Goal: Task Accomplishment & Management: Manage account settings

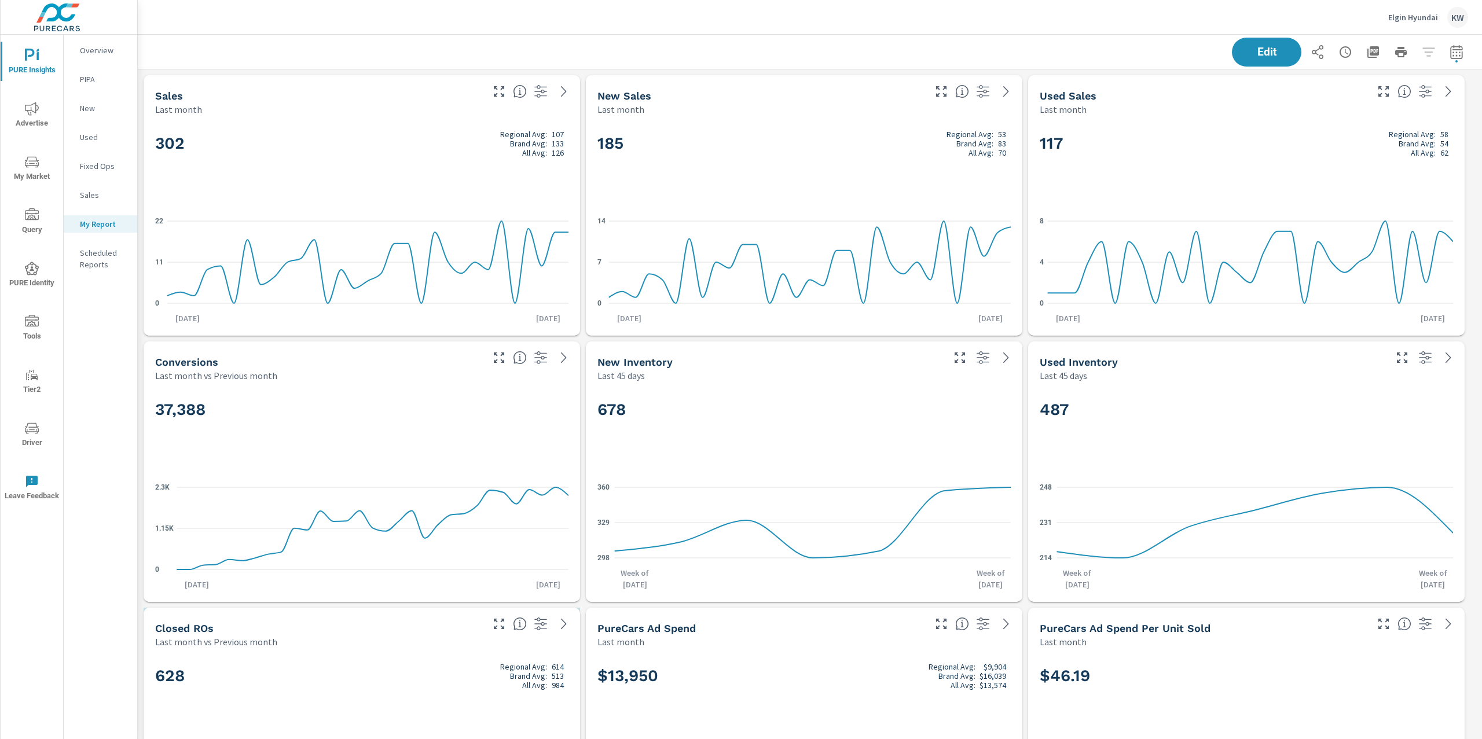
scroll to position [5490, 1357]
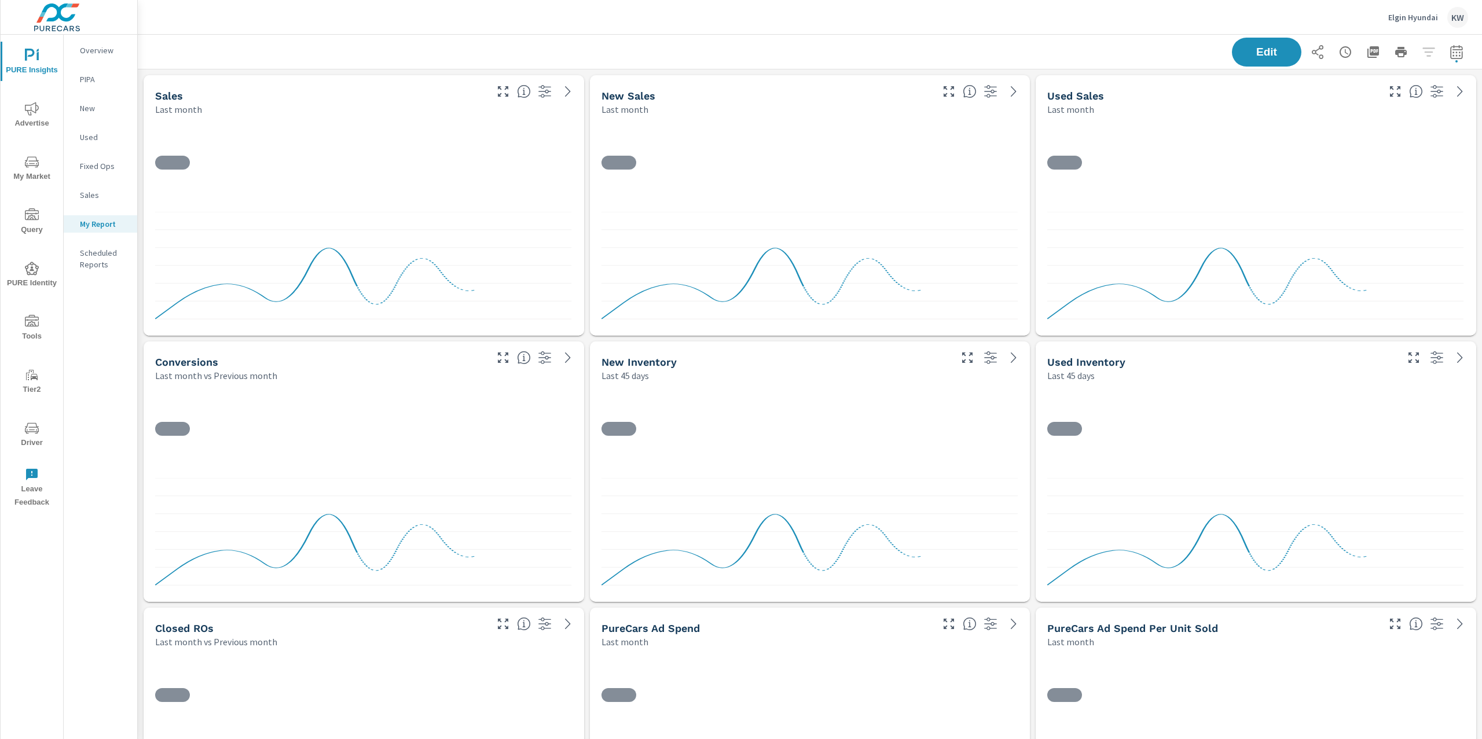
scroll to position [5490, 1357]
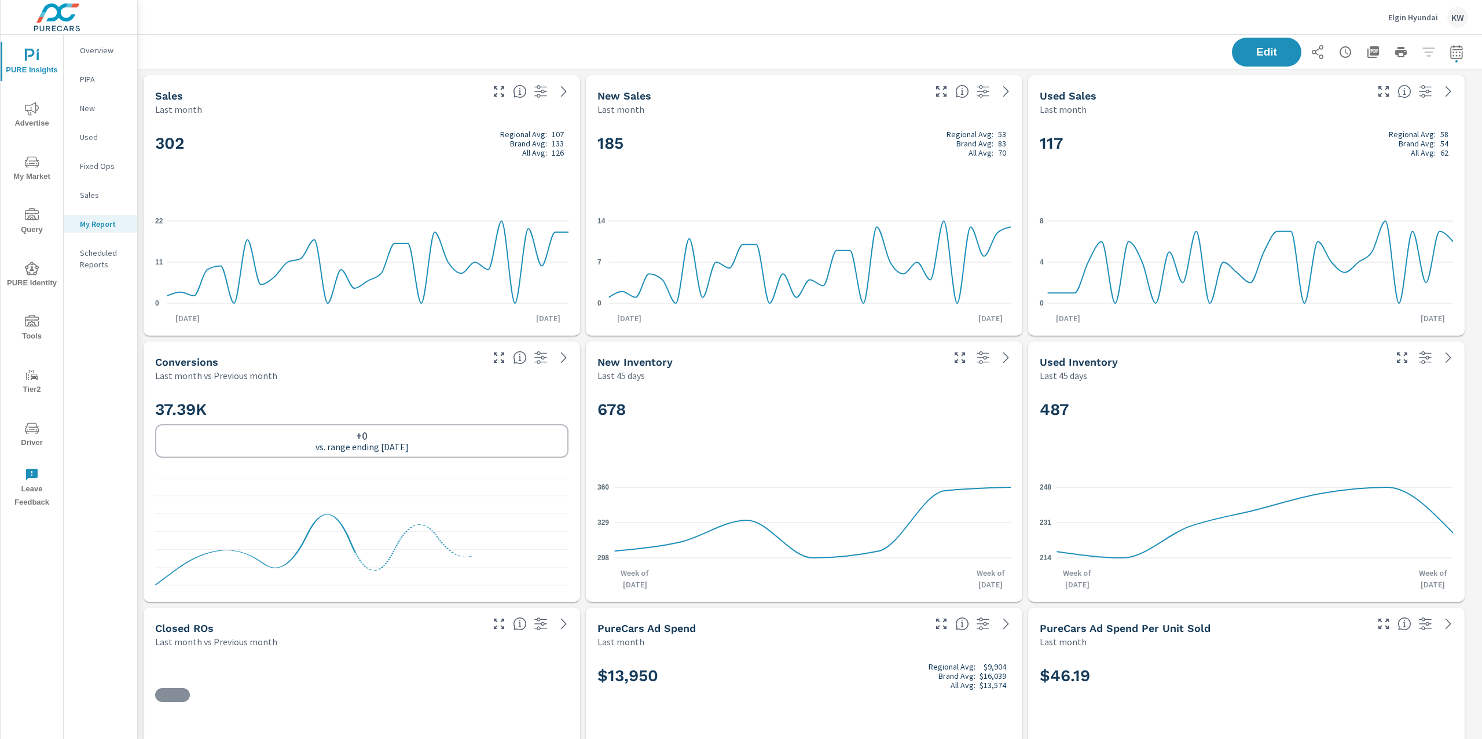
scroll to position [1, 0]
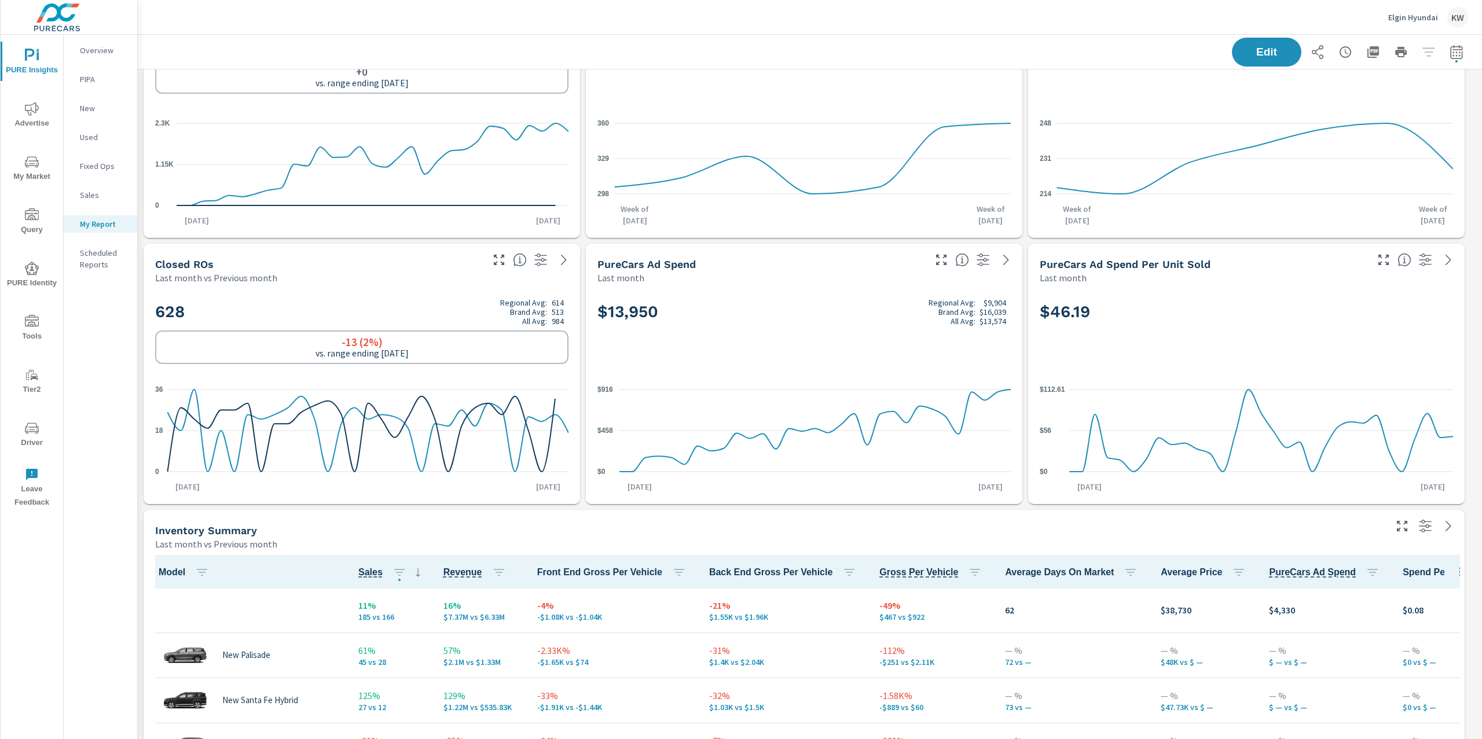
scroll to position [365, 0]
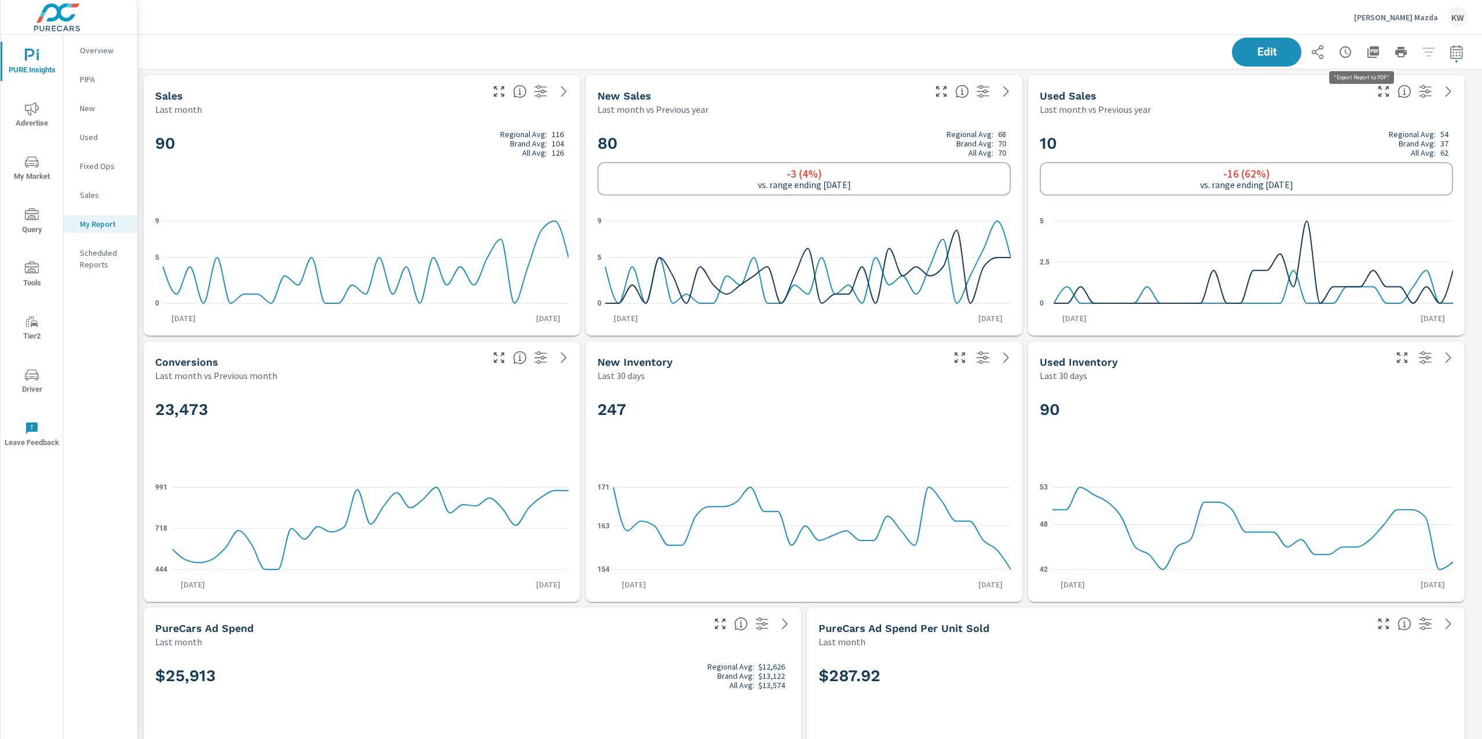
scroll to position [9219, 1357]
click at [1368, 53] on icon "button" at bounding box center [1374, 52] width 12 height 12
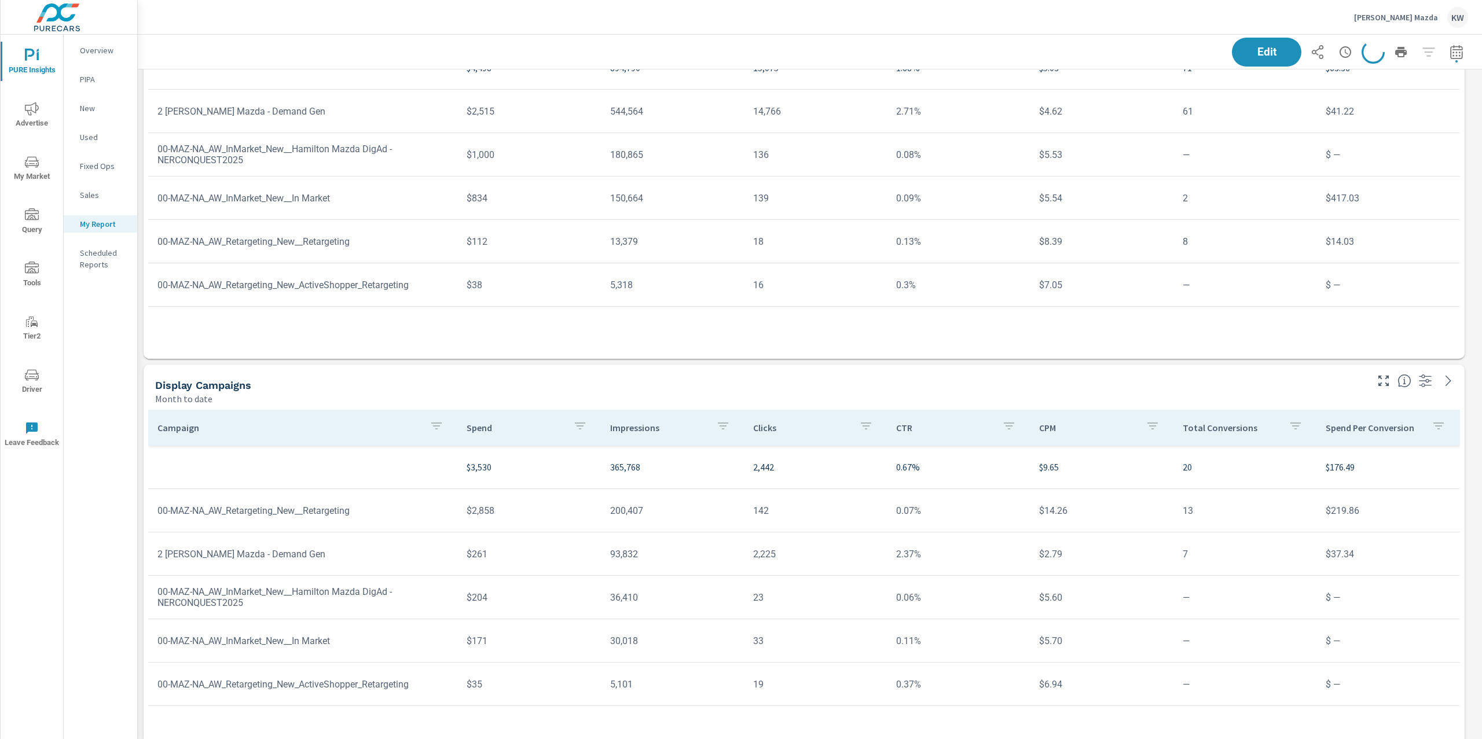
scroll to position [8524, 0]
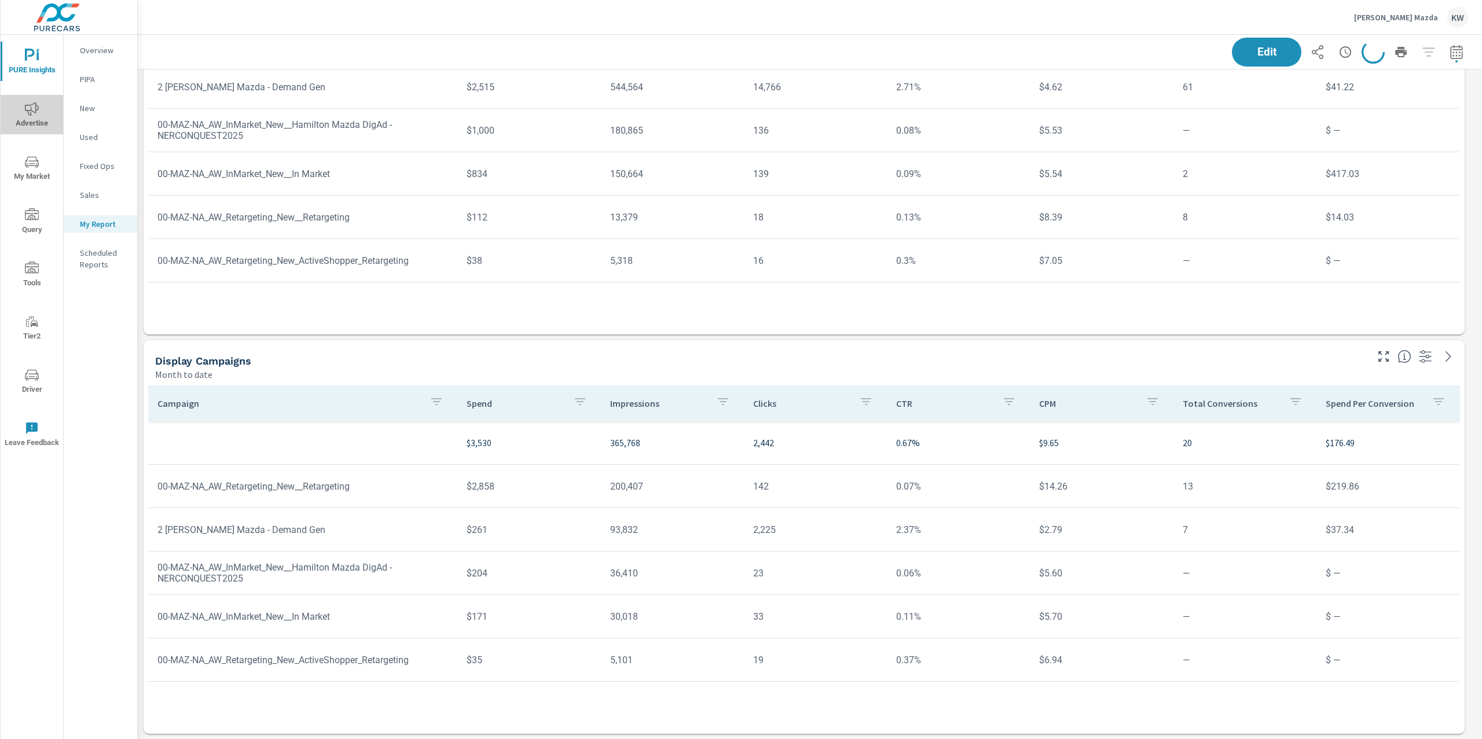
click at [32, 118] on span "Advertise" at bounding box center [32, 116] width 56 height 28
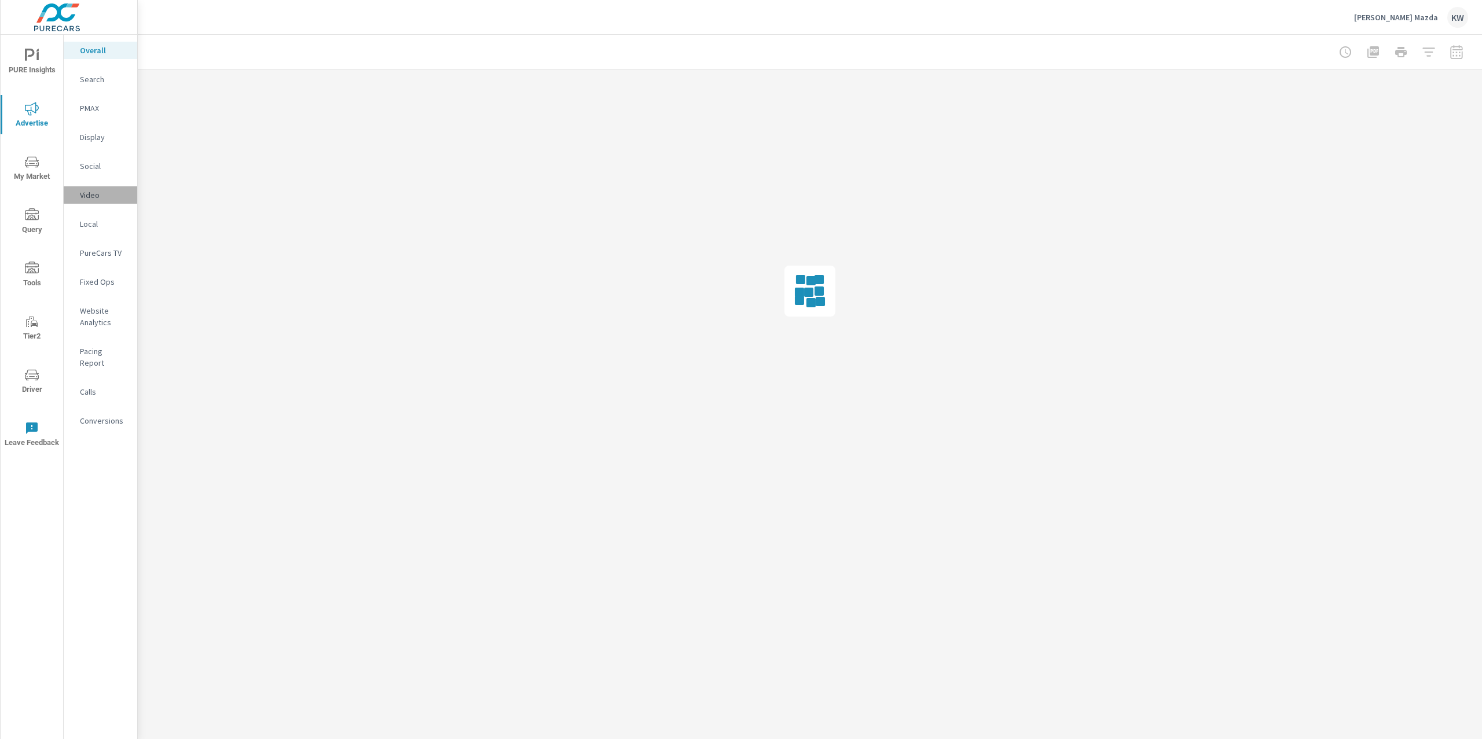
click at [89, 193] on p "Video" at bounding box center [104, 195] width 48 height 12
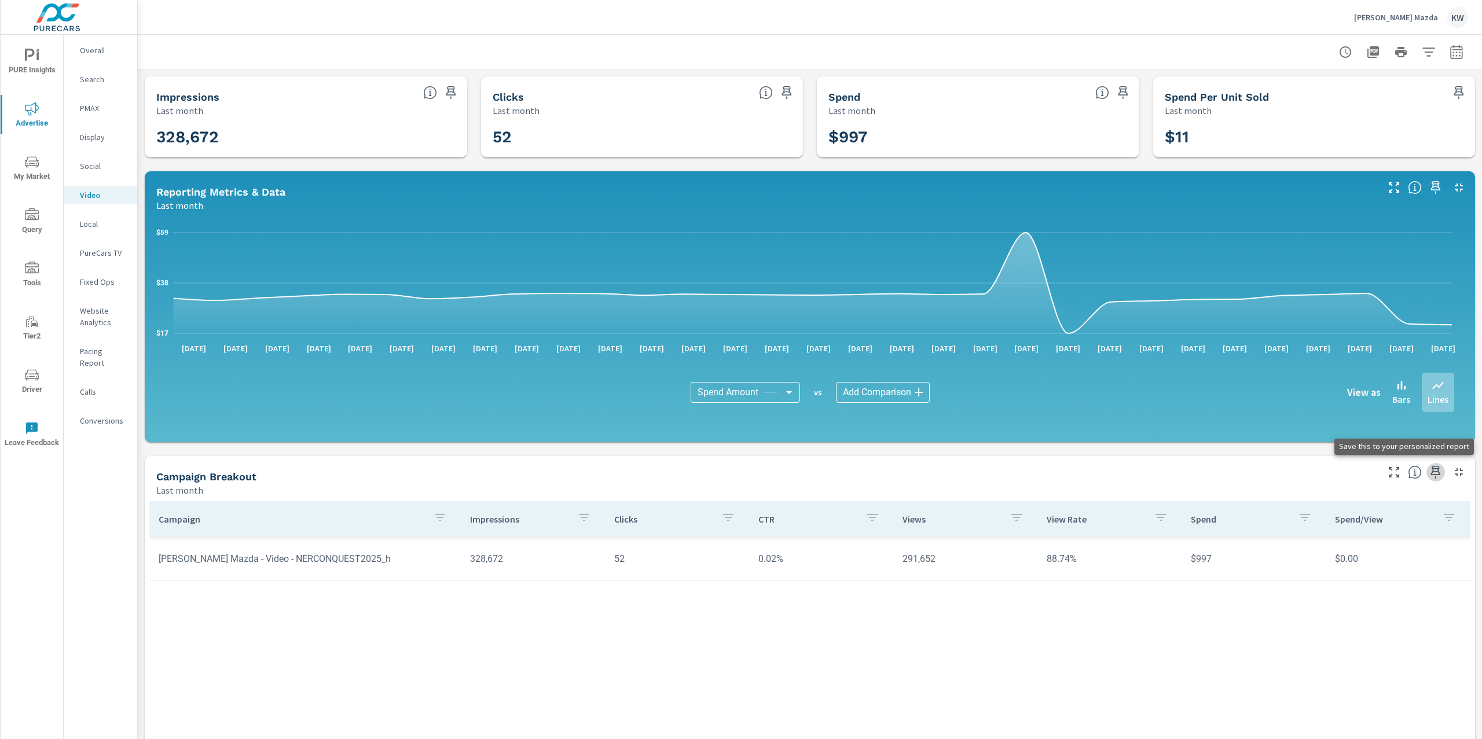
click at [1431, 472] on icon "button" at bounding box center [1436, 472] width 10 height 13
click at [1431, 474] on icon "button" at bounding box center [1436, 472] width 10 height 13
click at [27, 66] on span "PURE Insights" at bounding box center [32, 63] width 56 height 28
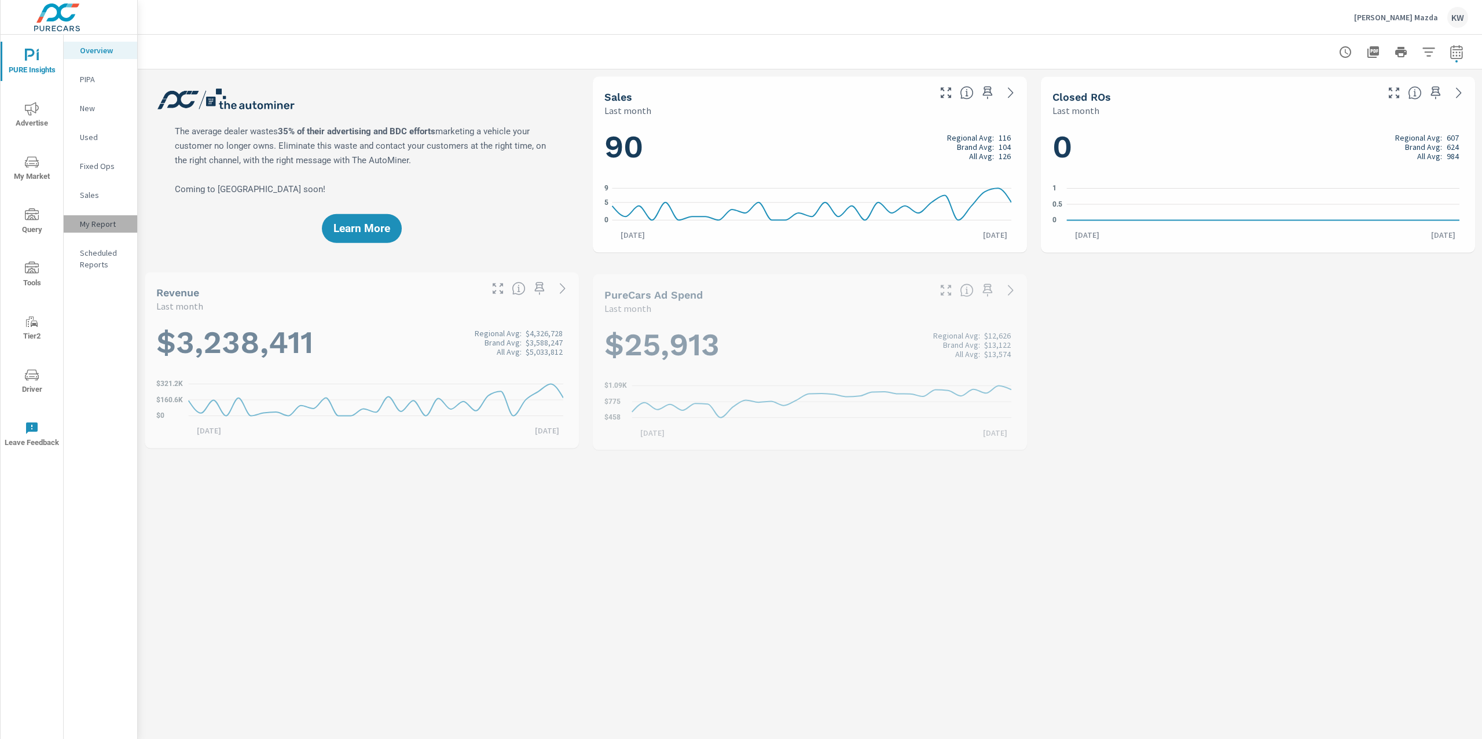
click at [81, 223] on p "My Report" at bounding box center [104, 224] width 48 height 12
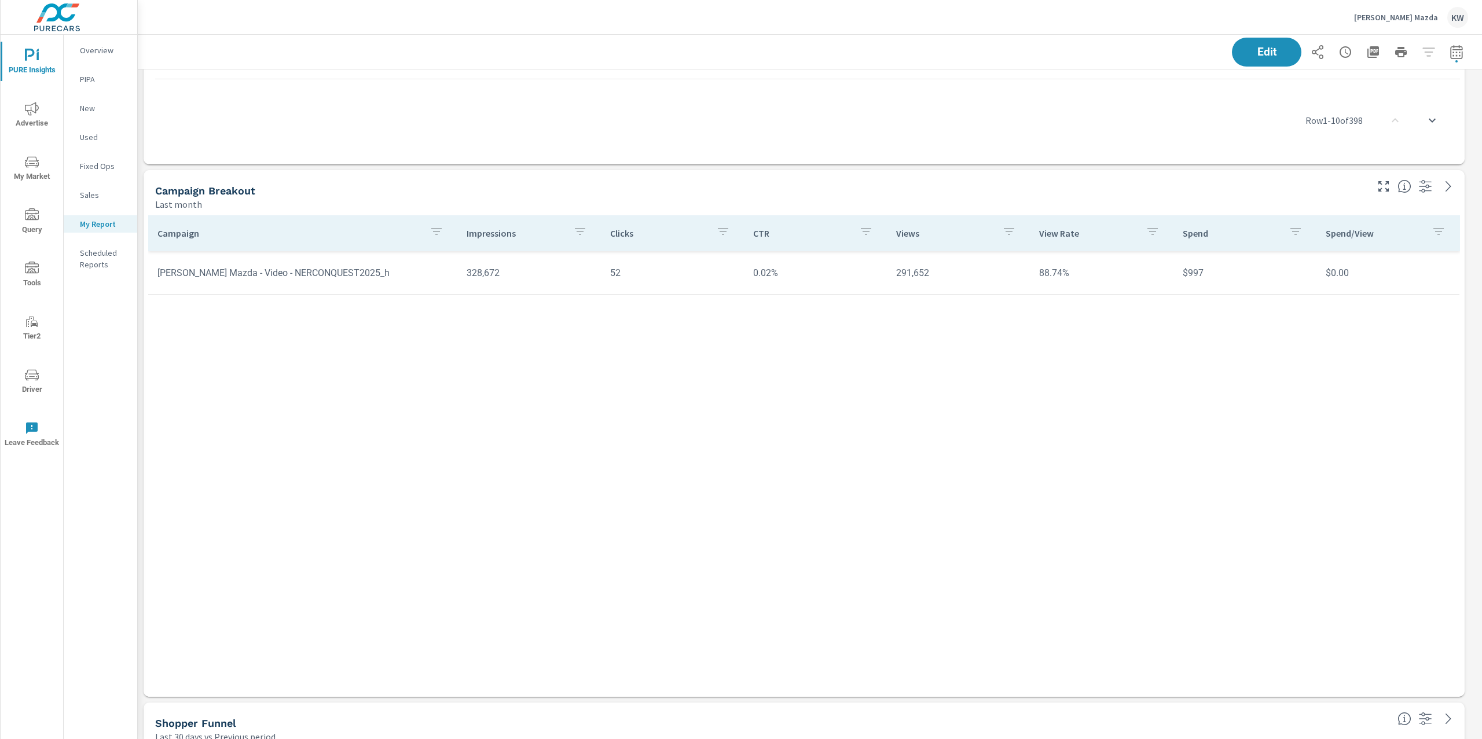
scroll to position [2038, 0]
click at [1259, 61] on button "Edit" at bounding box center [1267, 52] width 72 height 30
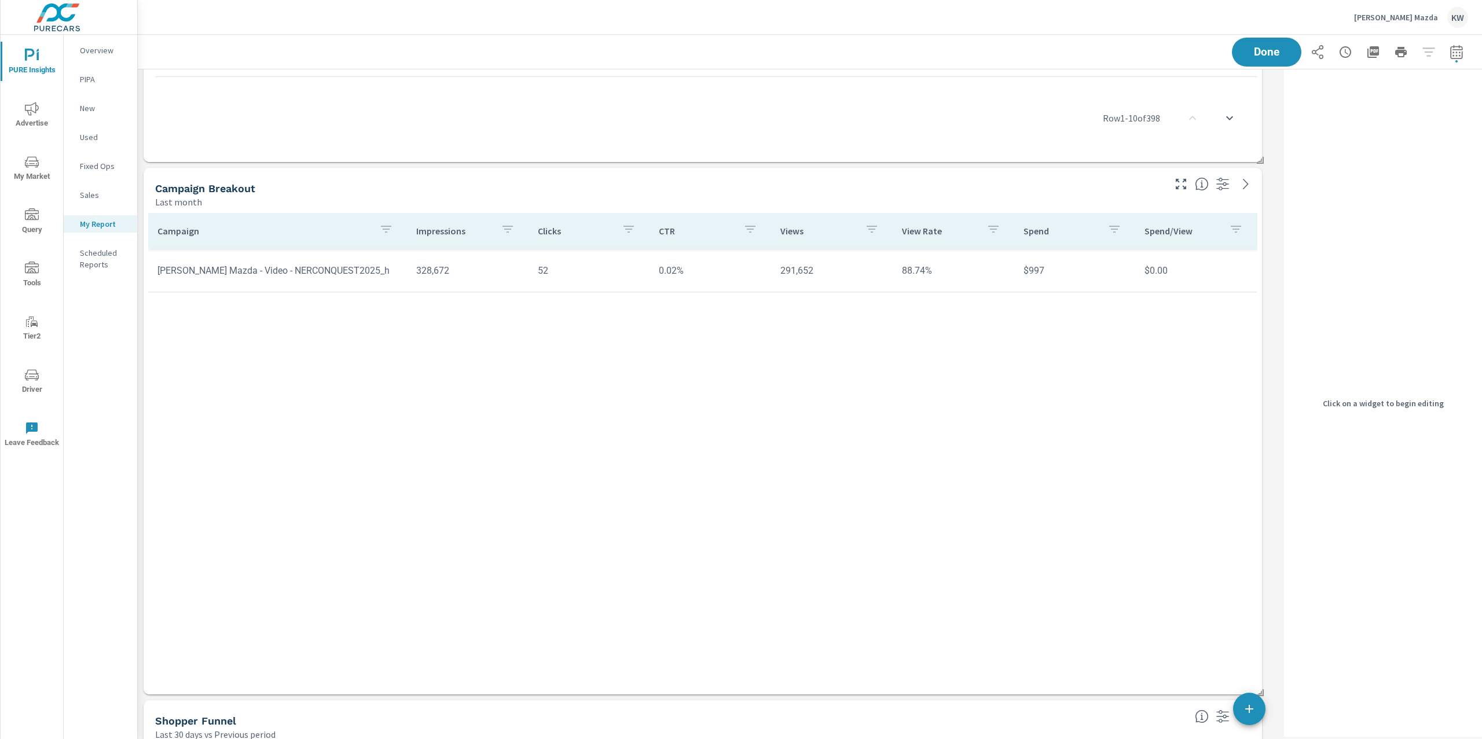
scroll to position [10284, 1154]
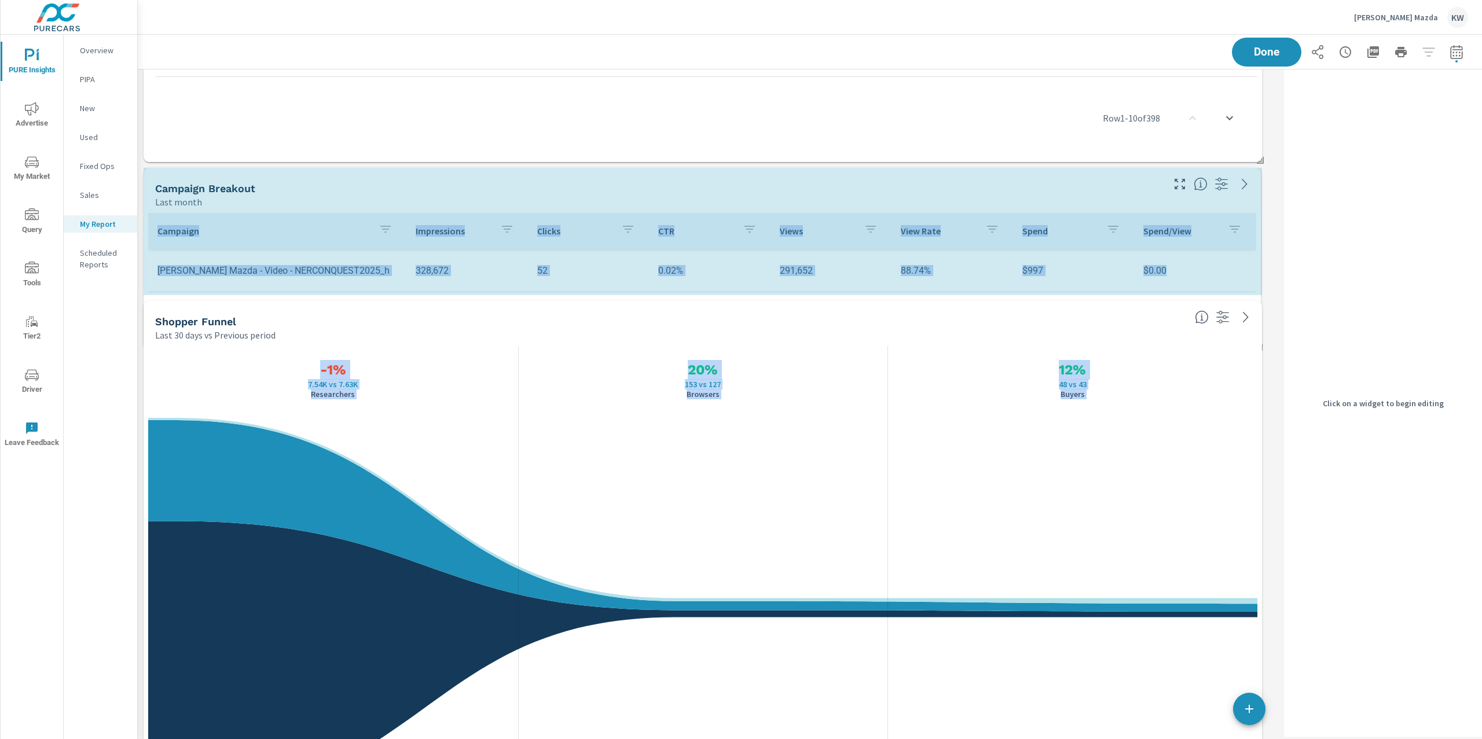
scroll to position [6, 5]
drag, startPoint x: 1260, startPoint y: 690, endPoint x: 1258, endPoint y: 336, distance: 353.2
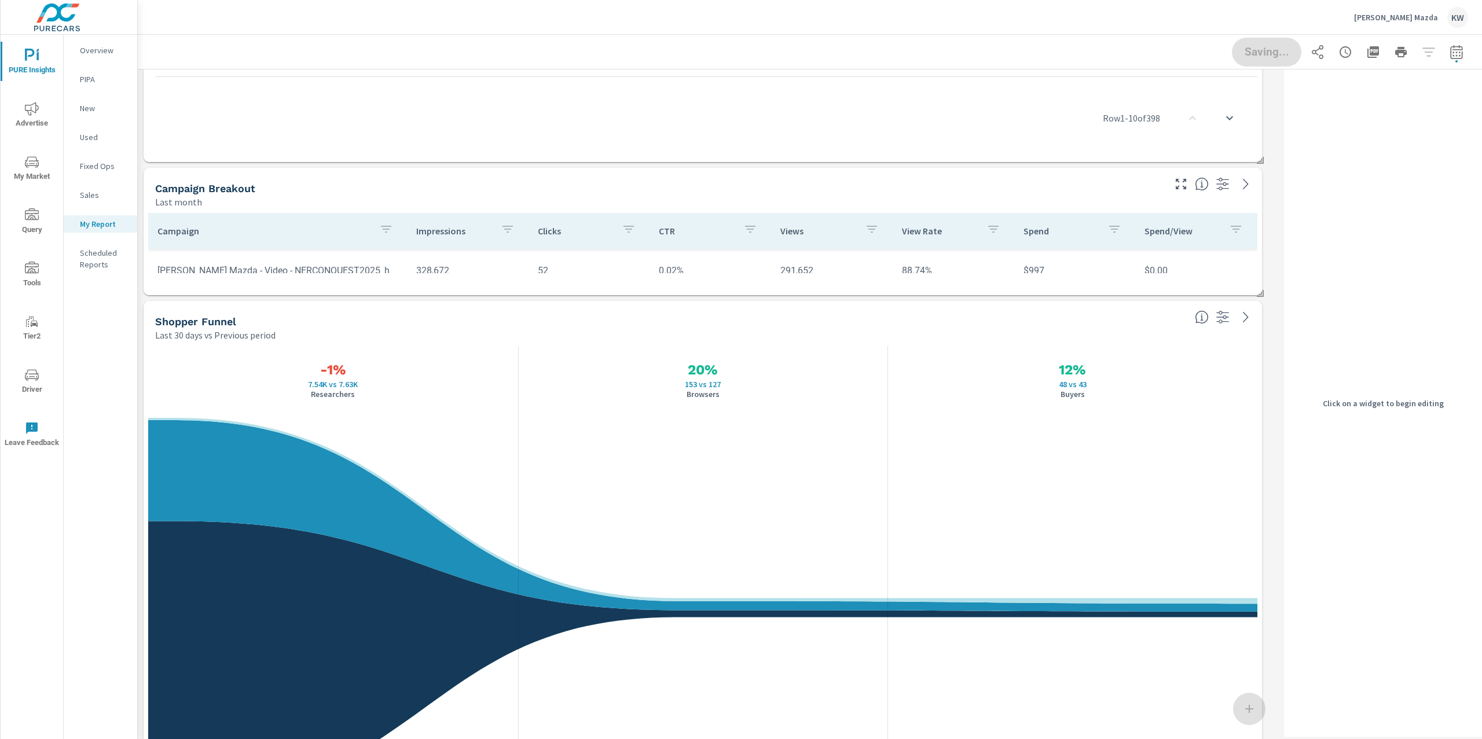
click at [1116, 177] on div "Campaign Breakout Last month" at bounding box center [656, 188] width 1024 height 41
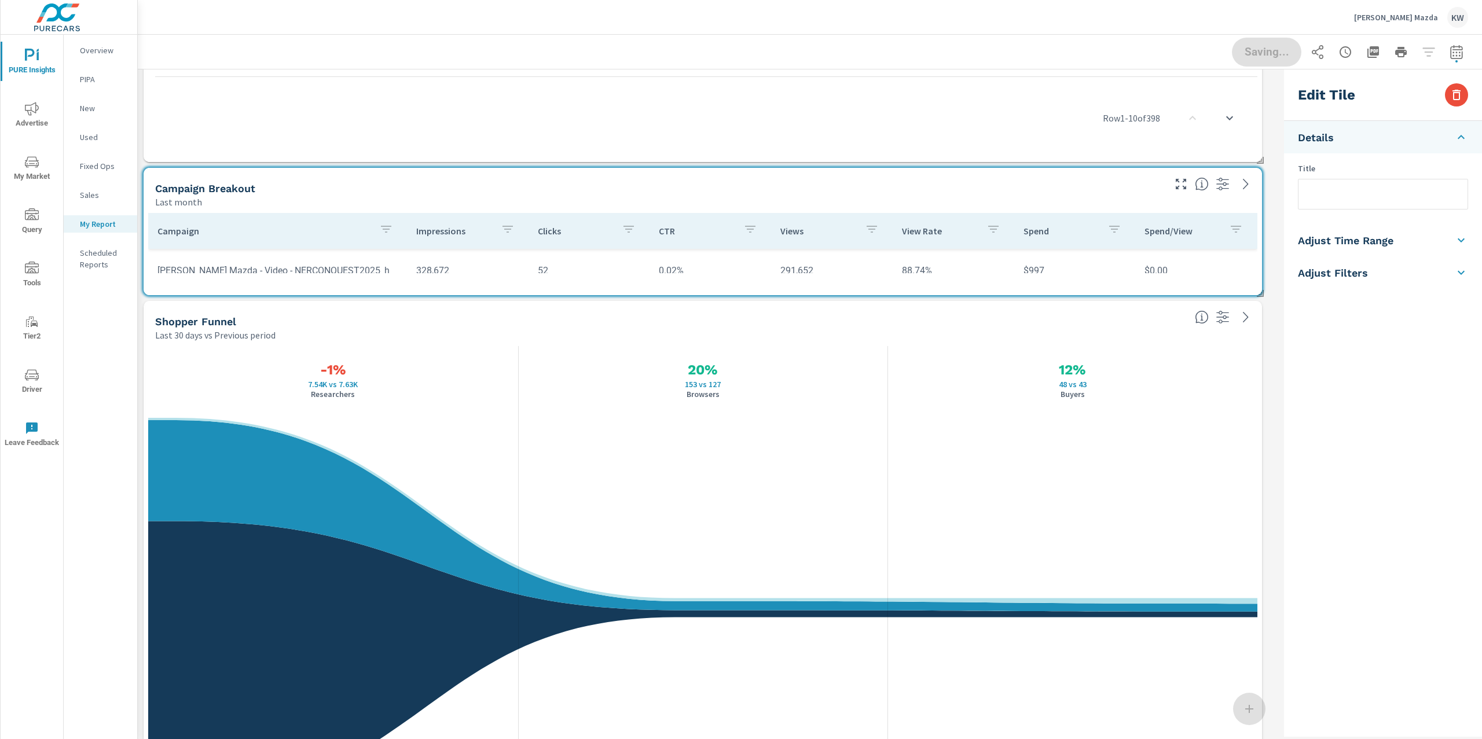
click at [1336, 196] on input "text" at bounding box center [1383, 194] width 169 height 30
type input "Video Campaigns"
click at [1282, 404] on div "Edit Tile Details Title Video Campaigns Adjust Time Range Fixed Dates Date Peri…" at bounding box center [1381, 403] width 203 height 668
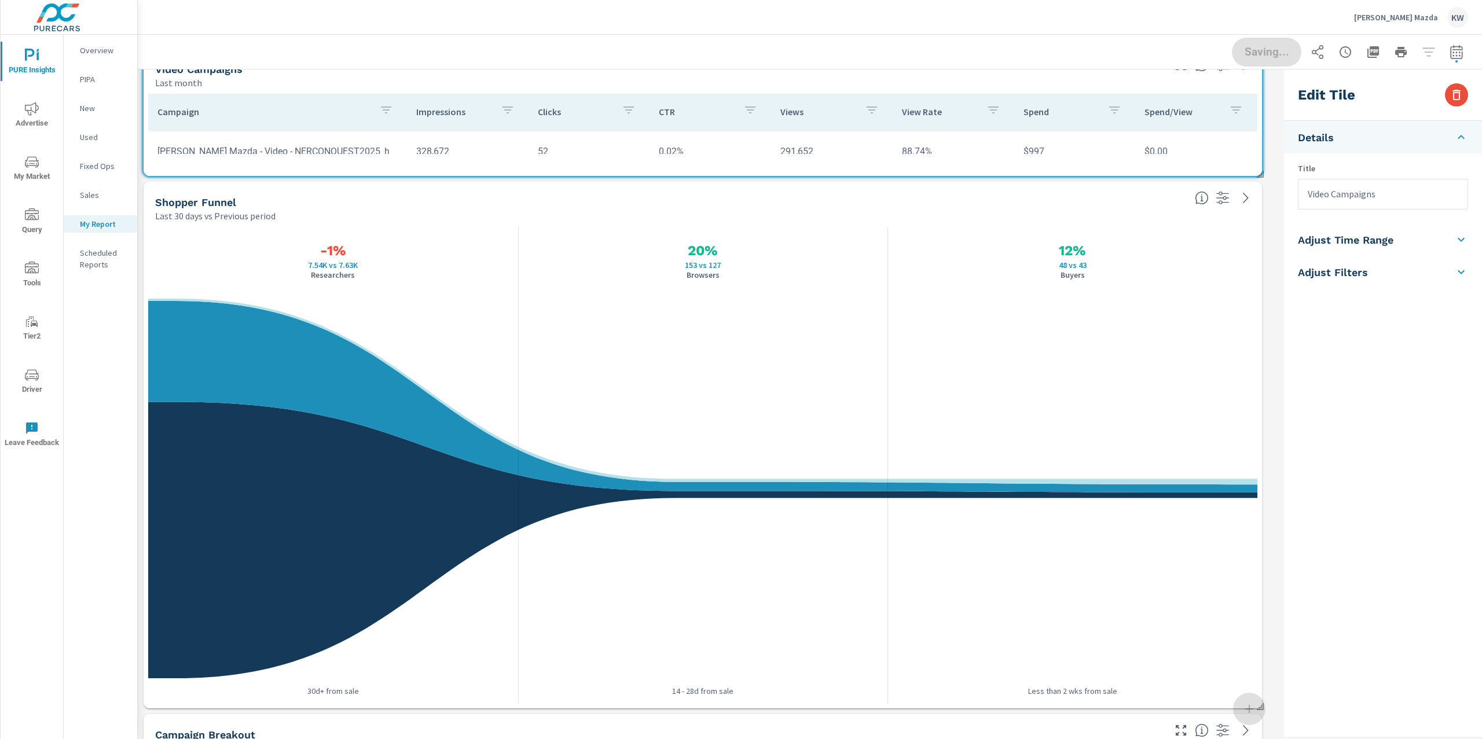
scroll to position [2210, 0]
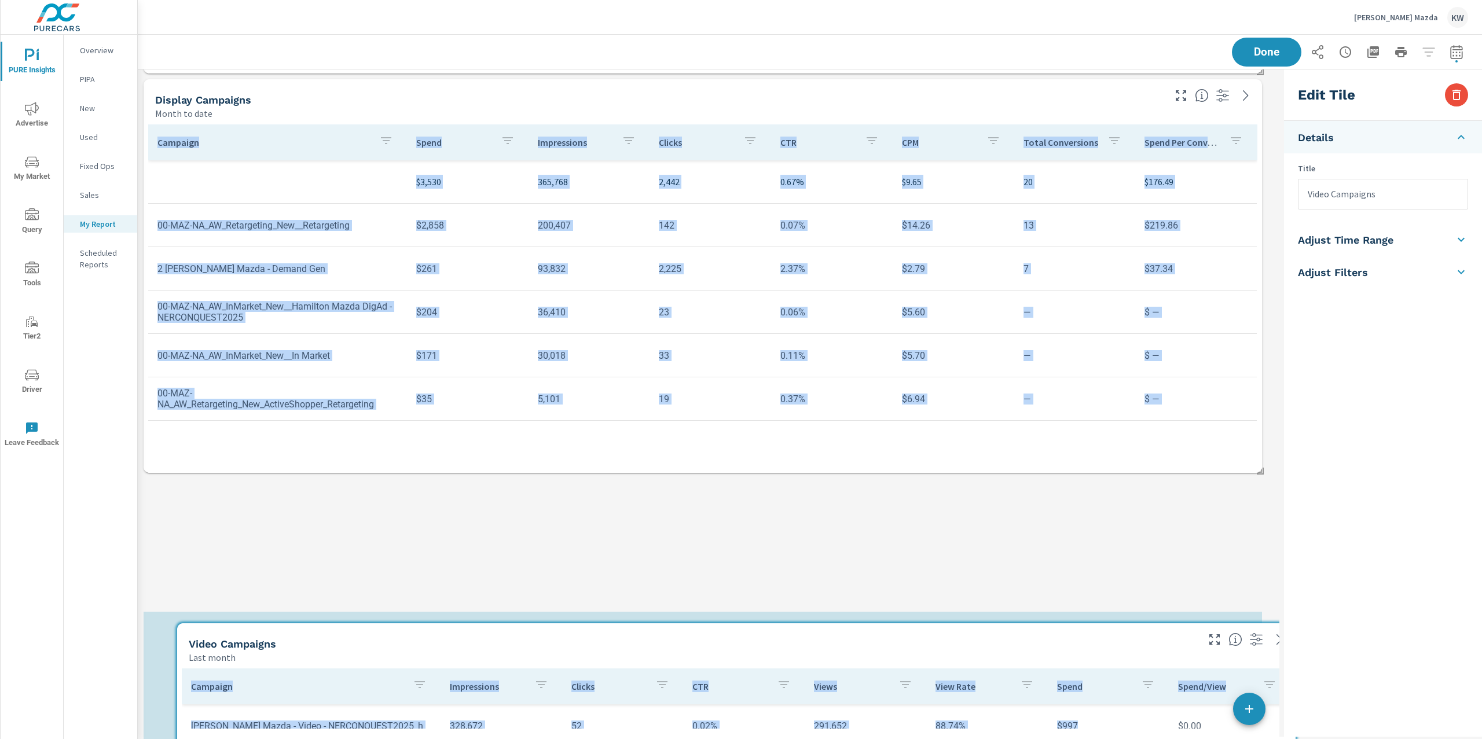
drag, startPoint x: 1057, startPoint y: 112, endPoint x: 1107, endPoint y: 723, distance: 613.5
click at [1093, 736] on div "Campaign Impressions Clicks CTR Views View Rate Spend Spend/View Hamilton Mazda…" at bounding box center [736, 708] width 1109 height 78
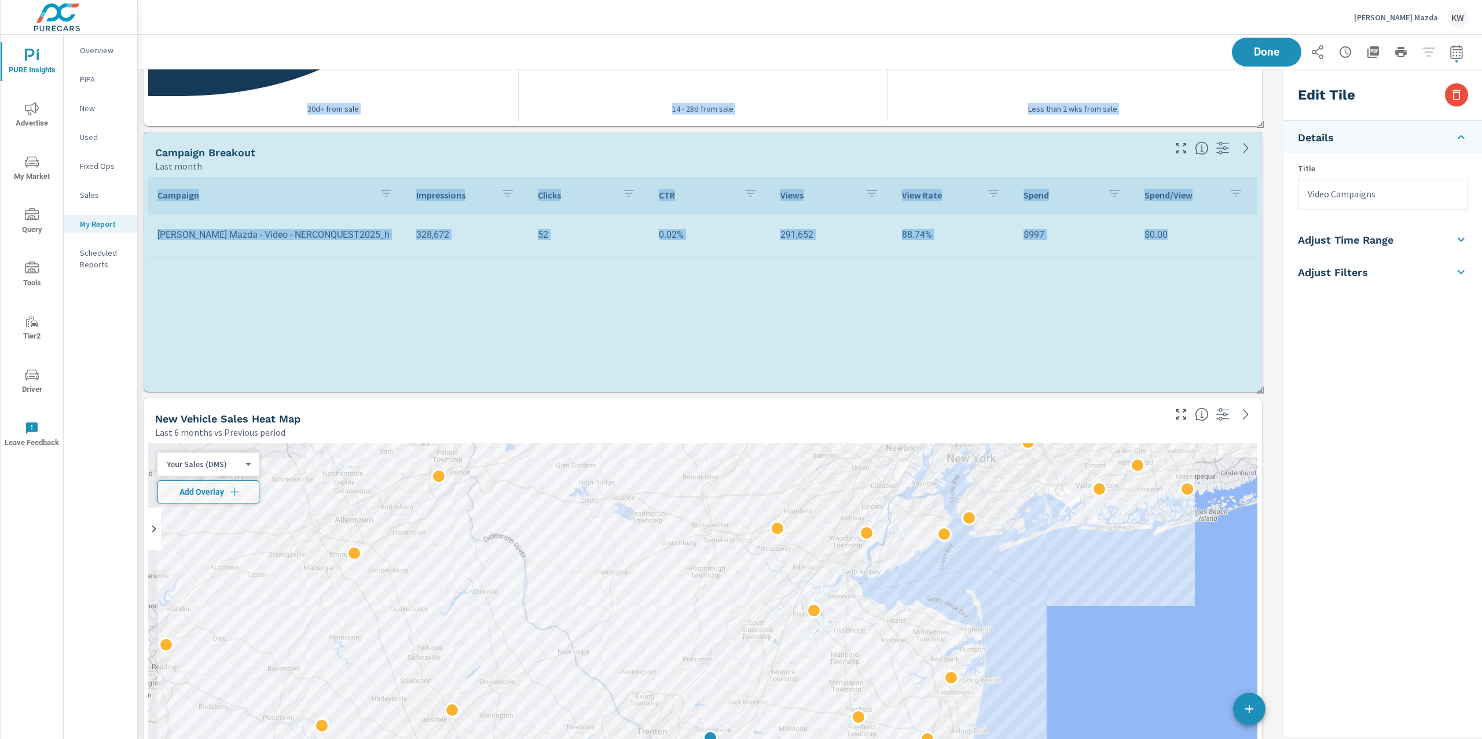
scroll to position [6, 5]
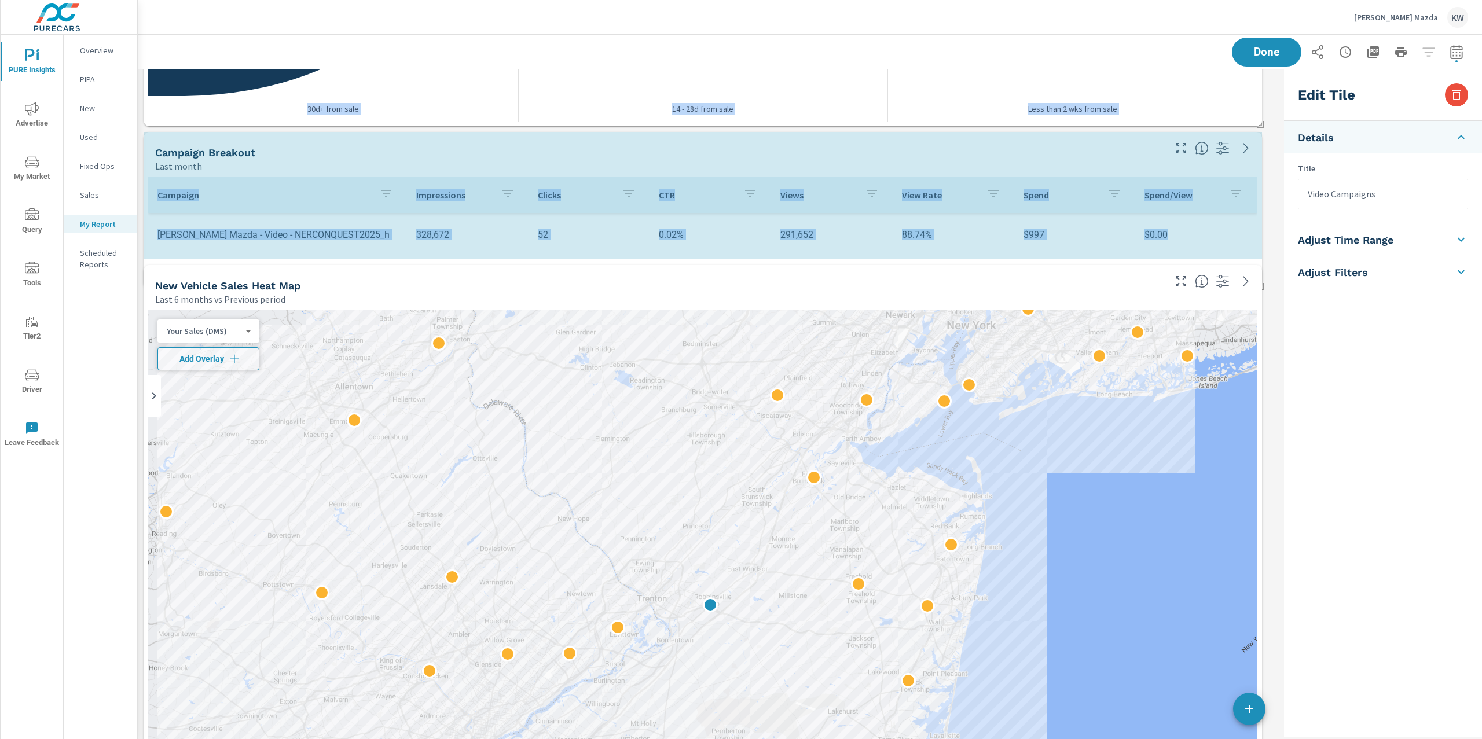
drag, startPoint x: 1261, startPoint y: 624, endPoint x: 1265, endPoint y: 277, distance: 346.3
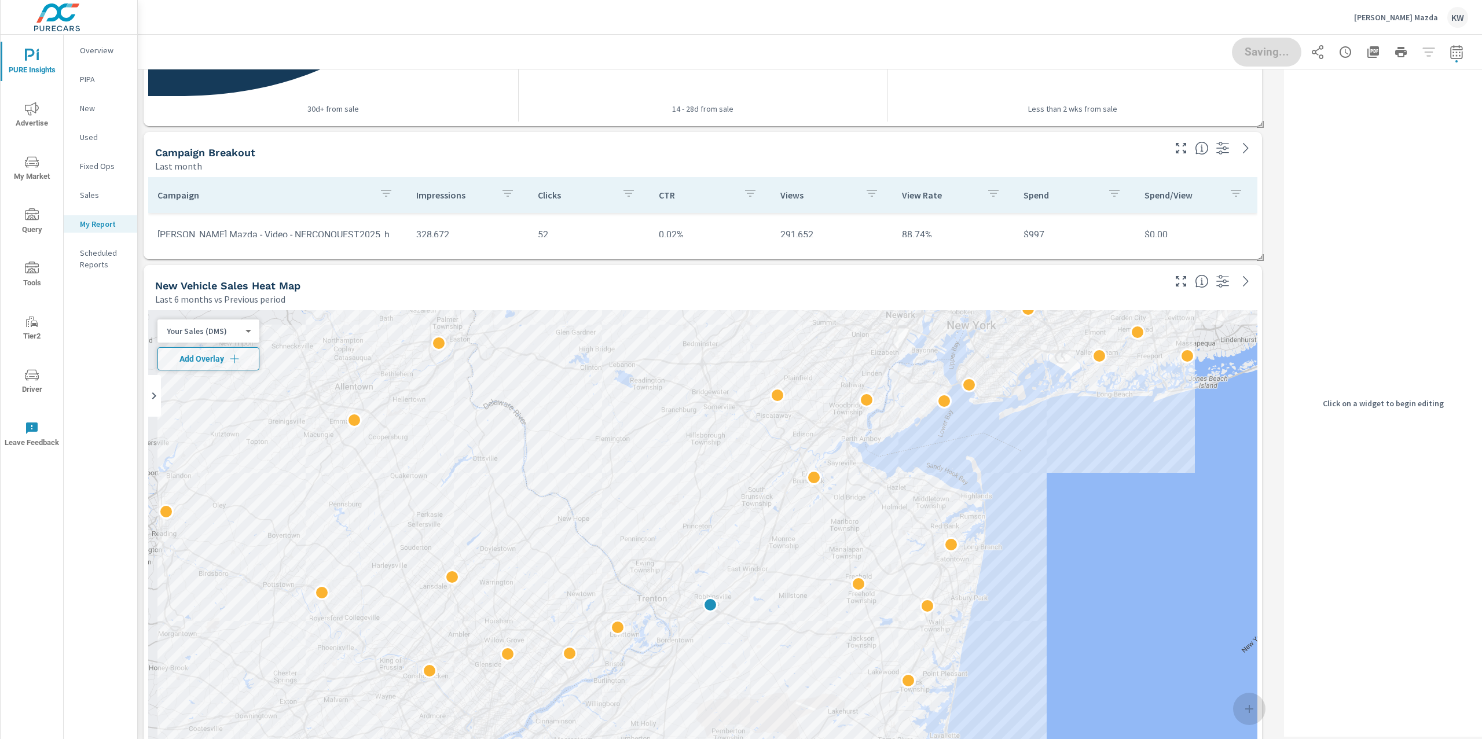
click at [1129, 157] on div "Campaign Breakout" at bounding box center [659, 152] width 1008 height 13
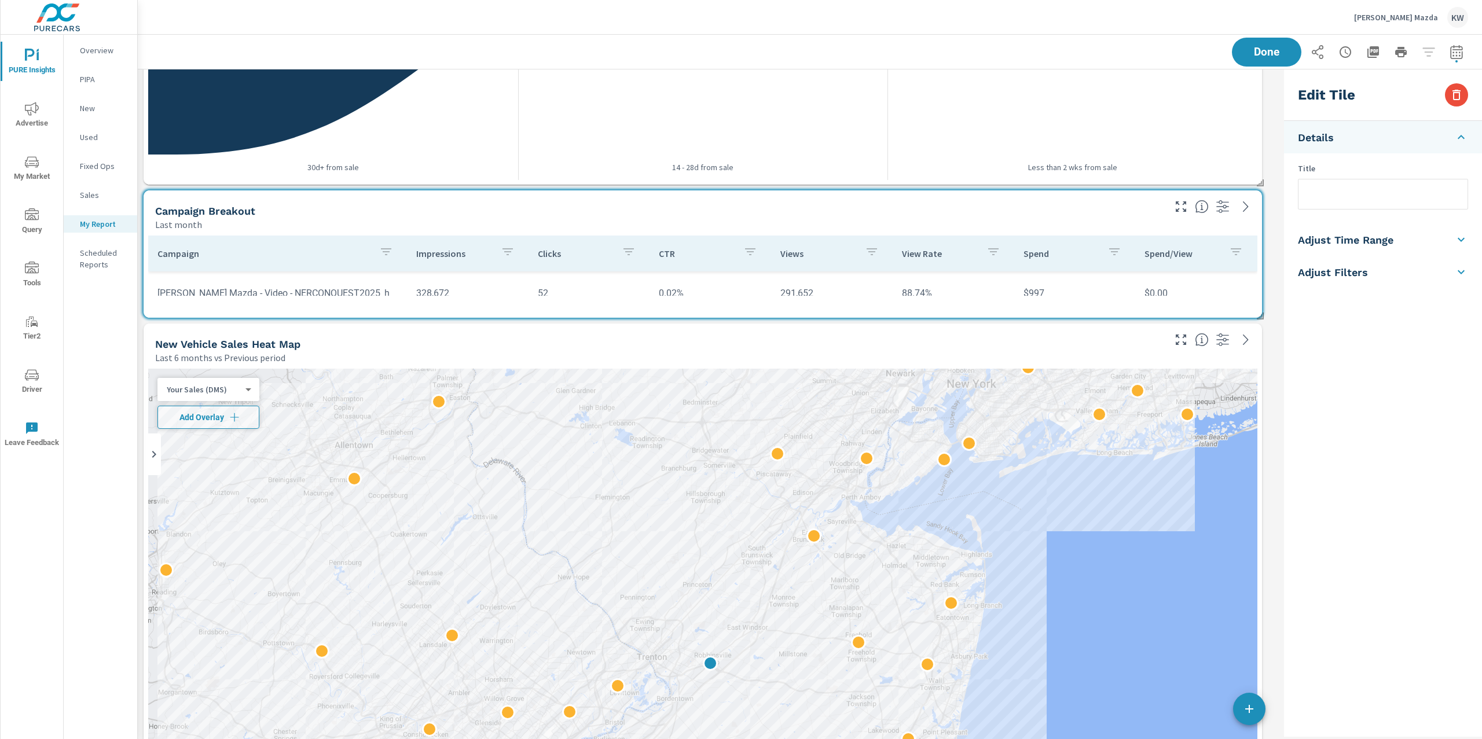
scroll to position [2506, 0]
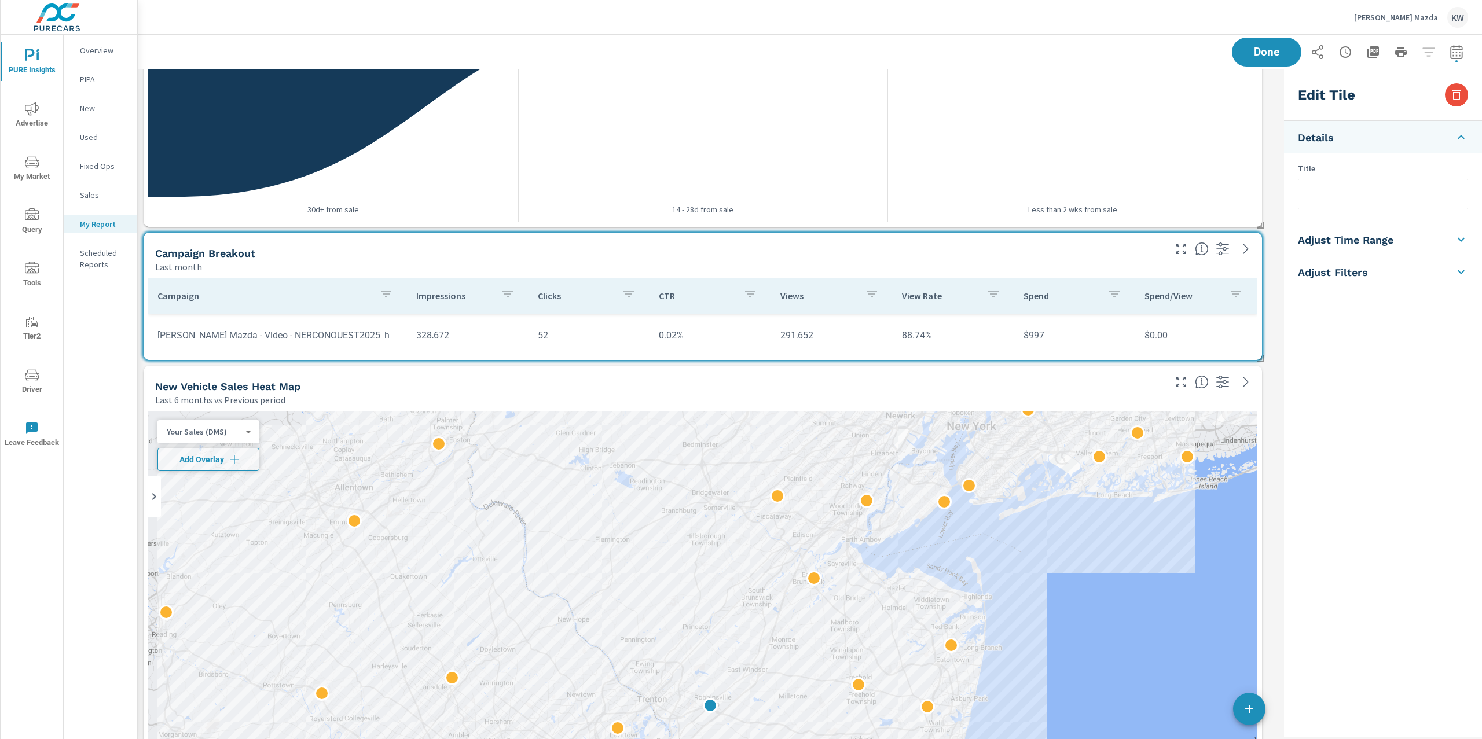
click at [1327, 196] on input "text" at bounding box center [1383, 194] width 169 height 30
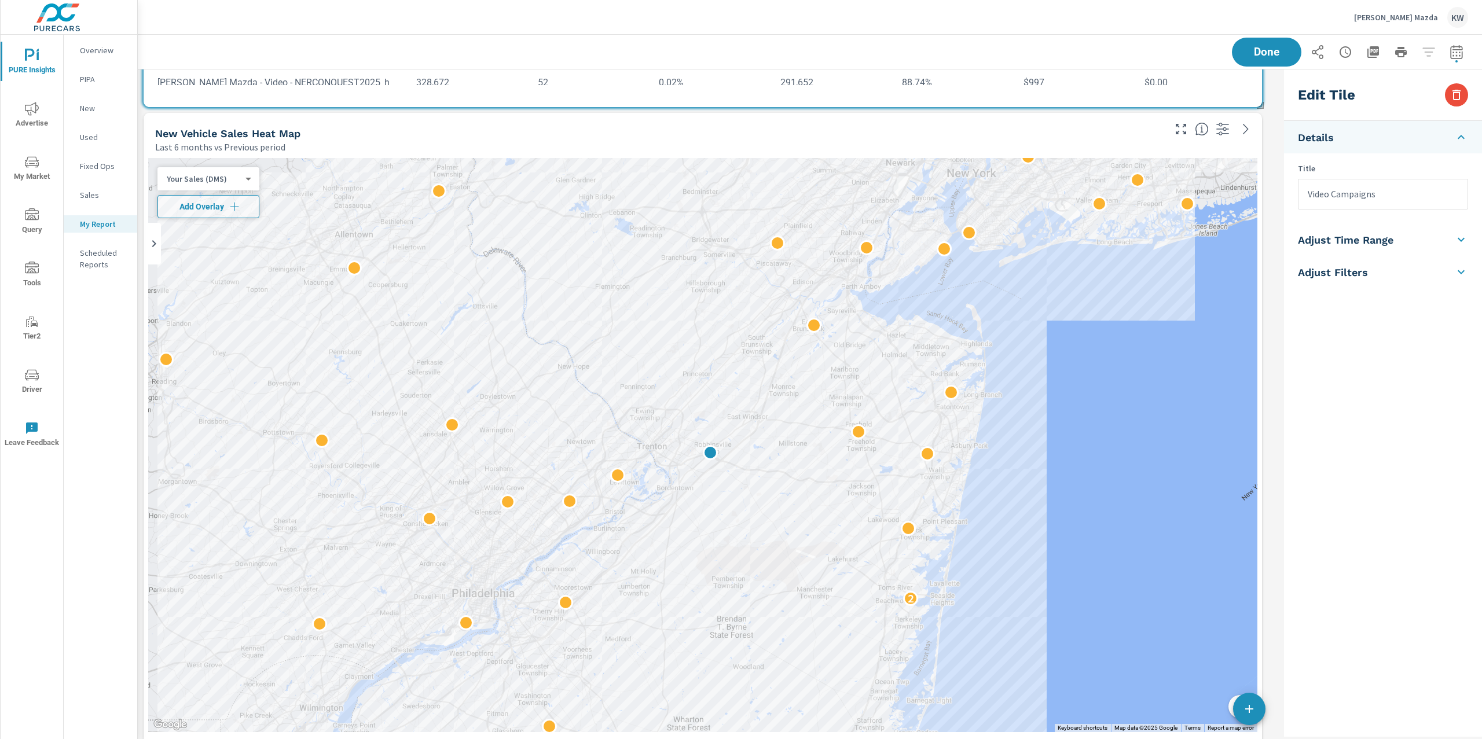
scroll to position [2761, 0]
type input "Video Campaigns"
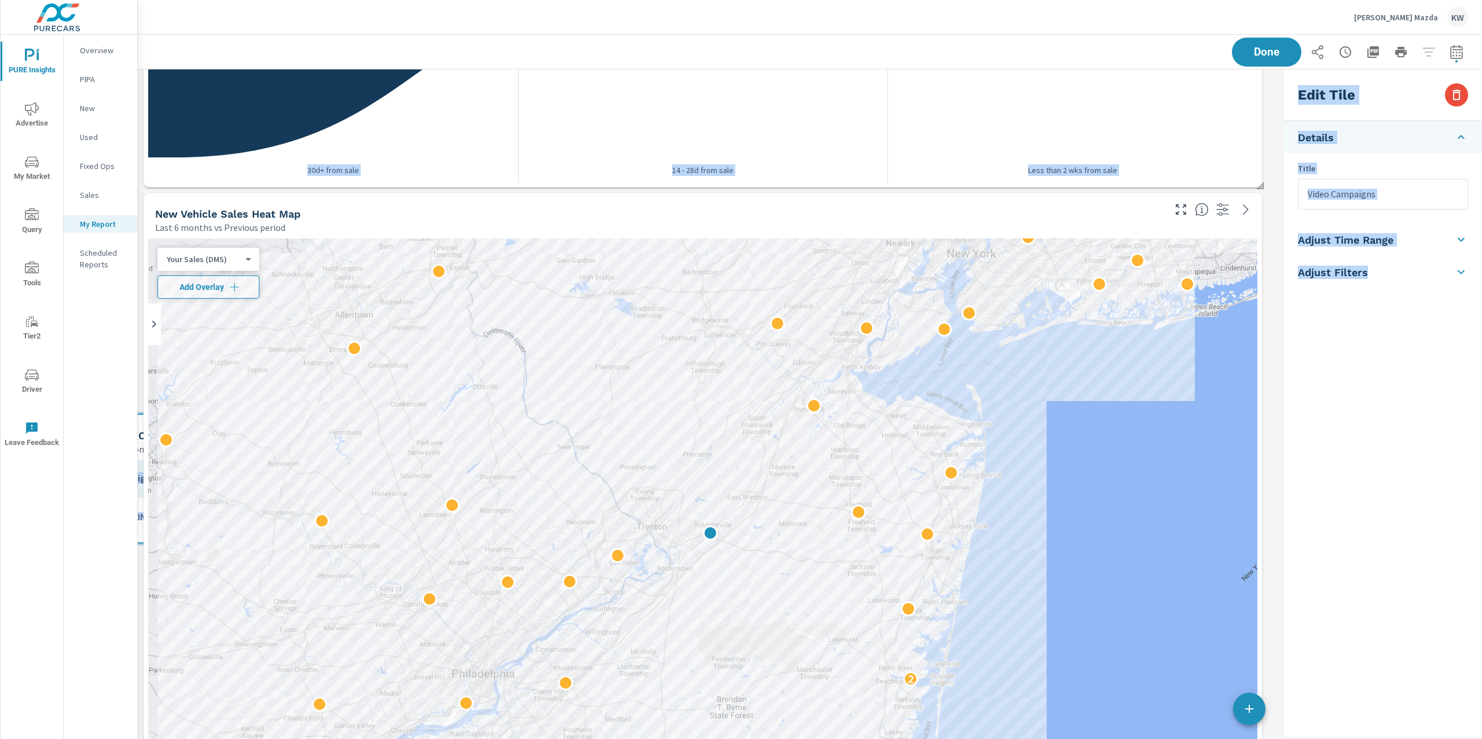
scroll to position [5, 5]
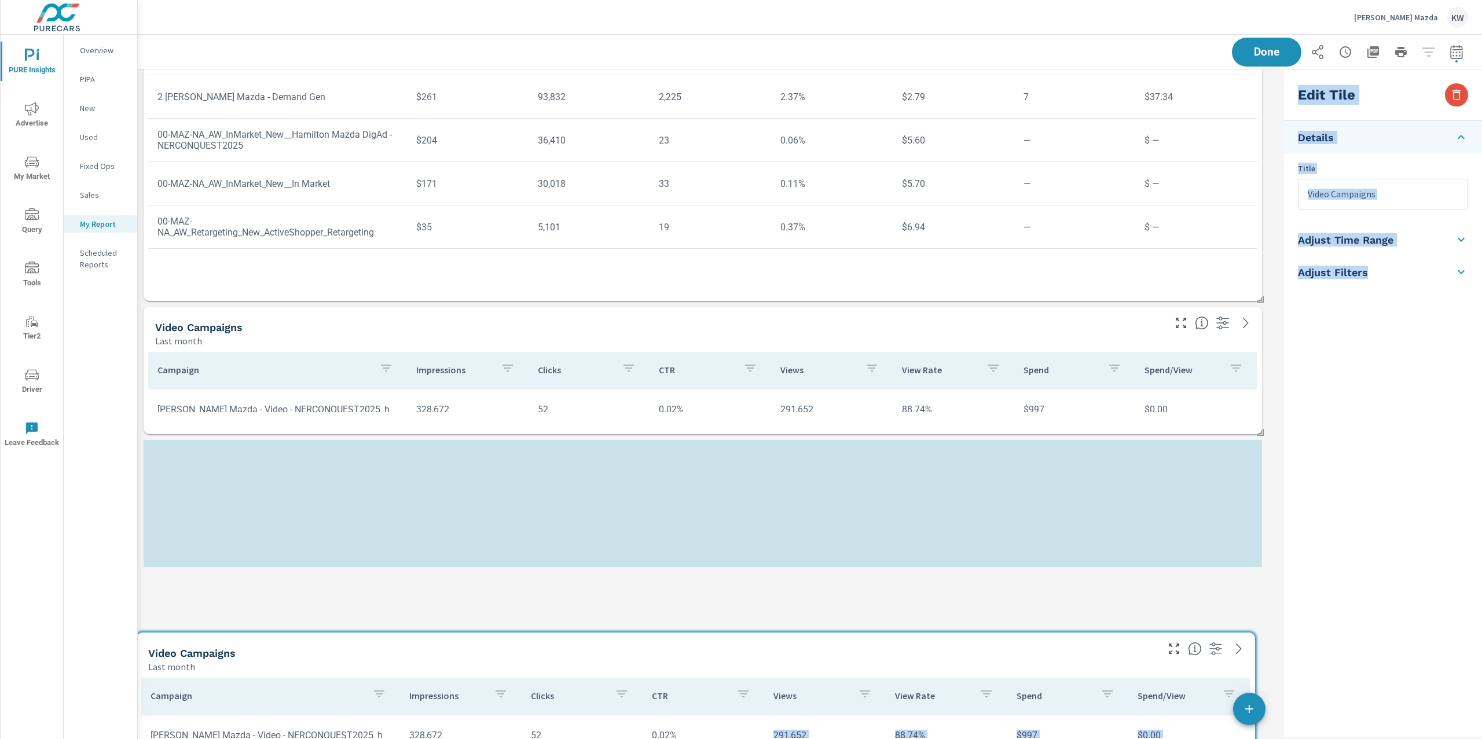
drag, startPoint x: 743, startPoint y: 91, endPoint x: 765, endPoint y: 682, distance: 591.0
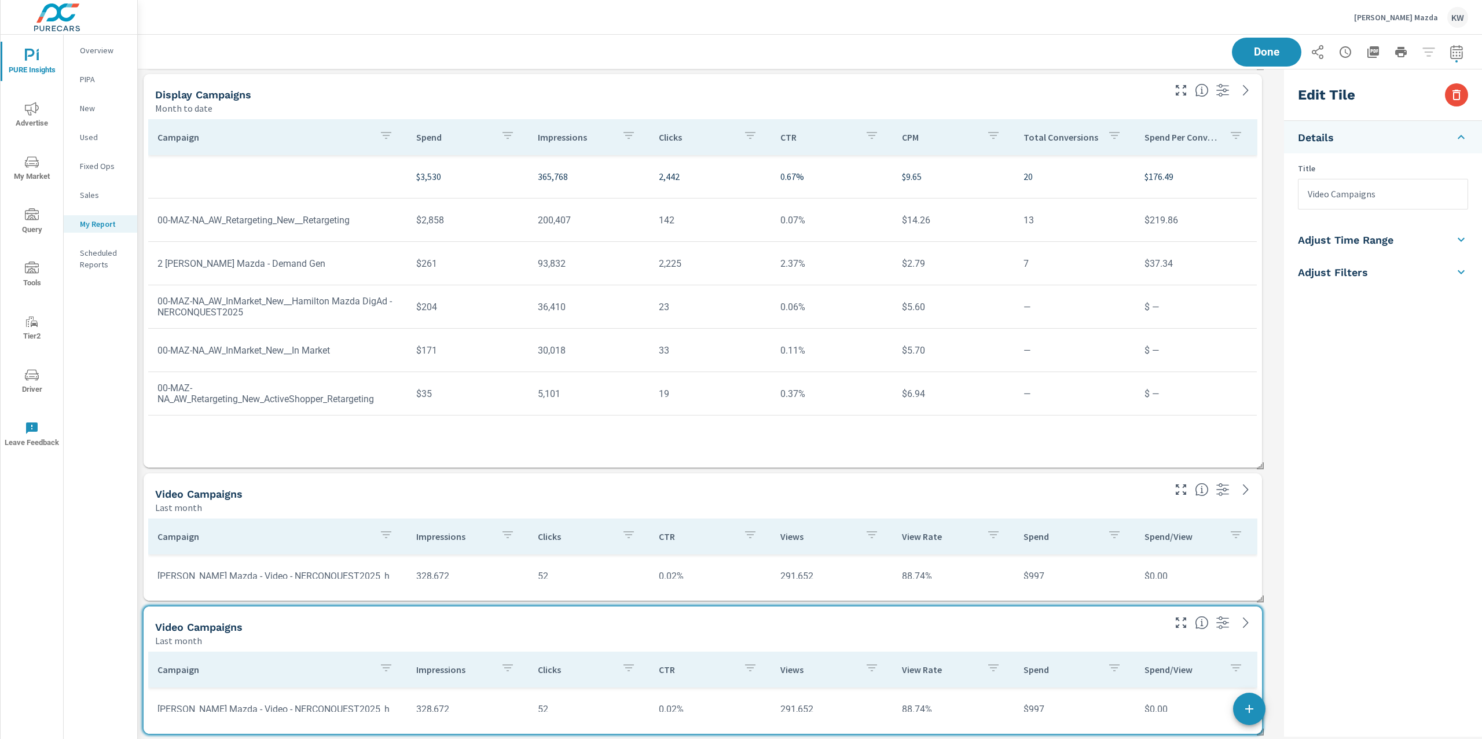
scroll to position [8791, 0]
click at [1375, 244] on h5 "Adjust Time Range" at bounding box center [1346, 239] width 96 height 13
click at [1369, 205] on input "checkbox" at bounding box center [1356, 206] width 66 height 22
checkbox input "true"
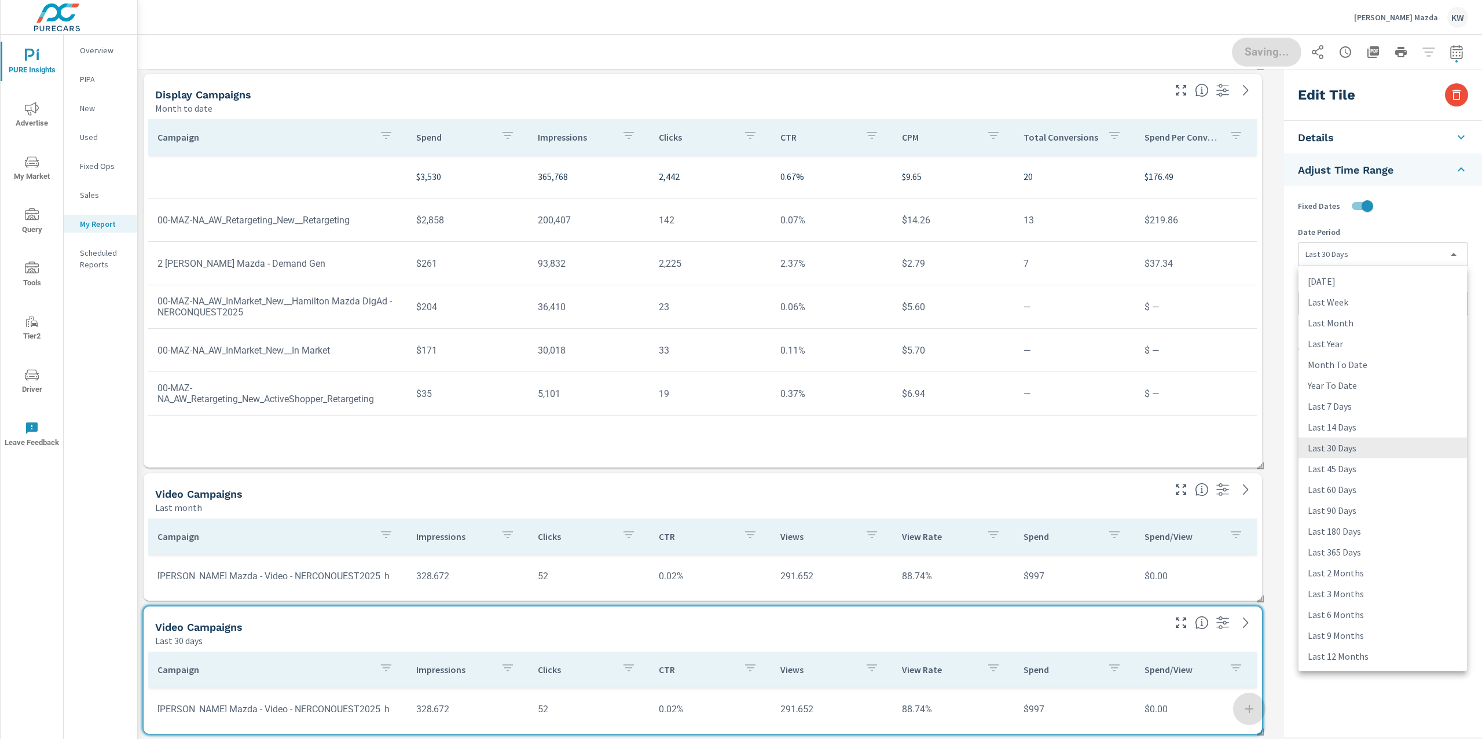
click at [1367, 259] on body "PURE Insights Advertise My Market Query Tools Tier2 Driver Leave Feedback Overv…" at bounding box center [741, 369] width 1482 height 739
click at [1358, 364] on li "Month To Date" at bounding box center [1383, 364] width 168 height 21
type input "monthToDate"
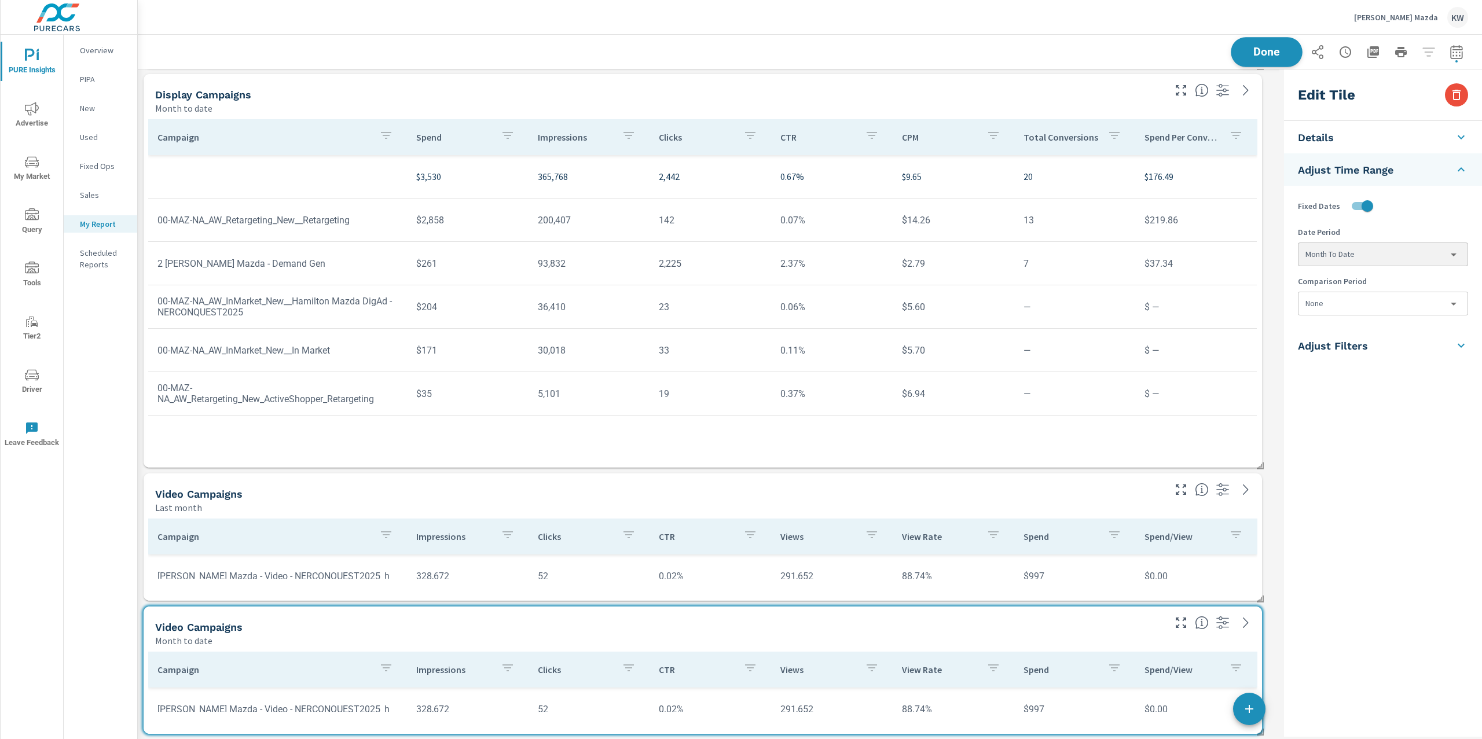
scroll to position [9485, 1154]
click at [1276, 63] on button "Done" at bounding box center [1267, 52] width 72 height 30
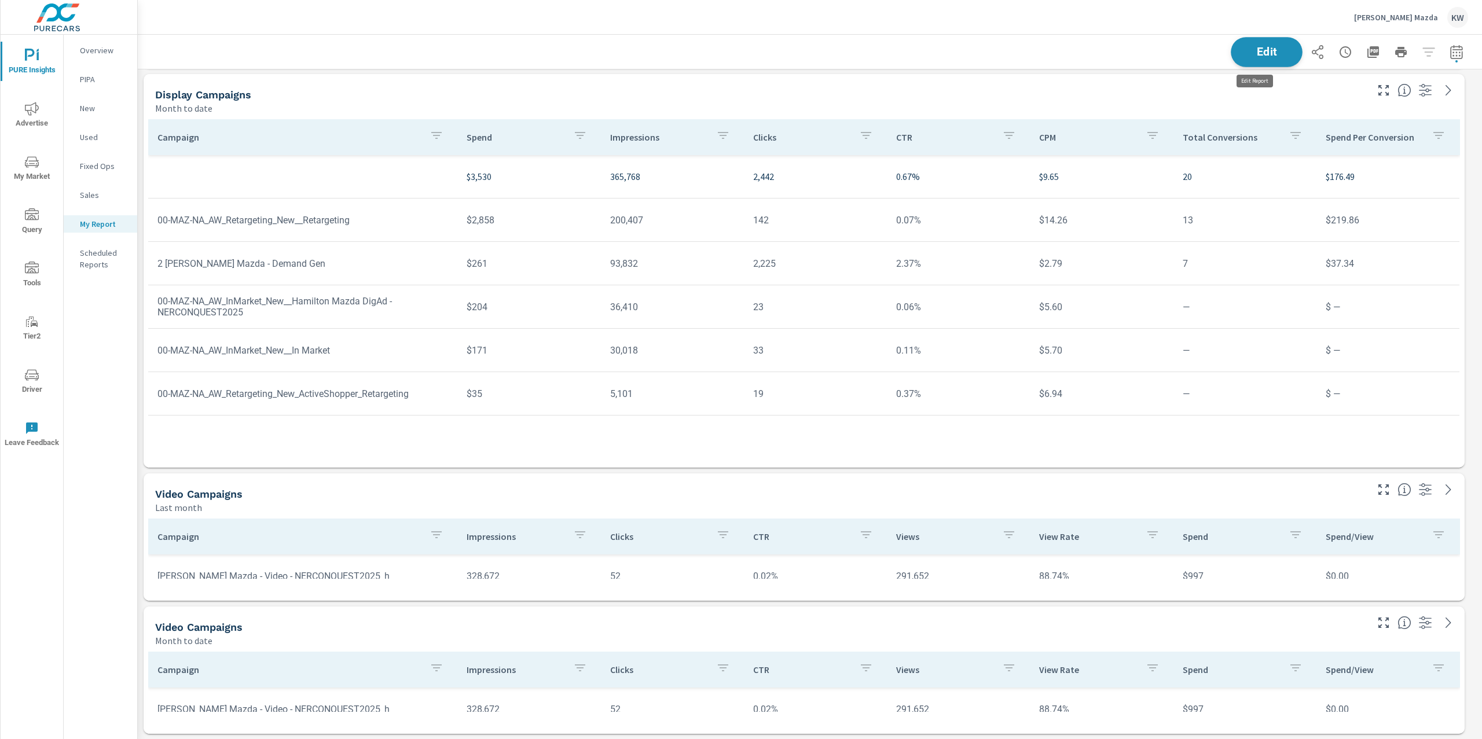
scroll to position [0, 0]
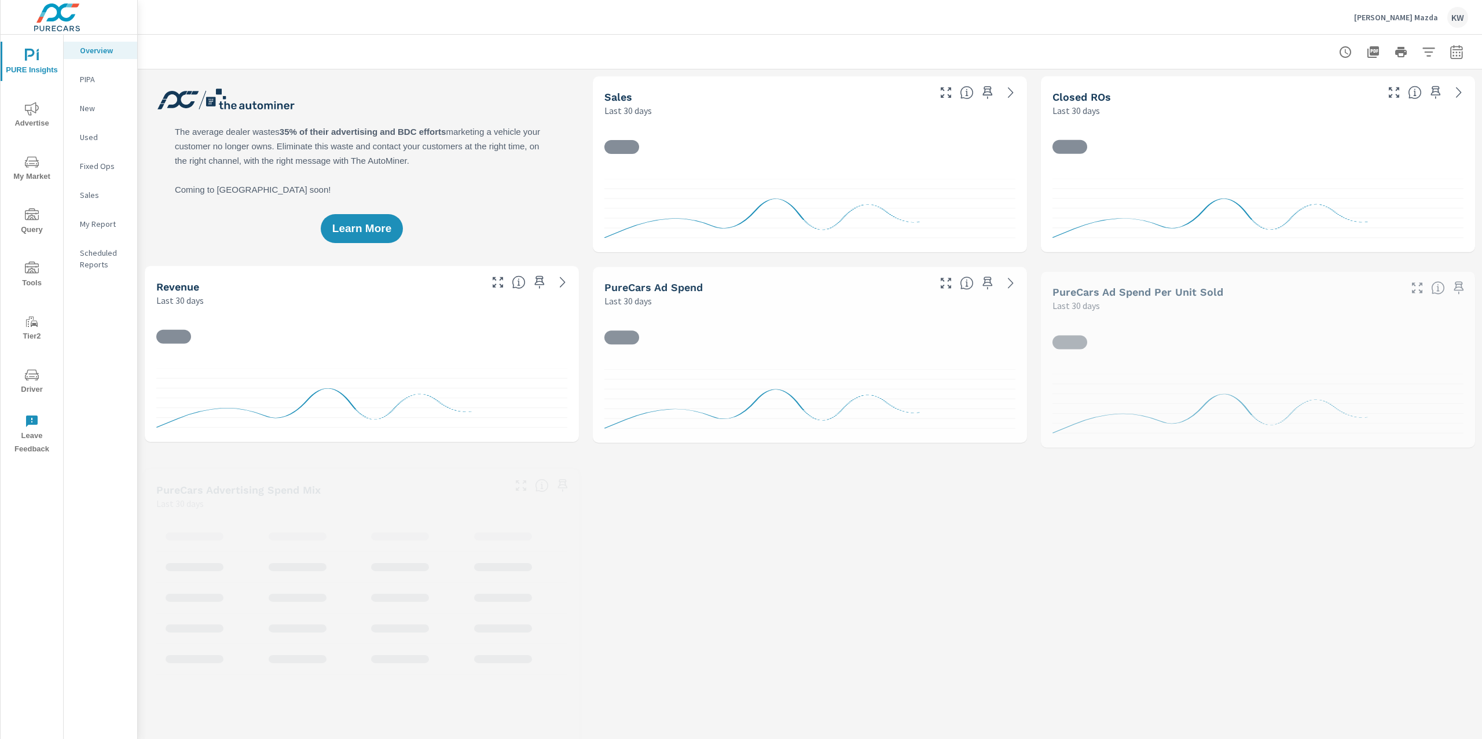
scroll to position [1, 0]
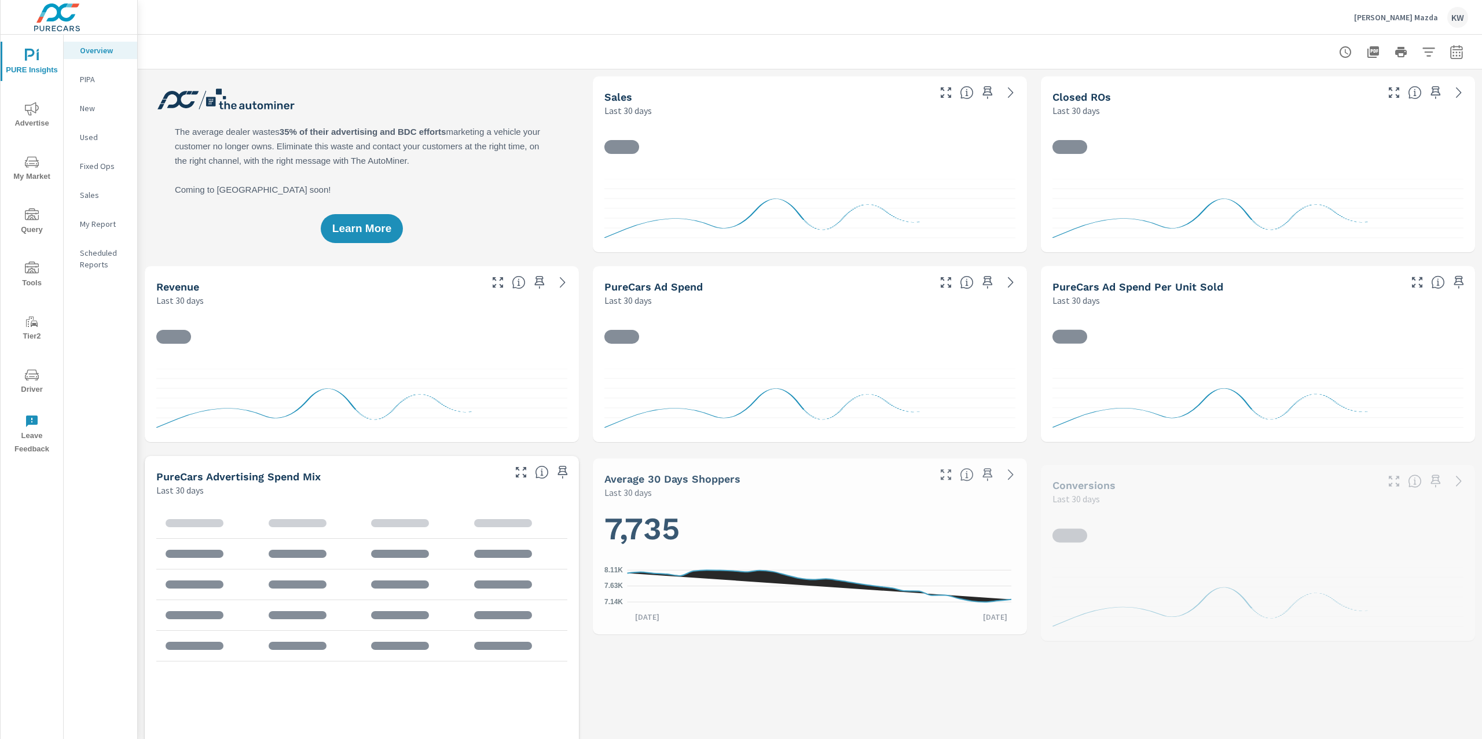
click at [1397, 19] on p "Hamilton Mazda" at bounding box center [1396, 17] width 84 height 10
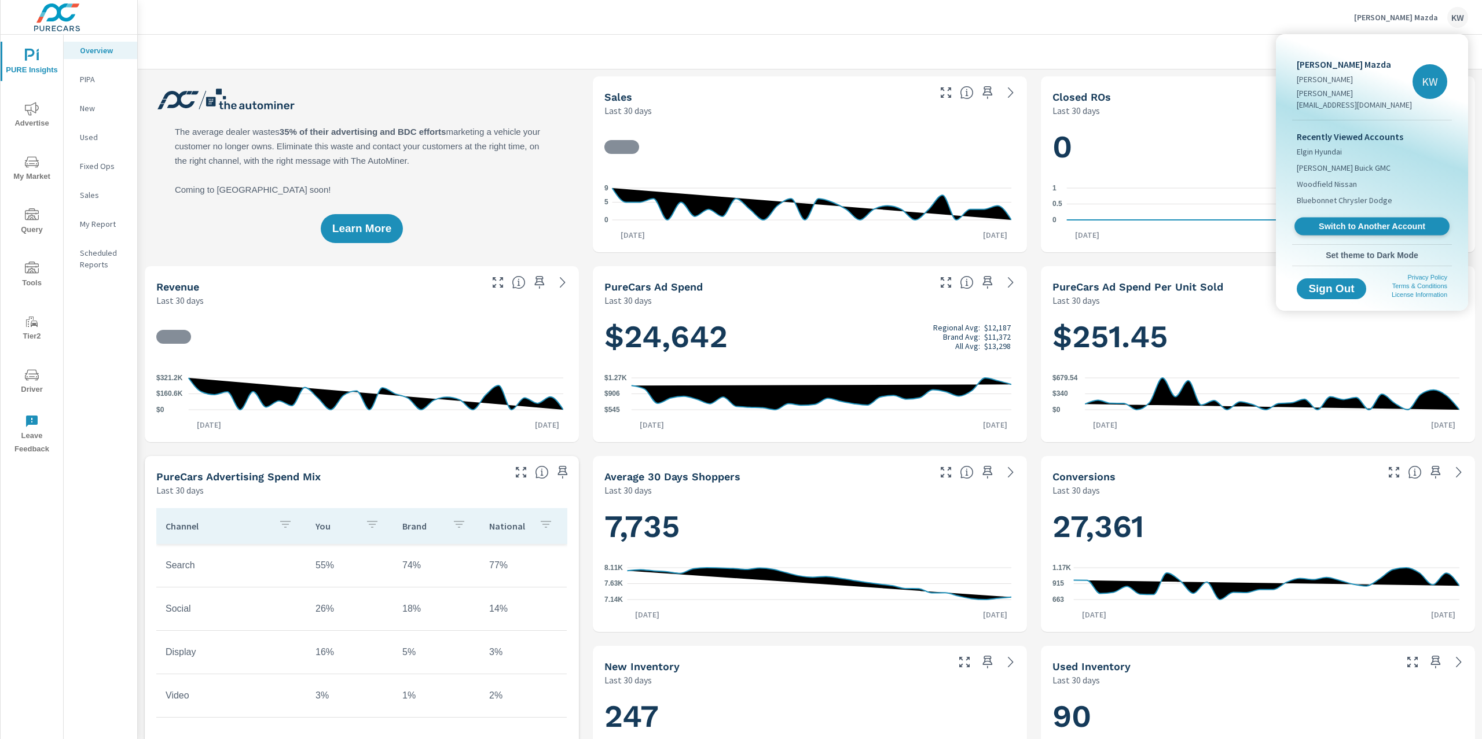
click at [1359, 221] on span "Switch to Another Account" at bounding box center [1372, 226] width 142 height 11
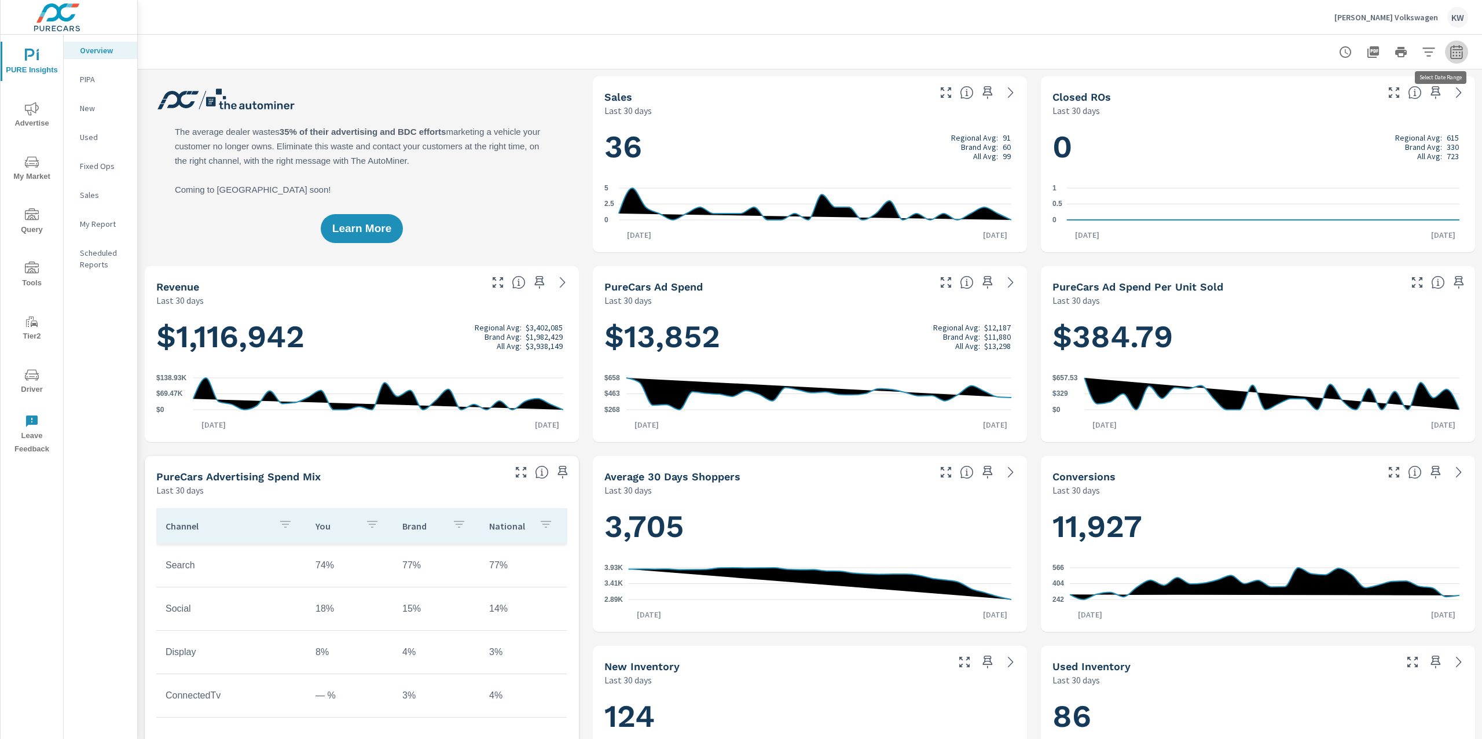
click at [1450, 54] on icon "button" at bounding box center [1457, 52] width 14 height 14
click at [1362, 95] on select "Custom [DATE] Last week Last 7 days Last 14 days Last 30 days Last 45 days Last…" at bounding box center [1353, 100] width 116 height 23
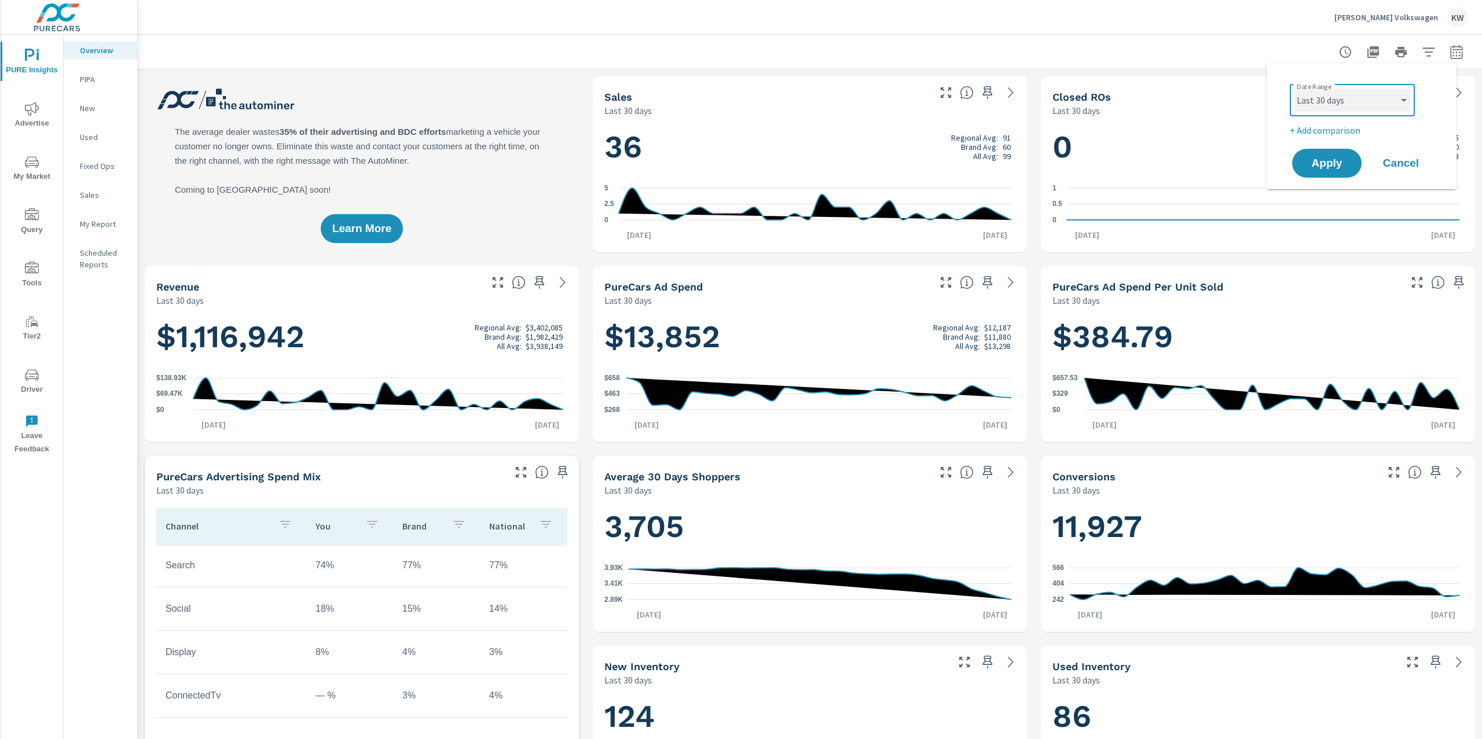
scroll to position [1, 0]
click at [1295, 89] on select "Custom Yesterday Last week Last 7 days Last 14 days Last 30 days Last 45 days L…" at bounding box center [1353, 100] width 116 height 23
select select "Last month"
click at [1323, 170] on button "Apply" at bounding box center [1327, 163] width 72 height 30
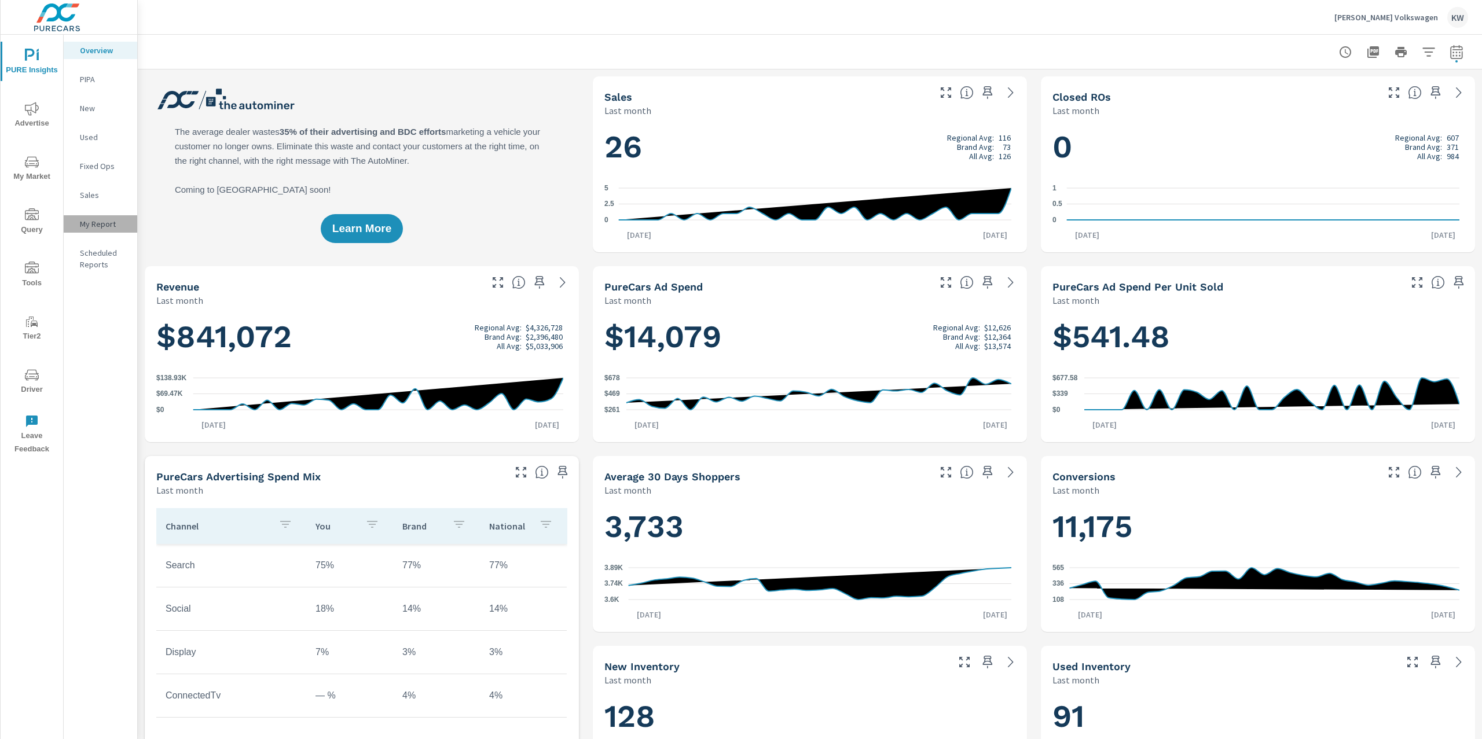
click at [97, 224] on p "My Report" at bounding box center [104, 224] width 48 height 12
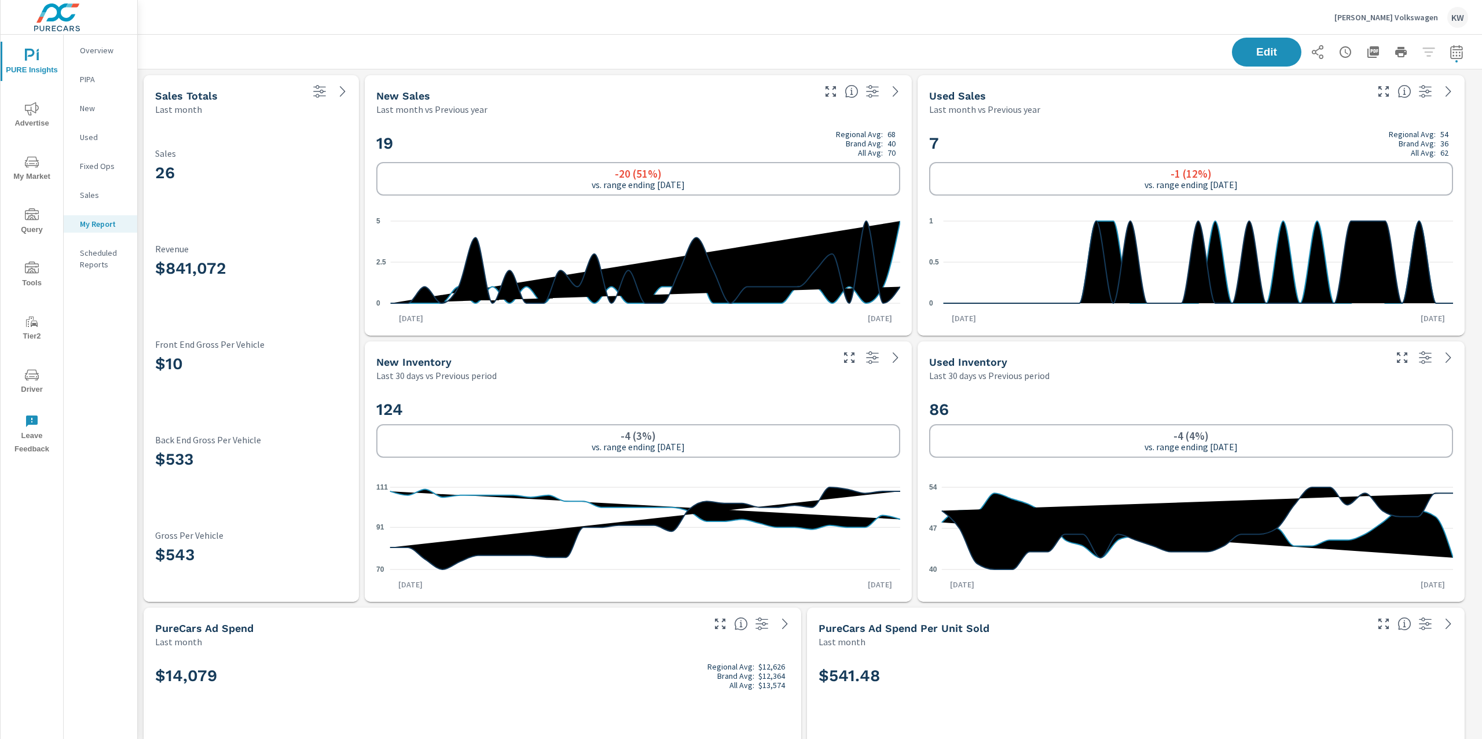
scroll to position [1, 0]
click at [1278, 50] on span "Edit" at bounding box center [1266, 51] width 47 height 11
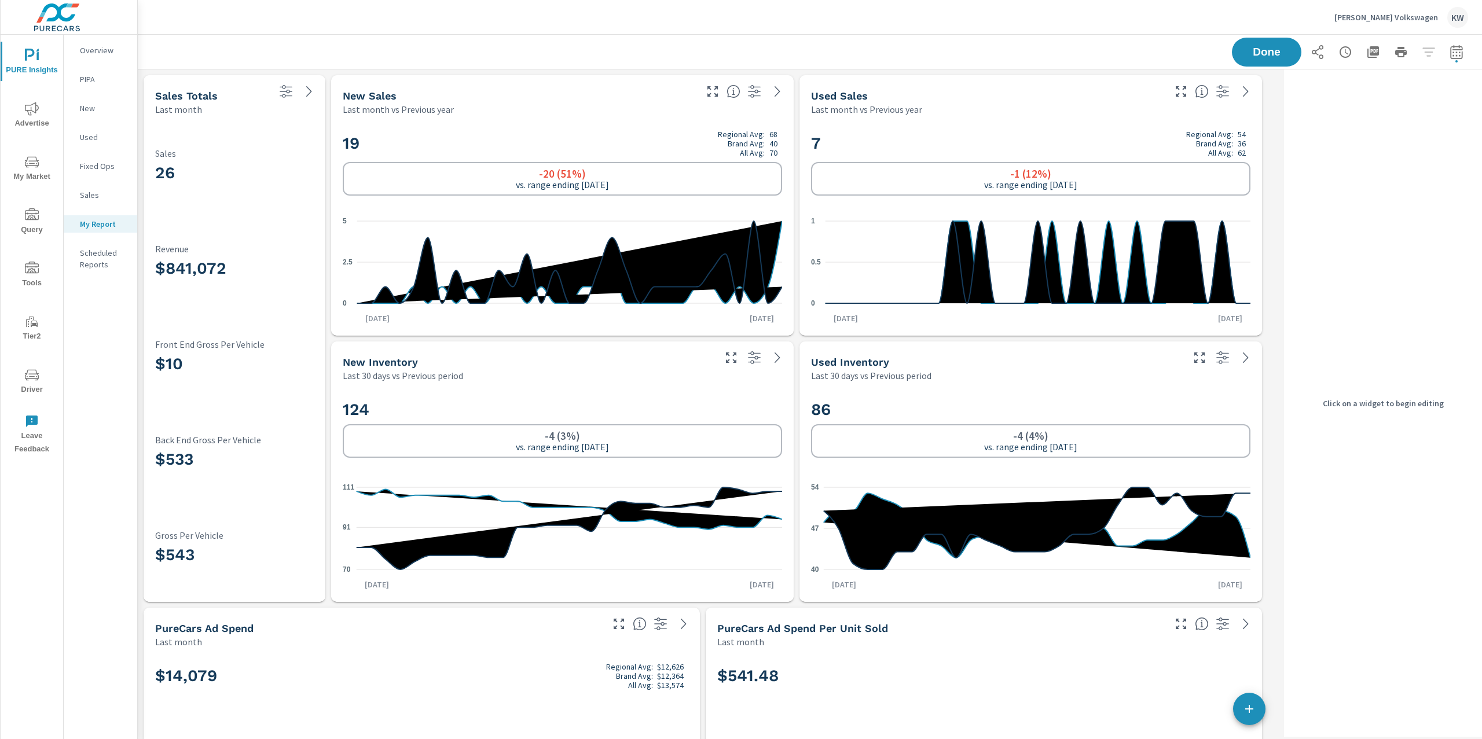
scroll to position [7088, 1154]
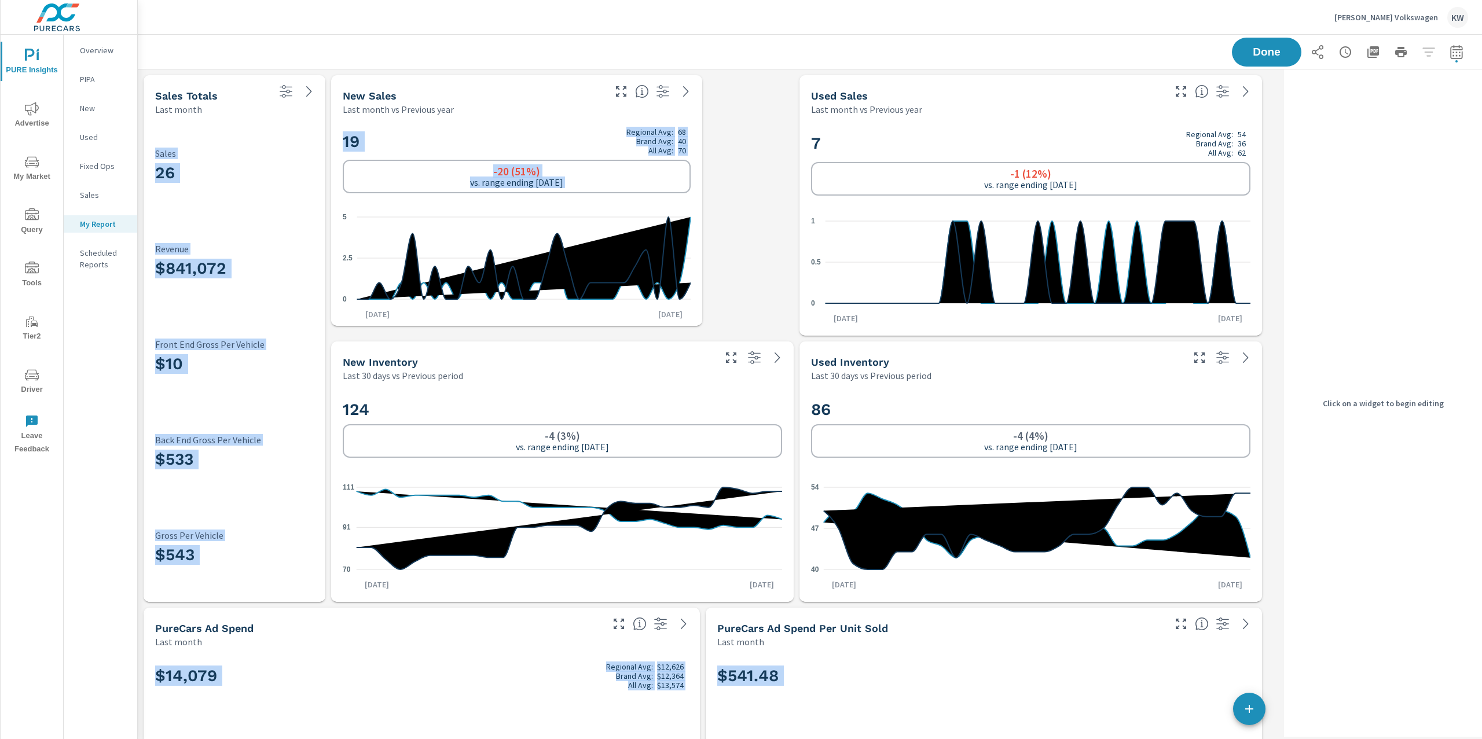
drag, startPoint x: 774, startPoint y: 330, endPoint x: 715, endPoint y: 323, distance: 59.0
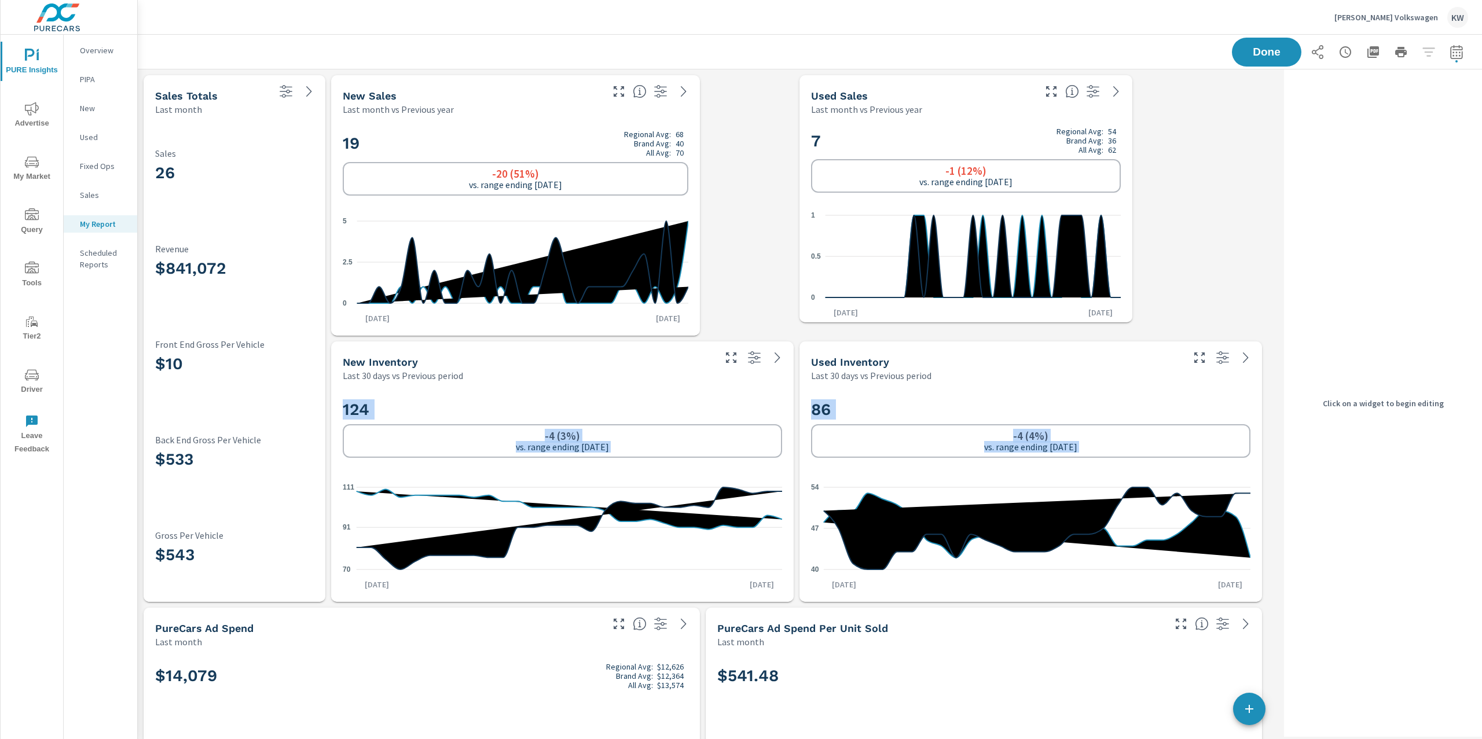
drag, startPoint x: 1261, startPoint y: 334, endPoint x: 1132, endPoint y: 320, distance: 129.8
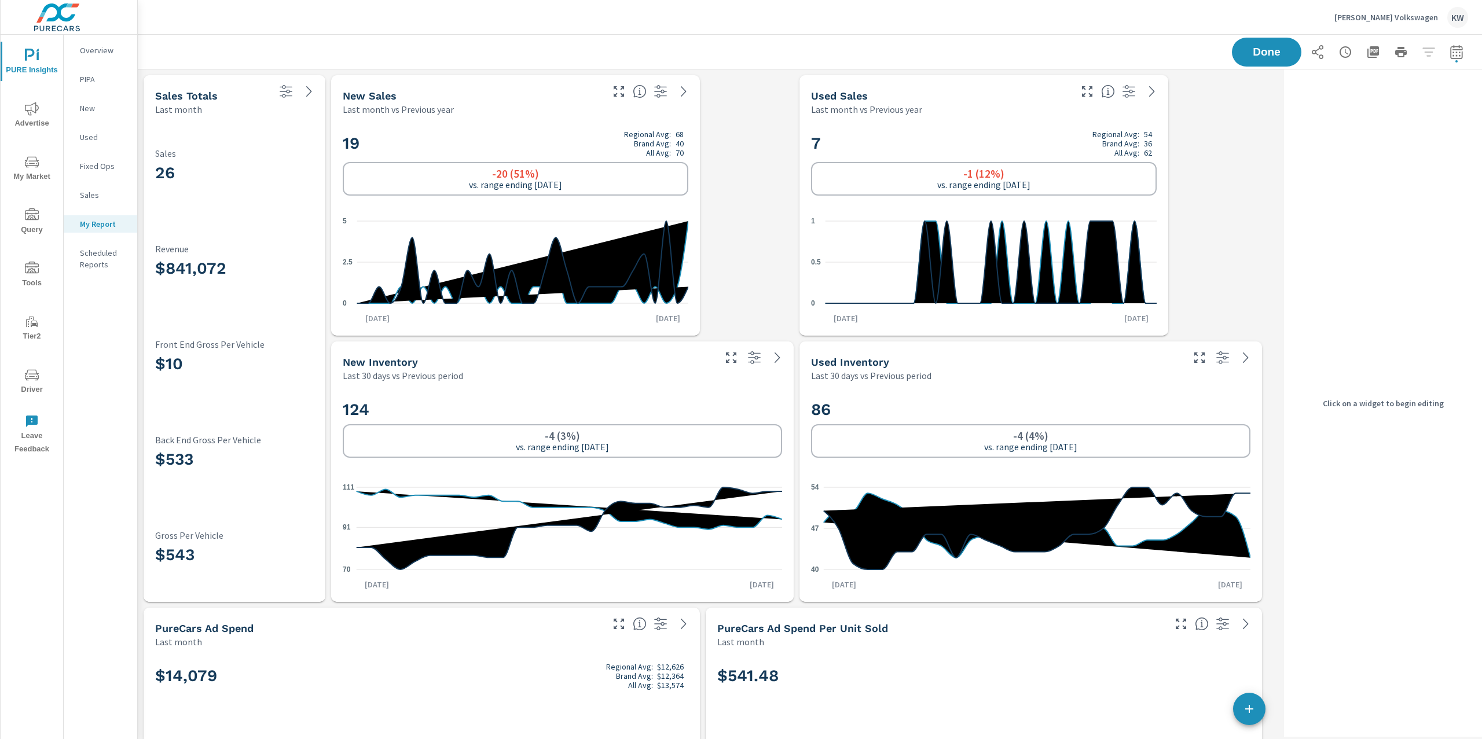
click at [285, 158] on p "Sales" at bounding box center [234, 153] width 159 height 10
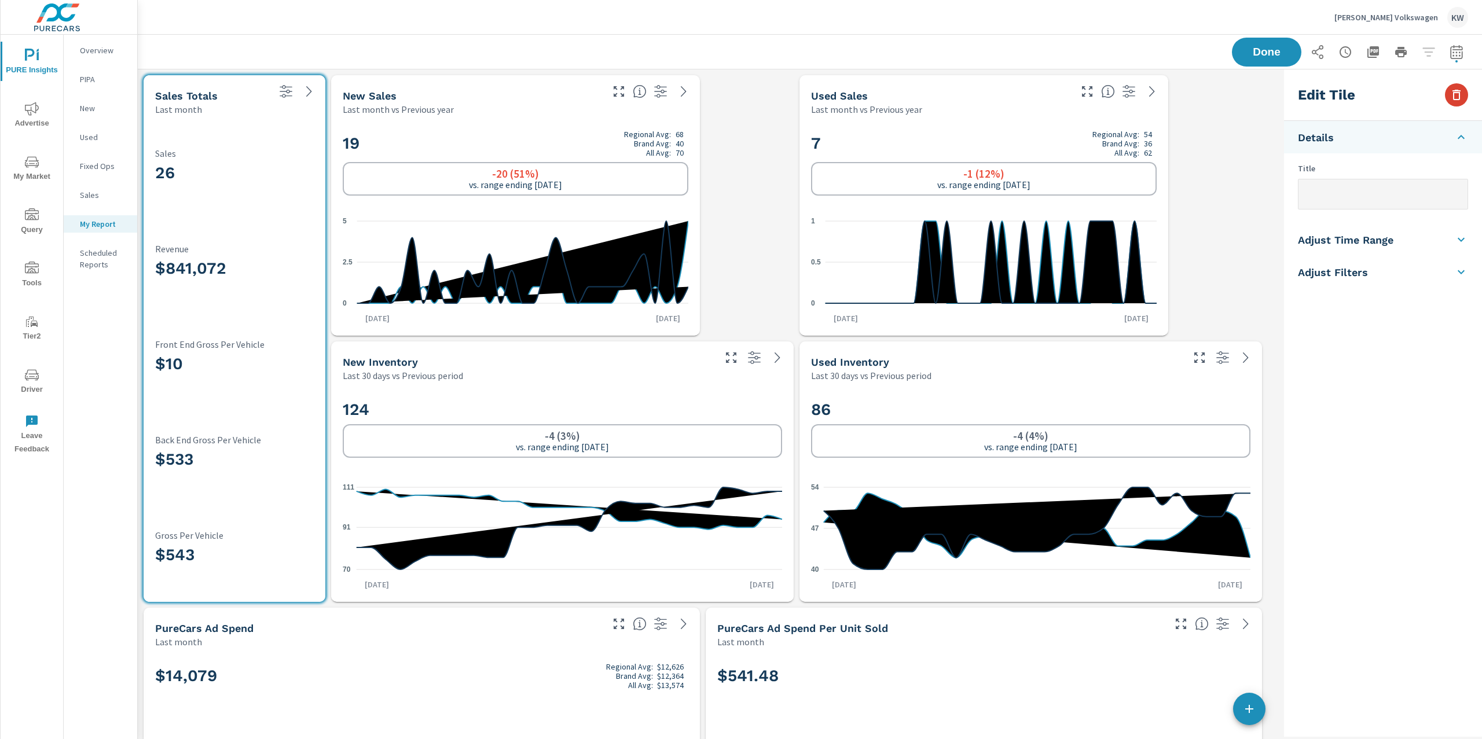
click at [1446, 93] on button "button" at bounding box center [1456, 94] width 23 height 23
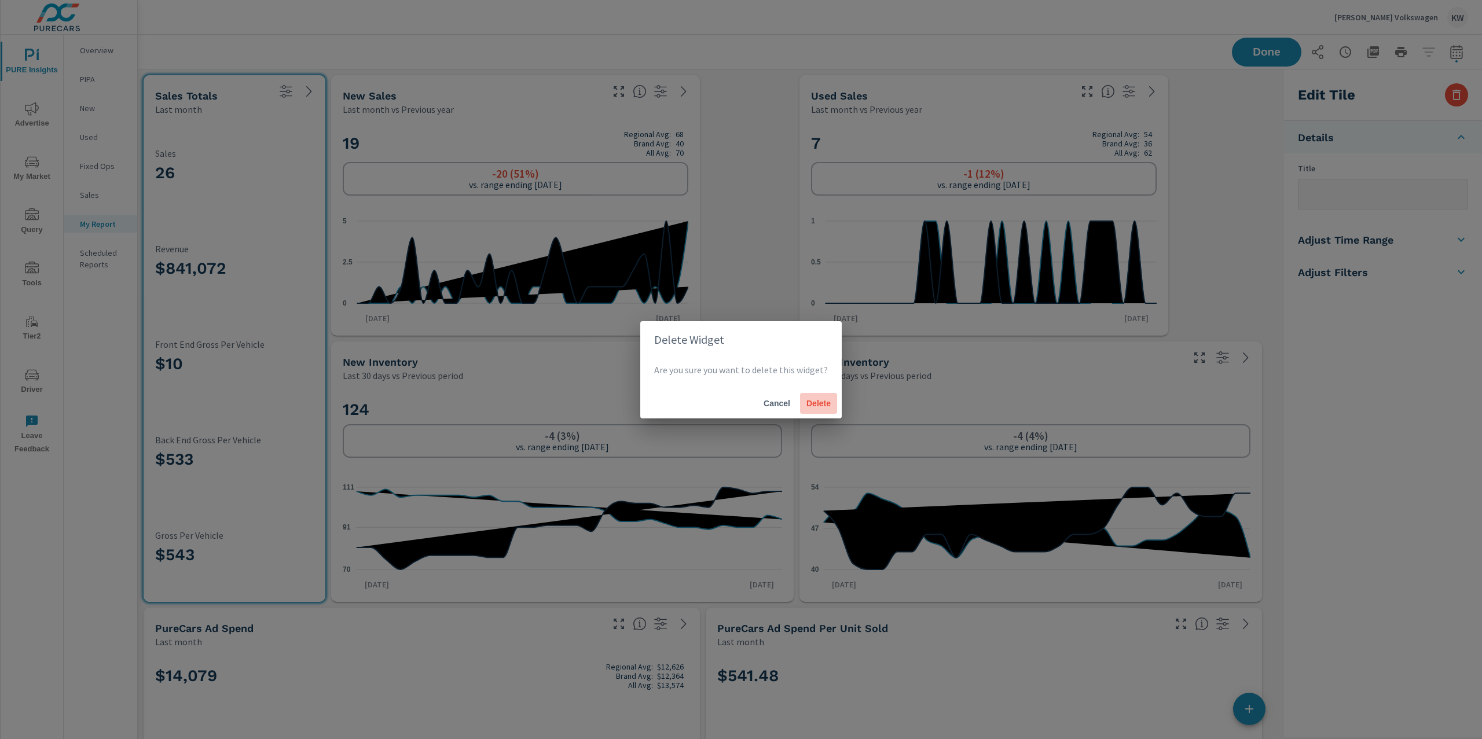
drag, startPoint x: 817, startPoint y: 408, endPoint x: 815, endPoint y: 378, distance: 30.7
click at [816, 408] on button "Delete" at bounding box center [818, 403] width 37 height 21
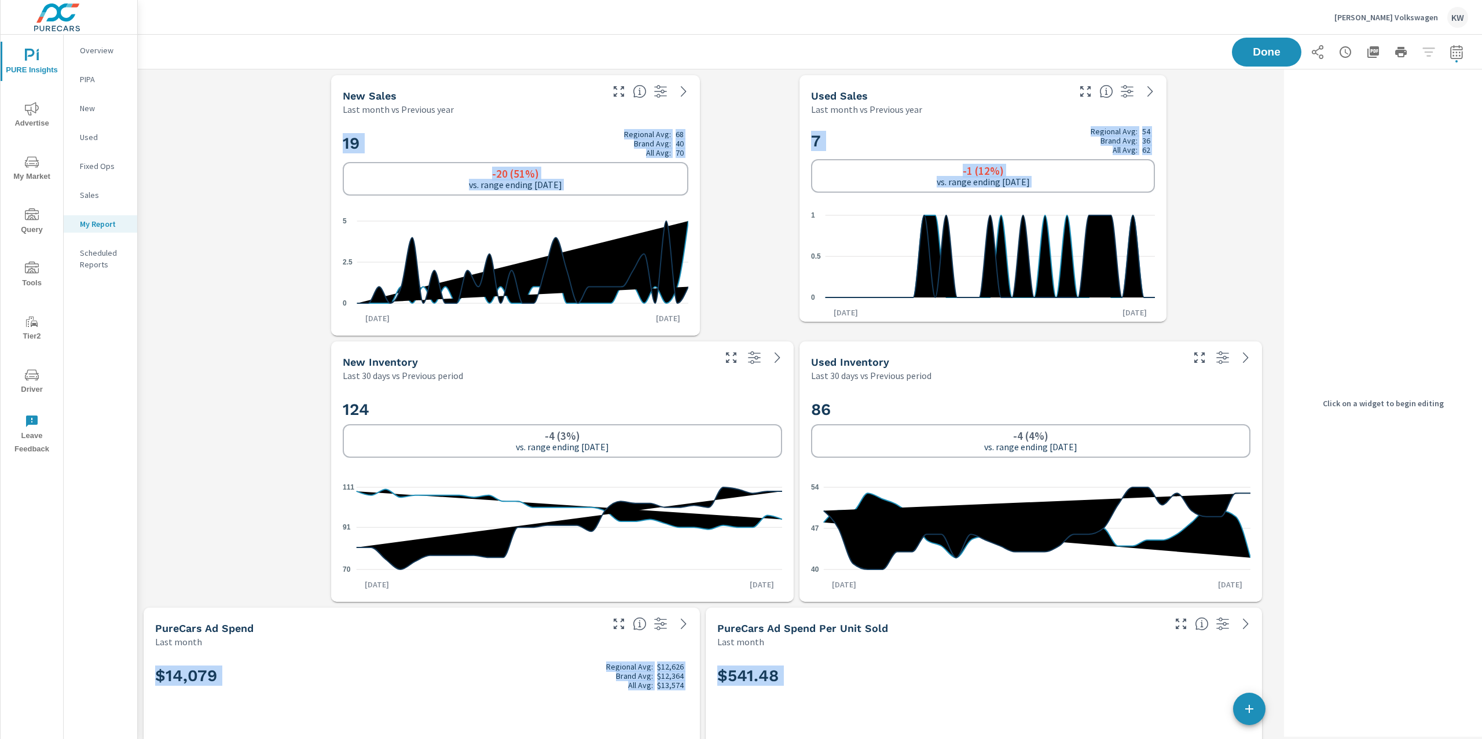
drag, startPoint x: 1259, startPoint y: 331, endPoint x: 1160, endPoint y: 302, distance: 103.3
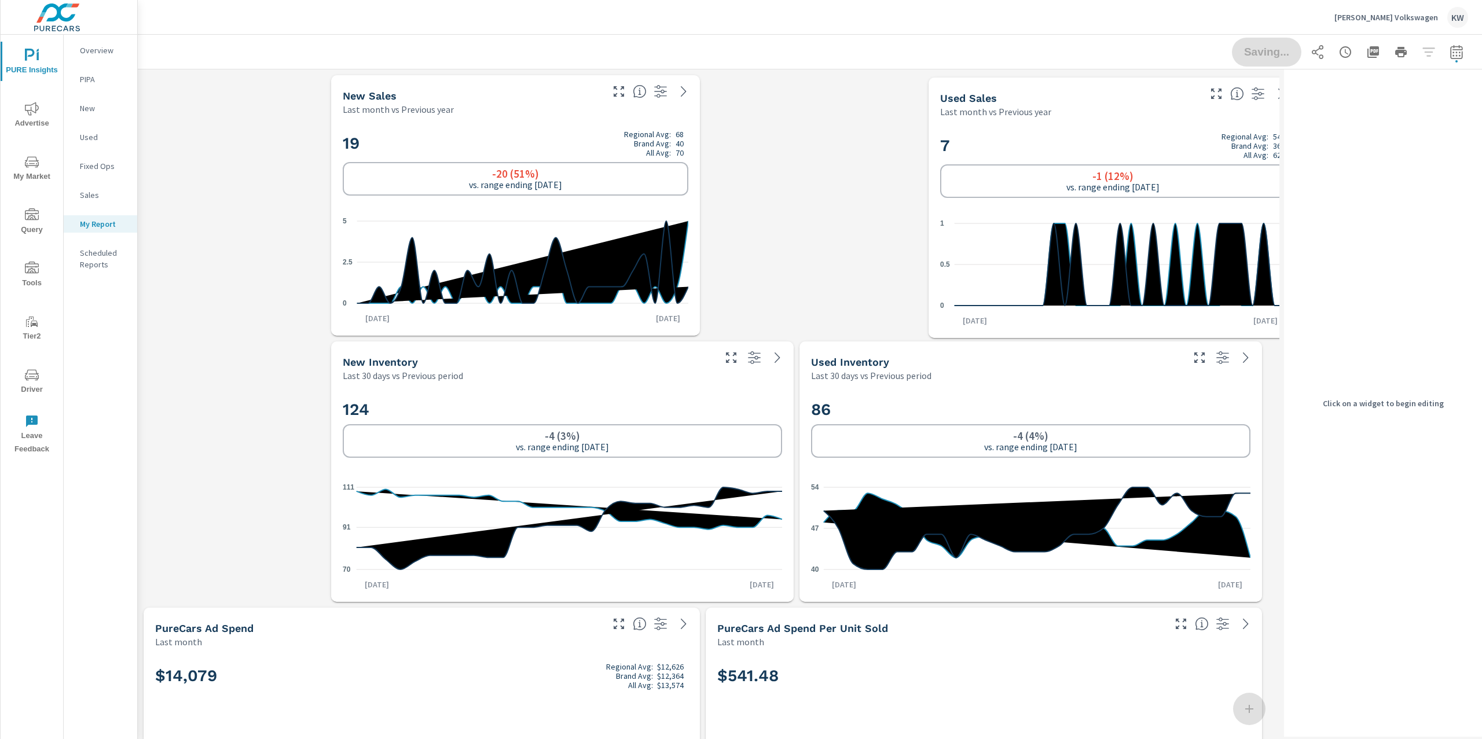
drag, startPoint x: 1017, startPoint y: 138, endPoint x: 1083, endPoint y: 140, distance: 66.6
click at [1138, 141] on h2 "7 Regional Avg: 54 Brand Avg: 36 All Avg: 62" at bounding box center [1113, 146] width 346 height 28
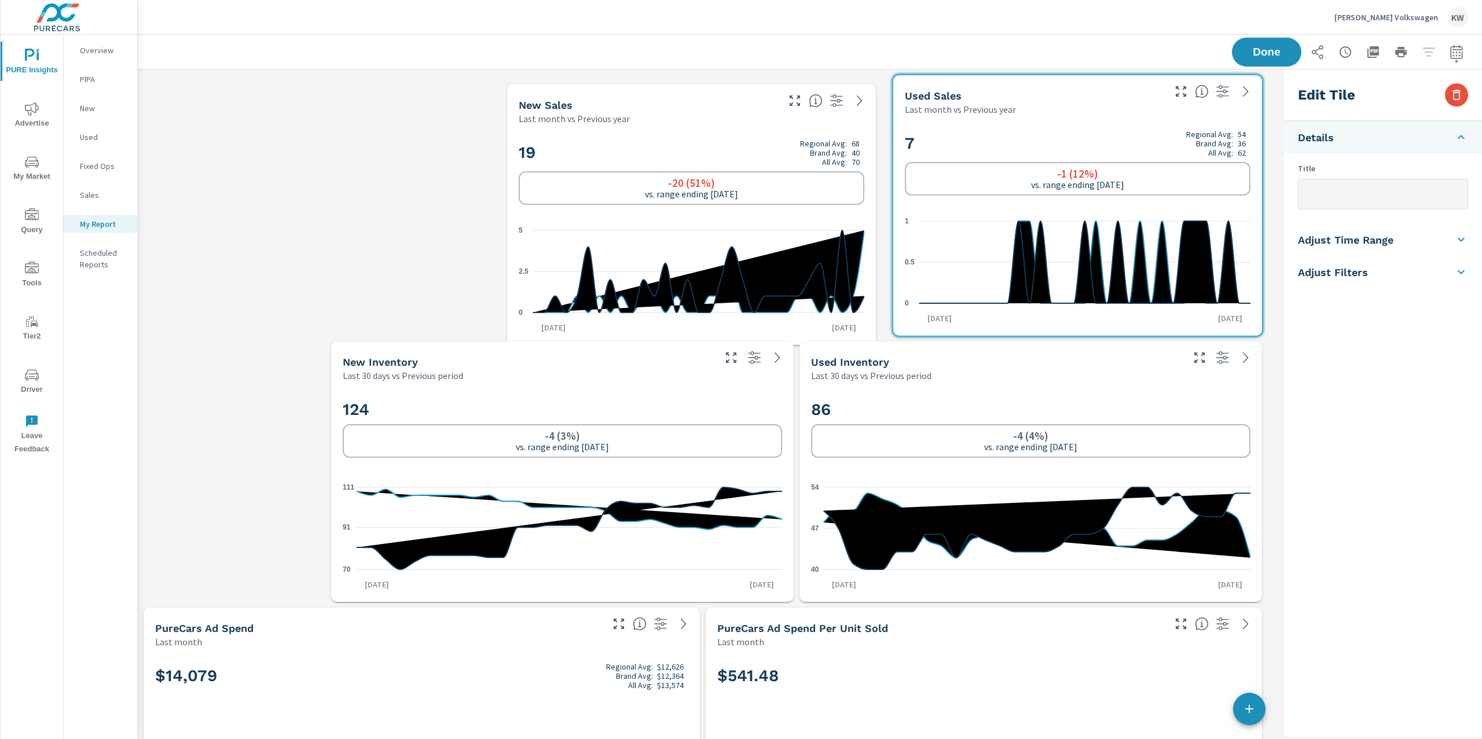
drag, startPoint x: 684, startPoint y: 146, endPoint x: 772, endPoint y: 148, distance: 87.5
click at [776, 146] on h2 "19 Regional Avg: 68 Brand Avg: 40 All Avg: 70" at bounding box center [692, 153] width 346 height 28
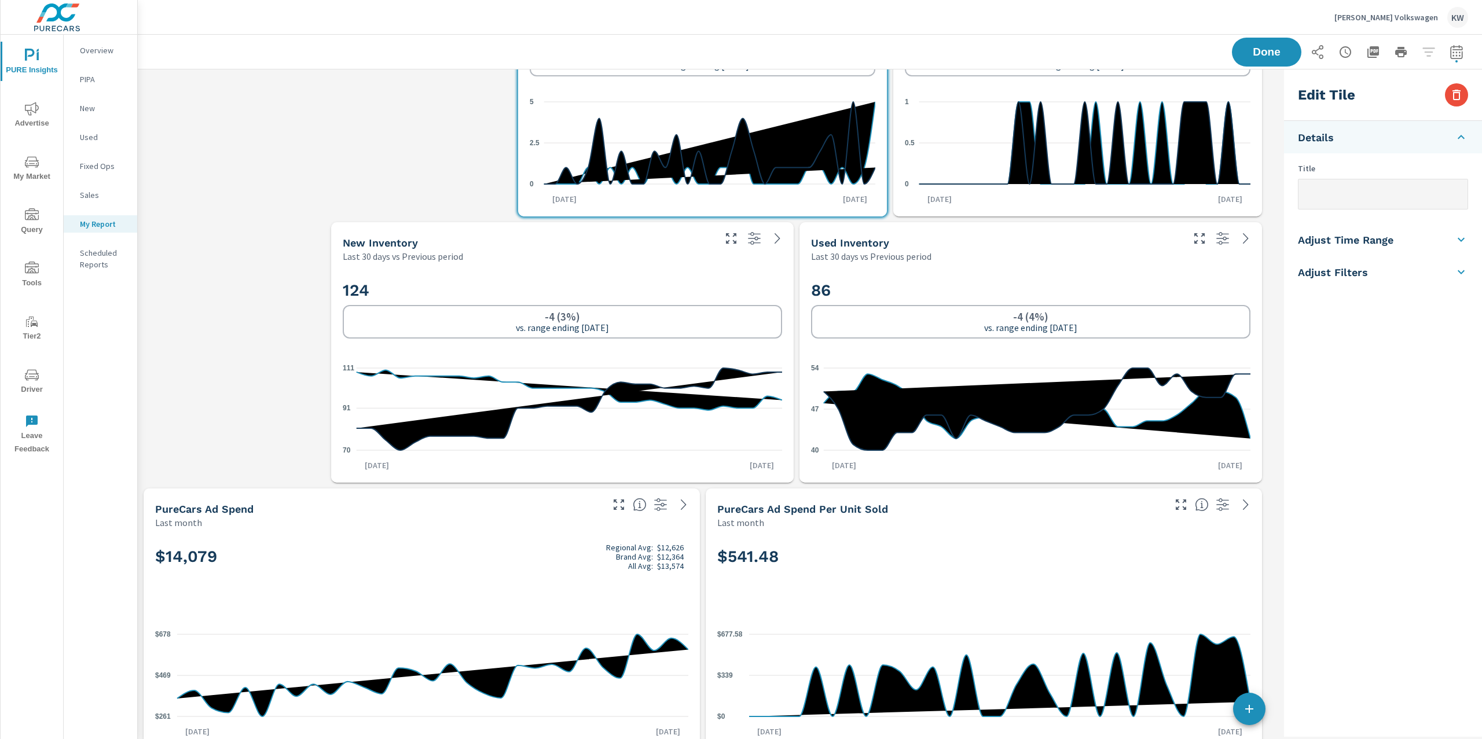
scroll to position [181, 0]
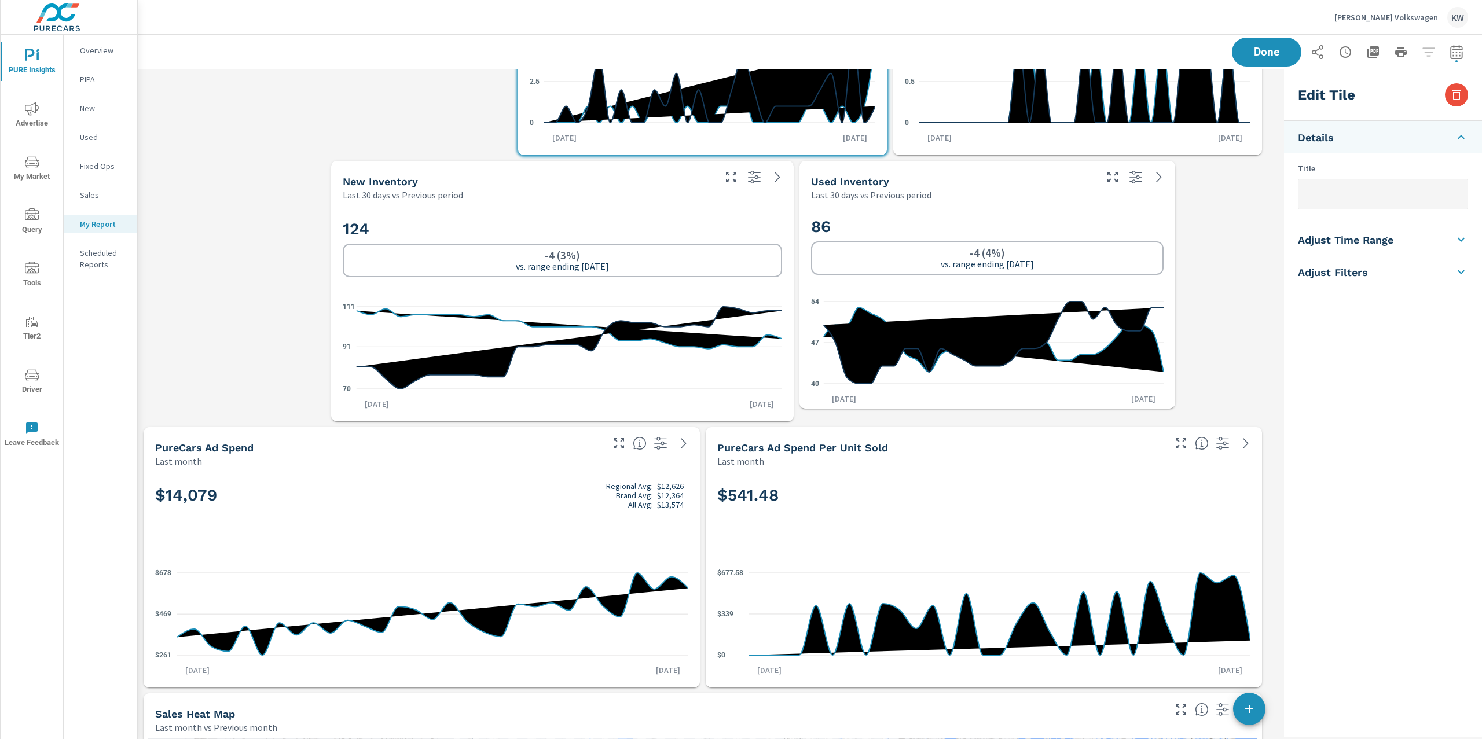
drag, startPoint x: 1259, startPoint y: 420, endPoint x: 1155, endPoint y: 409, distance: 105.4
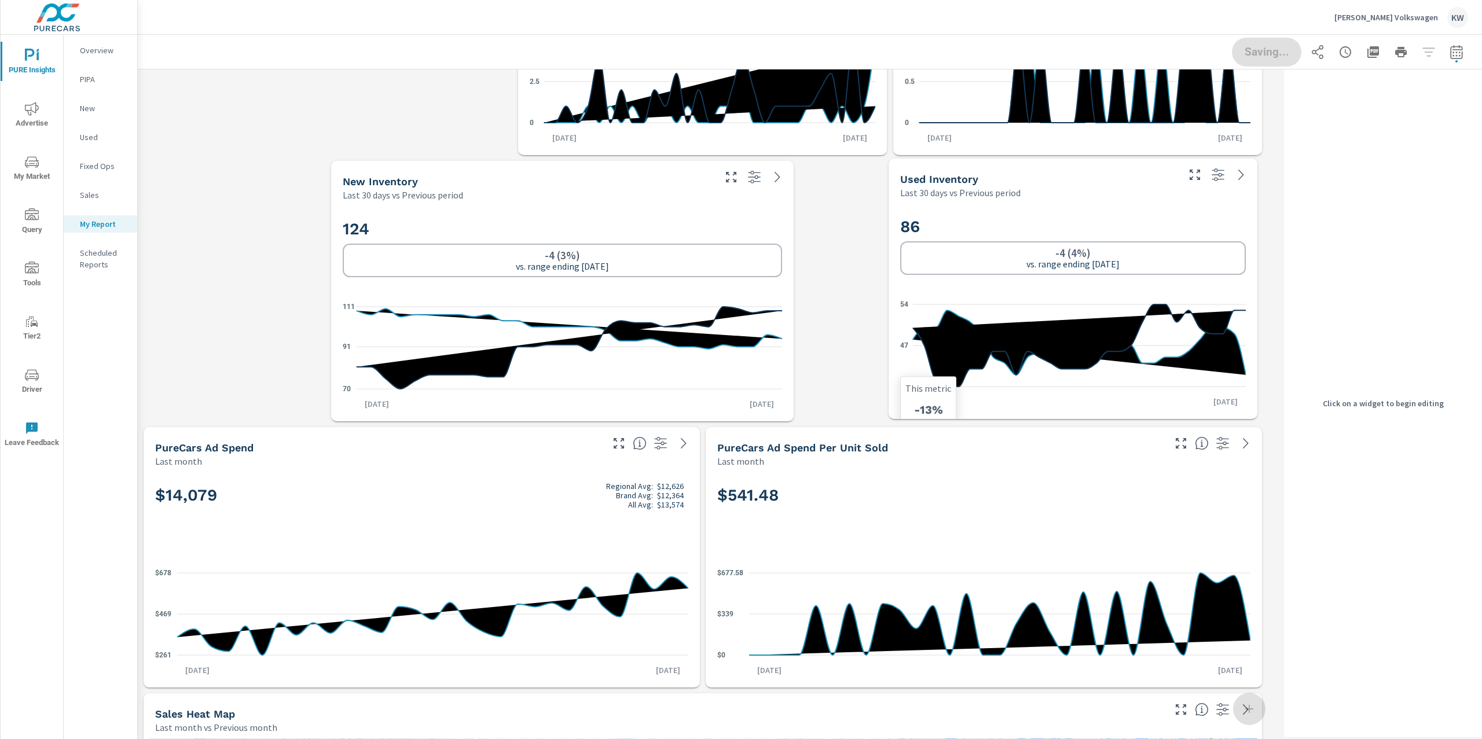
drag, startPoint x: 1094, startPoint y: 302, endPoint x: 1123, endPoint y: 311, distance: 30.4
click at [1142, 301] on icon "40 47 54" at bounding box center [1073, 345] width 346 height 101
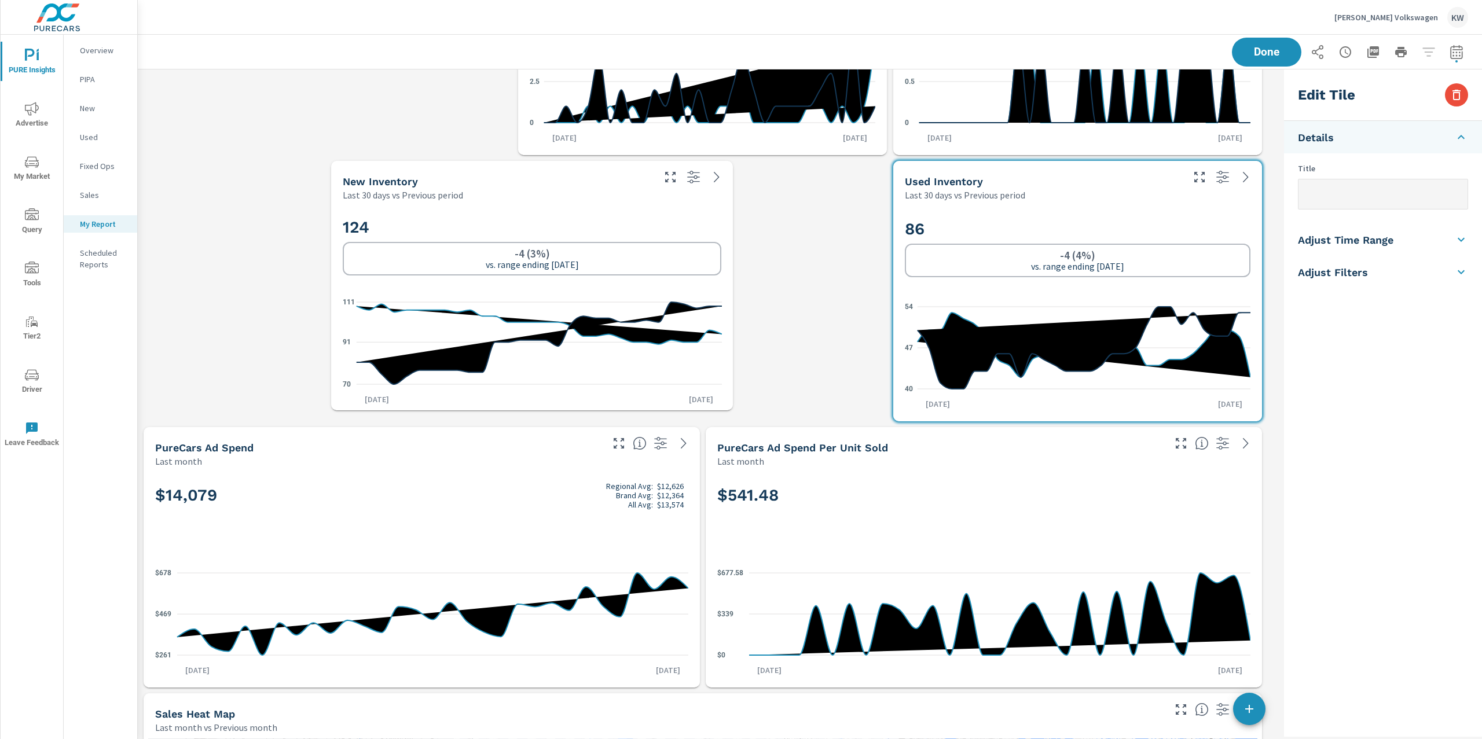
drag, startPoint x: 792, startPoint y: 419, endPoint x: 716, endPoint y: 402, distance: 77.6
click at [716, 402] on div "New Inventory Last 30 days vs Previous period 124 -4 (3%) vs. range ending Jul …" at bounding box center [532, 286] width 402 height 250
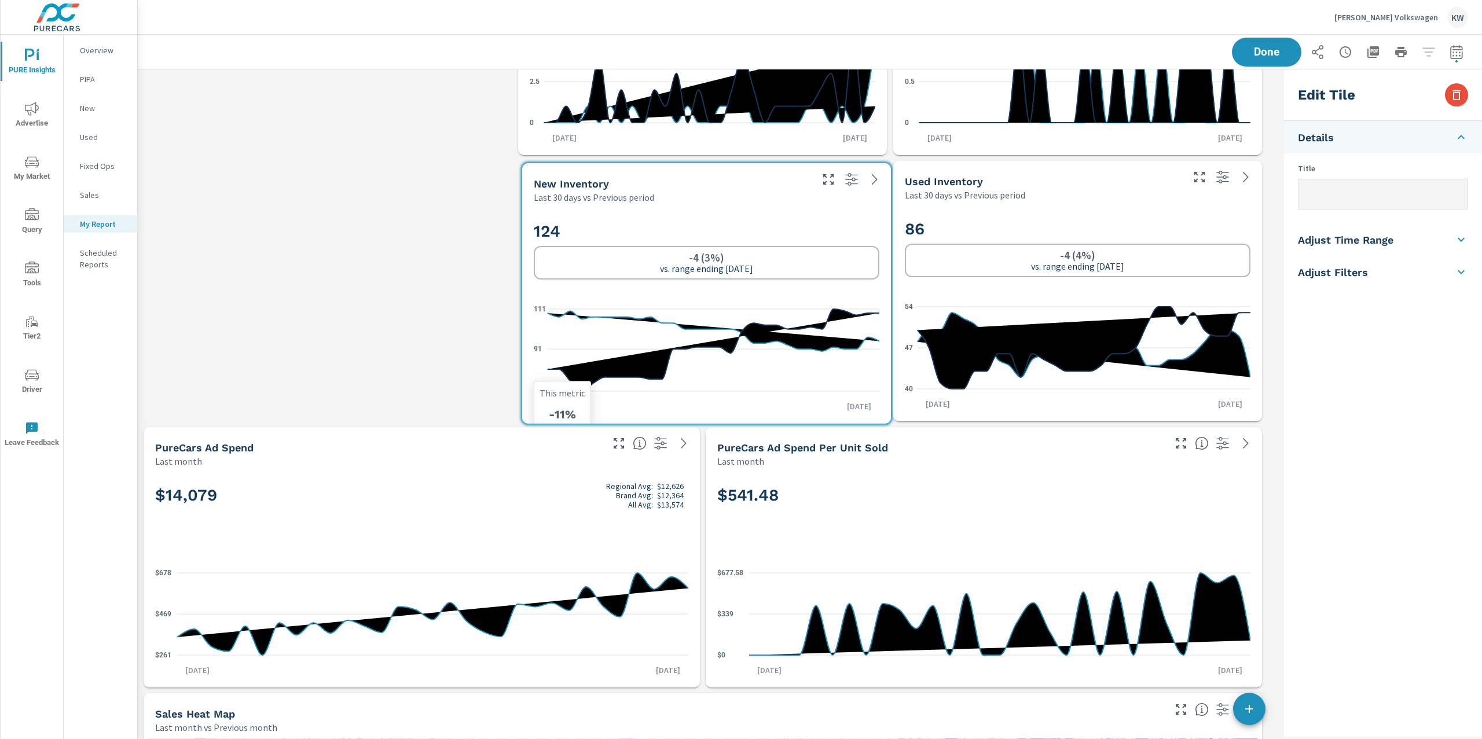
drag, startPoint x: 666, startPoint y: 346, endPoint x: 796, endPoint y: 351, distance: 129.3
click at [797, 350] on icon "70 91 111" at bounding box center [707, 350] width 346 height 101
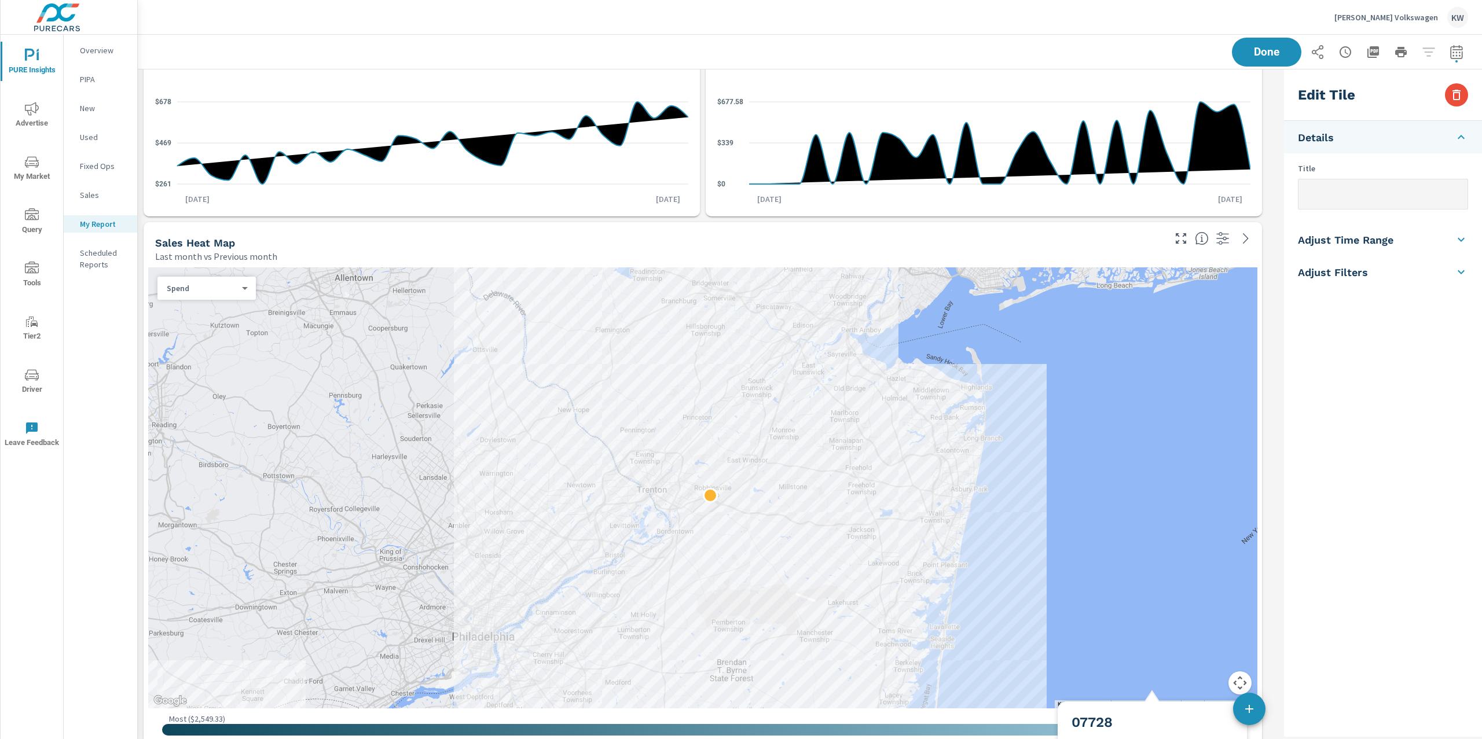
scroll to position [653, 0]
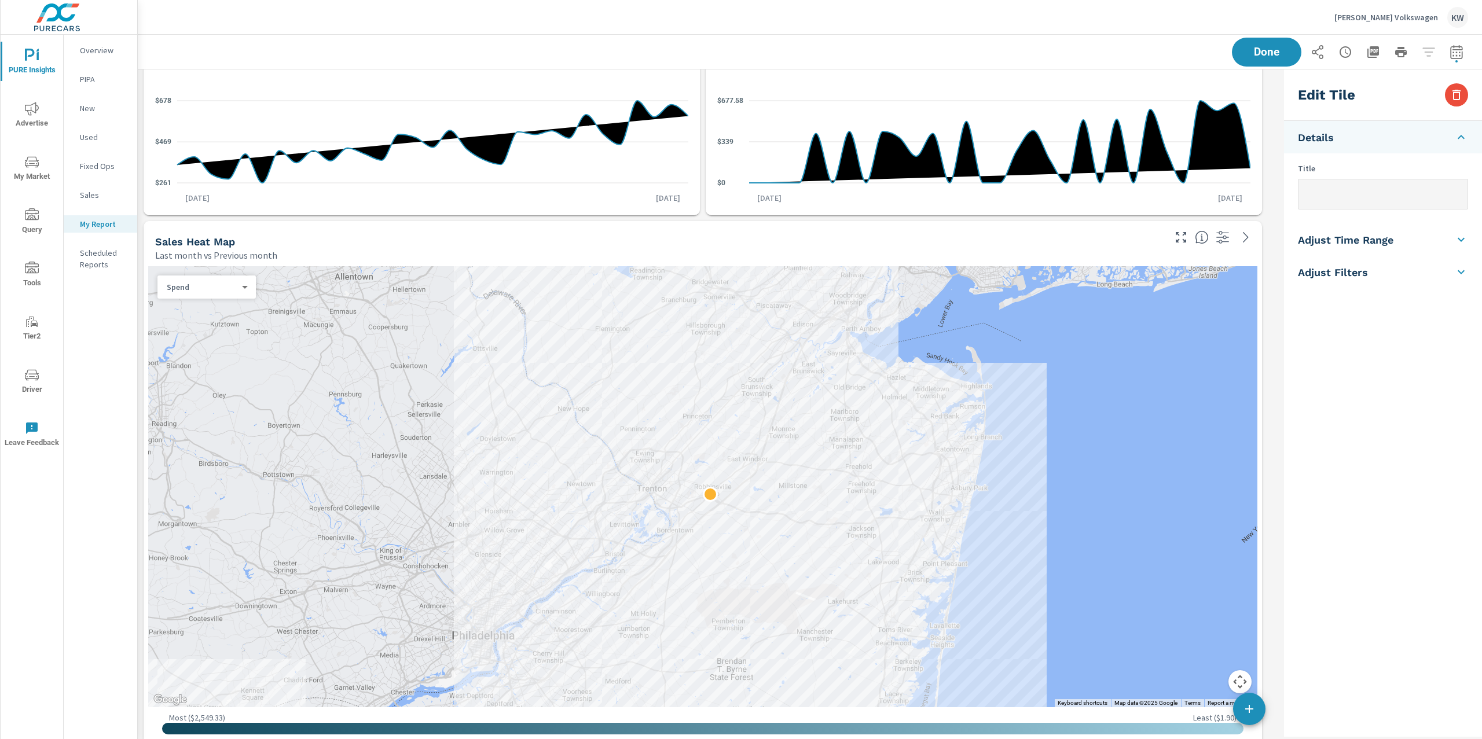
click at [199, 291] on p "Spend" at bounding box center [202, 287] width 71 height 10
type input "Sales Heat Map"
type input "lastMonth"
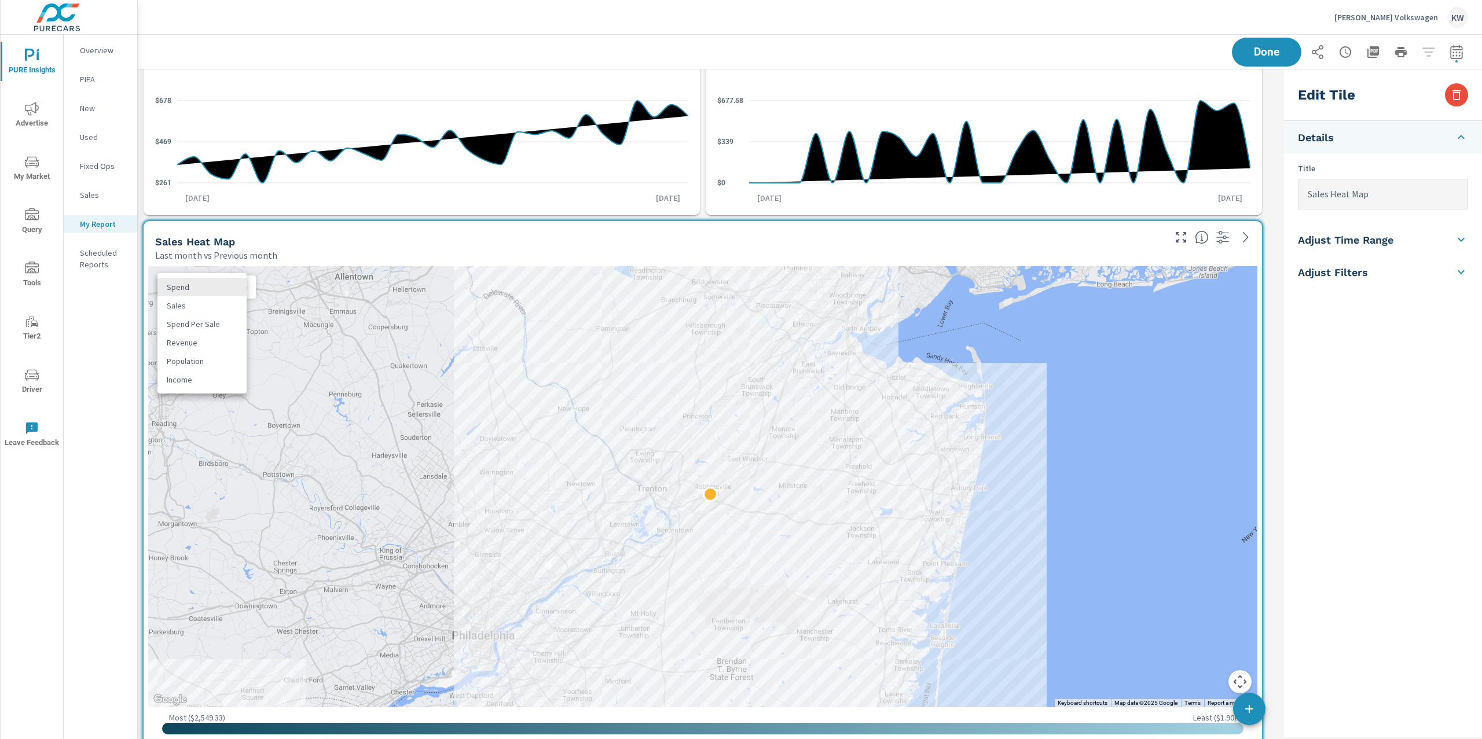
click at [201, 307] on li "Sales" at bounding box center [201, 305] width 89 height 19
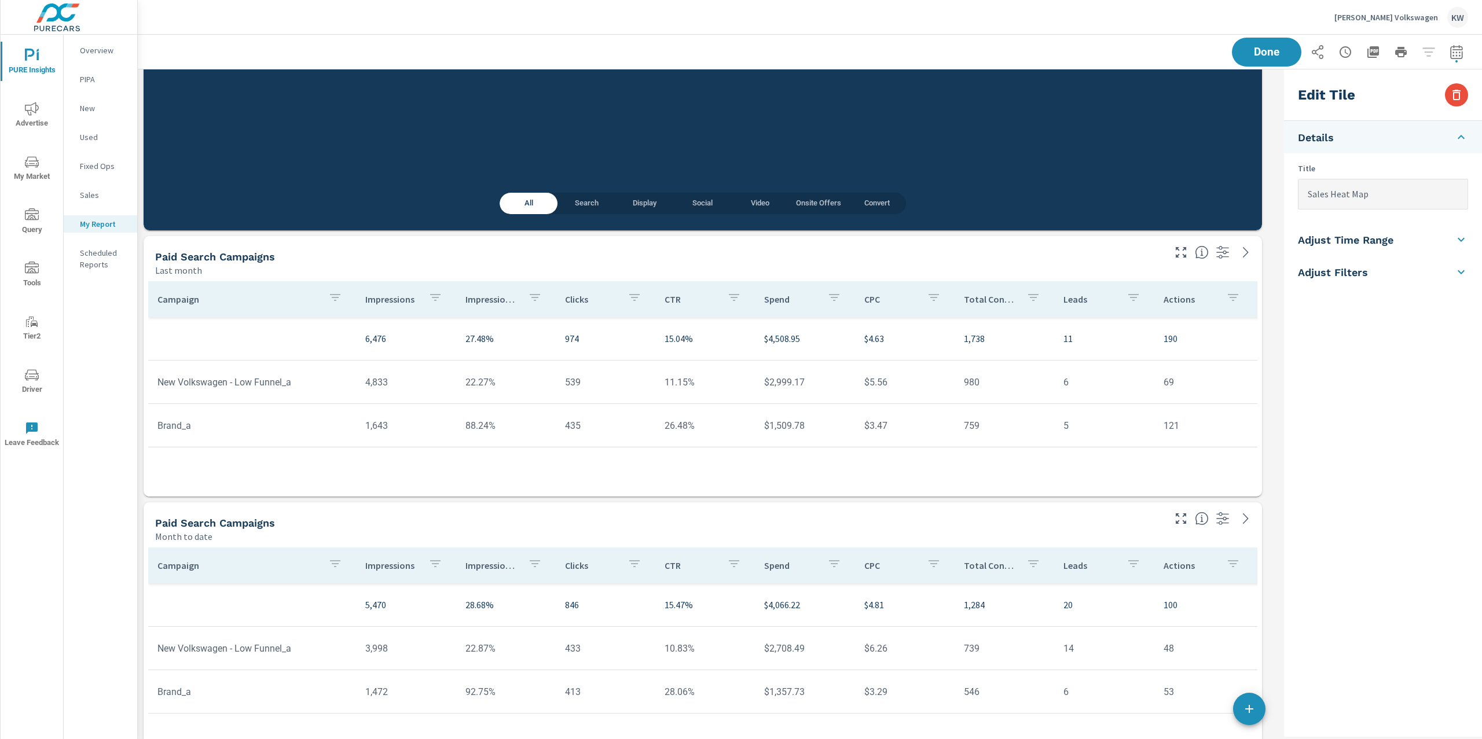
scroll to position [4636, 0]
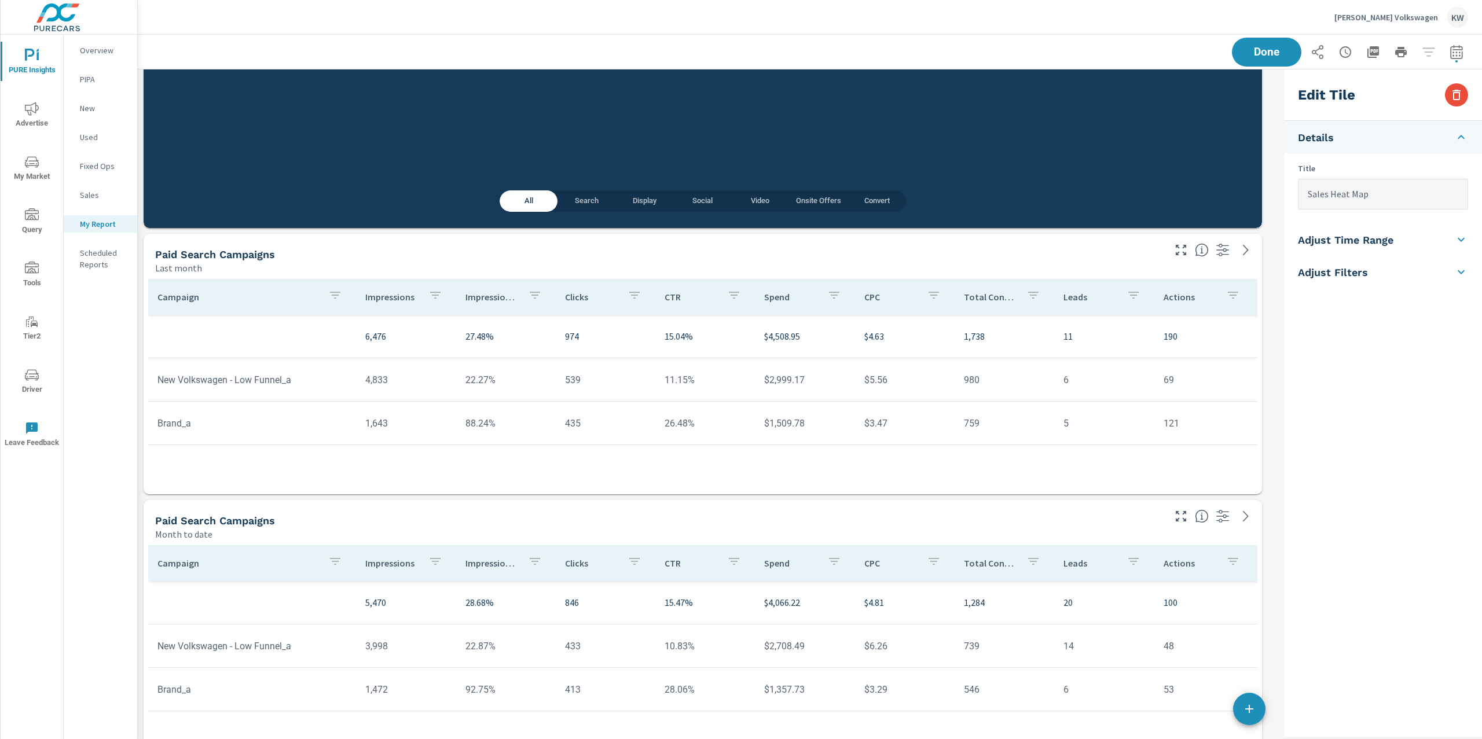
click at [477, 299] on p "Impression Share" at bounding box center [492, 297] width 53 height 12
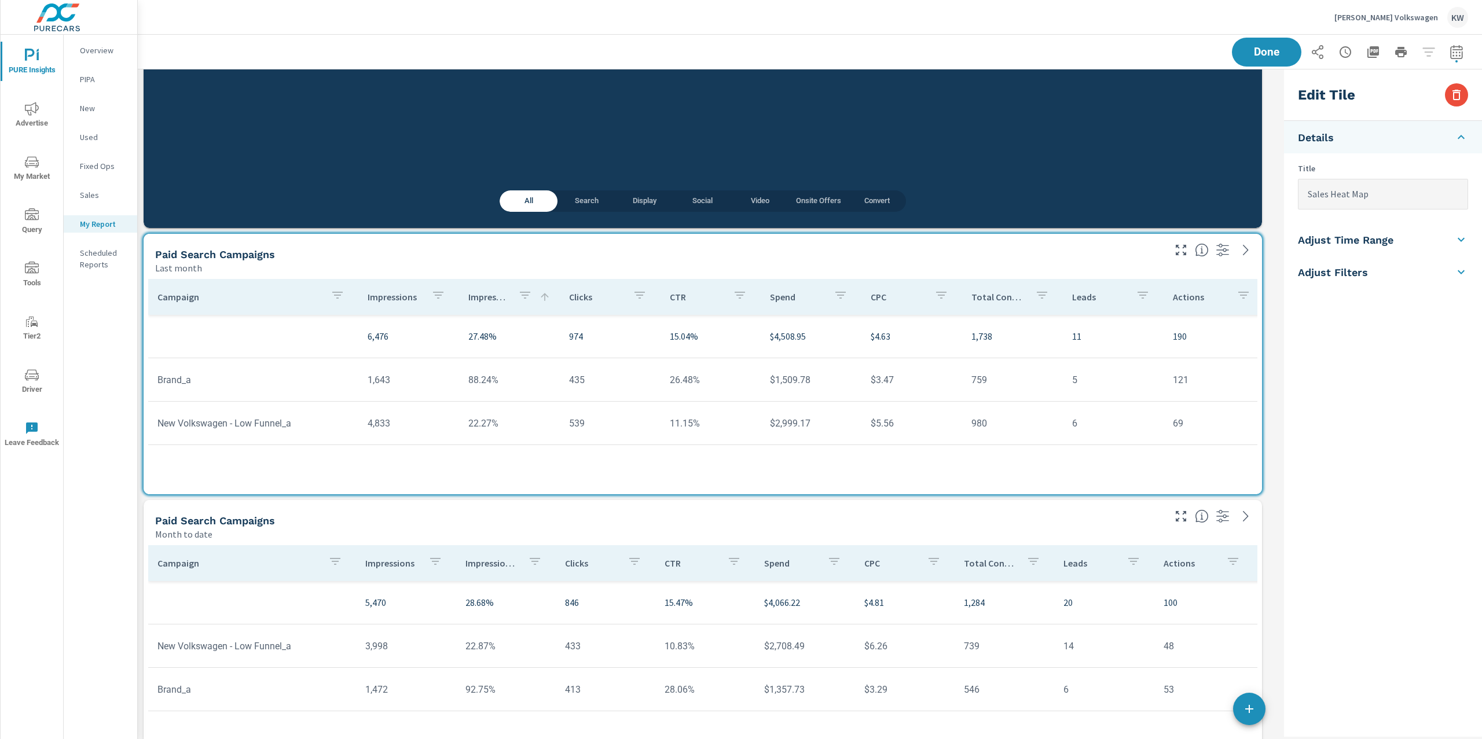
type input "Paid Search Campaigns"
click at [491, 564] on p "Impression Share" at bounding box center [488, 564] width 41 height 12
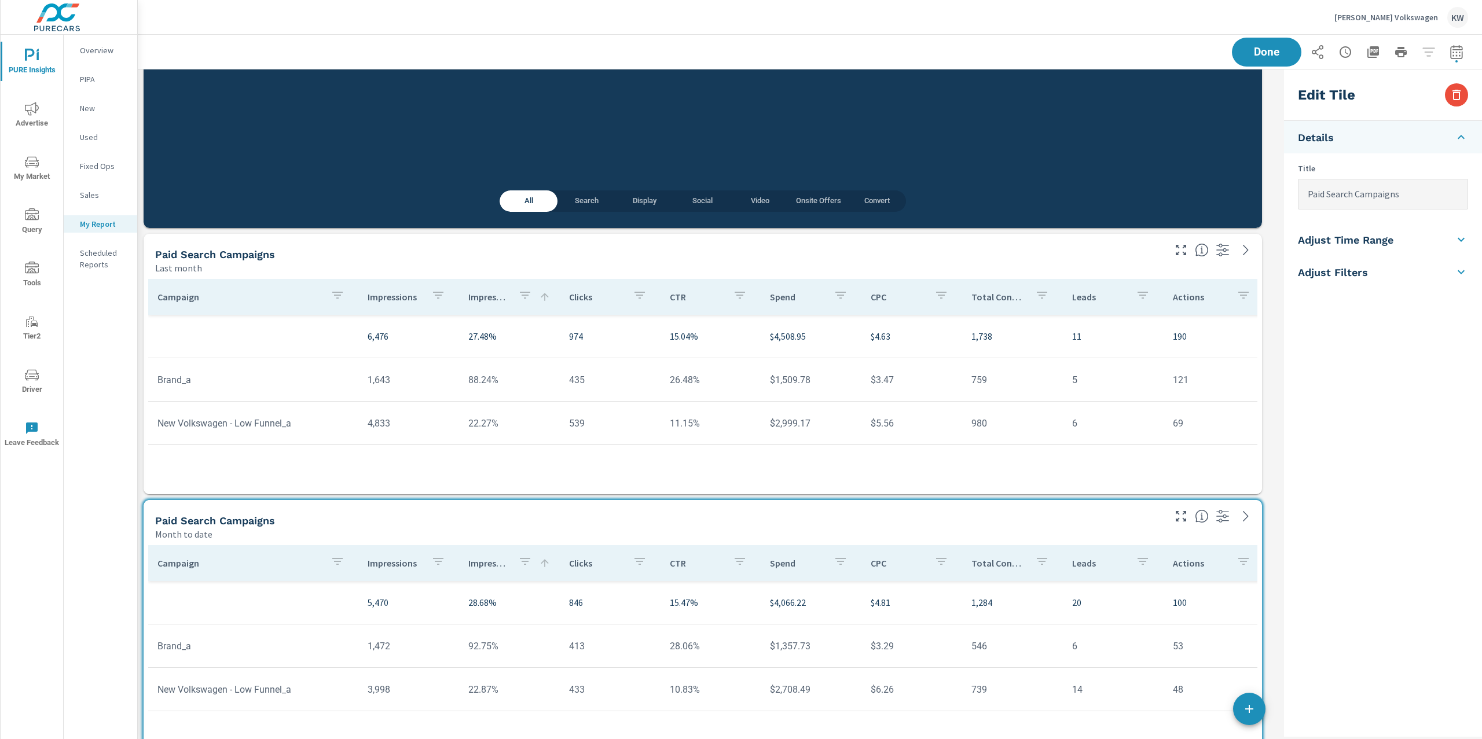
click at [401, 300] on p "Impressions" at bounding box center [395, 297] width 54 height 12
type input "lastMonth"
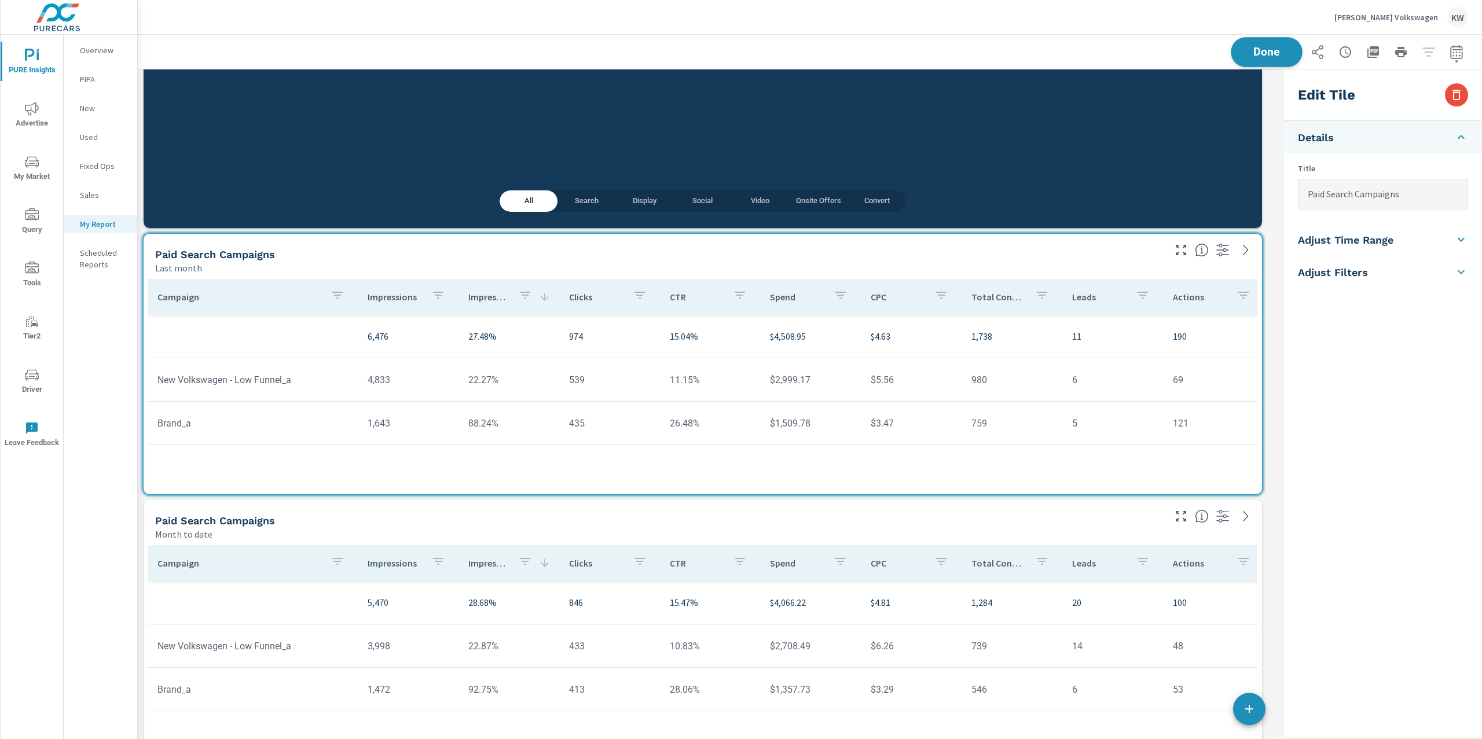
click at [1255, 64] on button "Done" at bounding box center [1267, 52] width 72 height 30
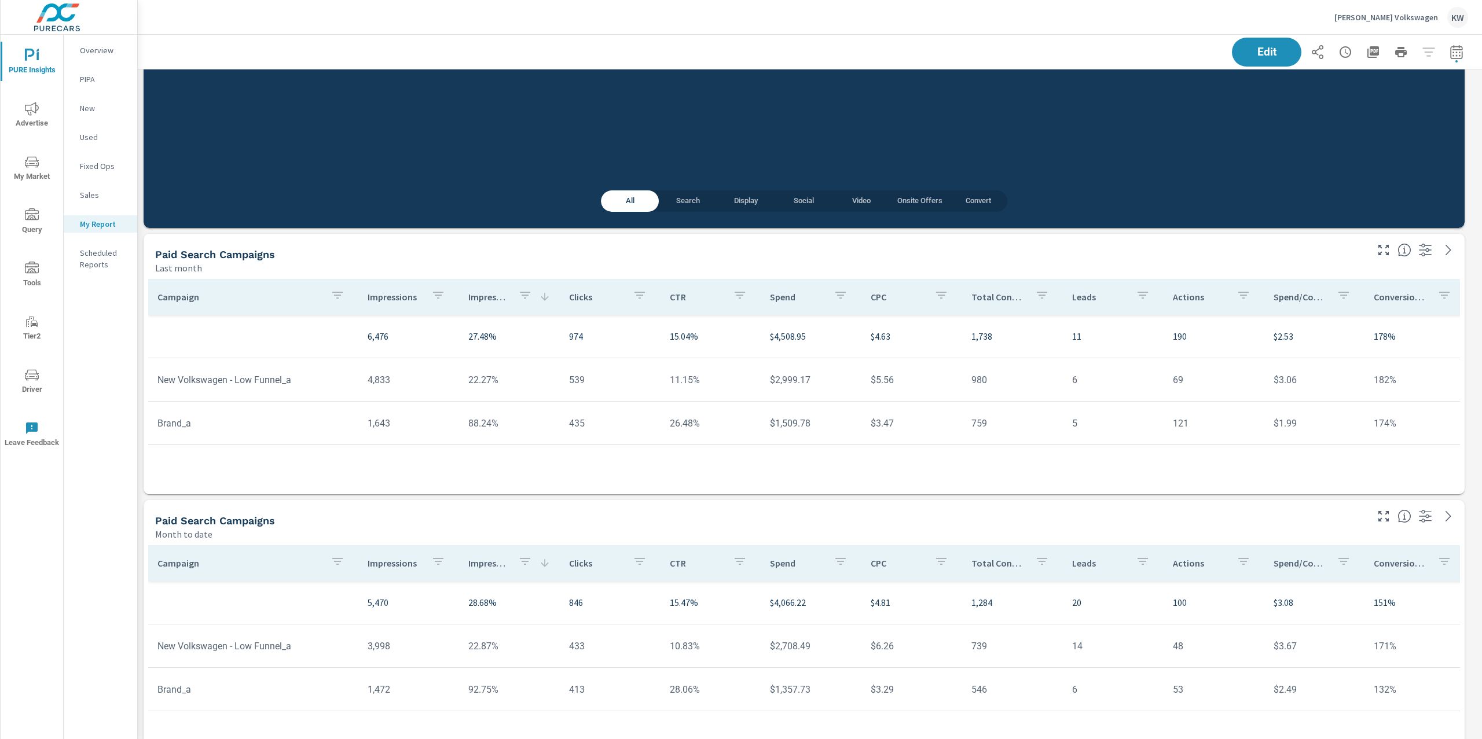
scroll to position [7088, 1357]
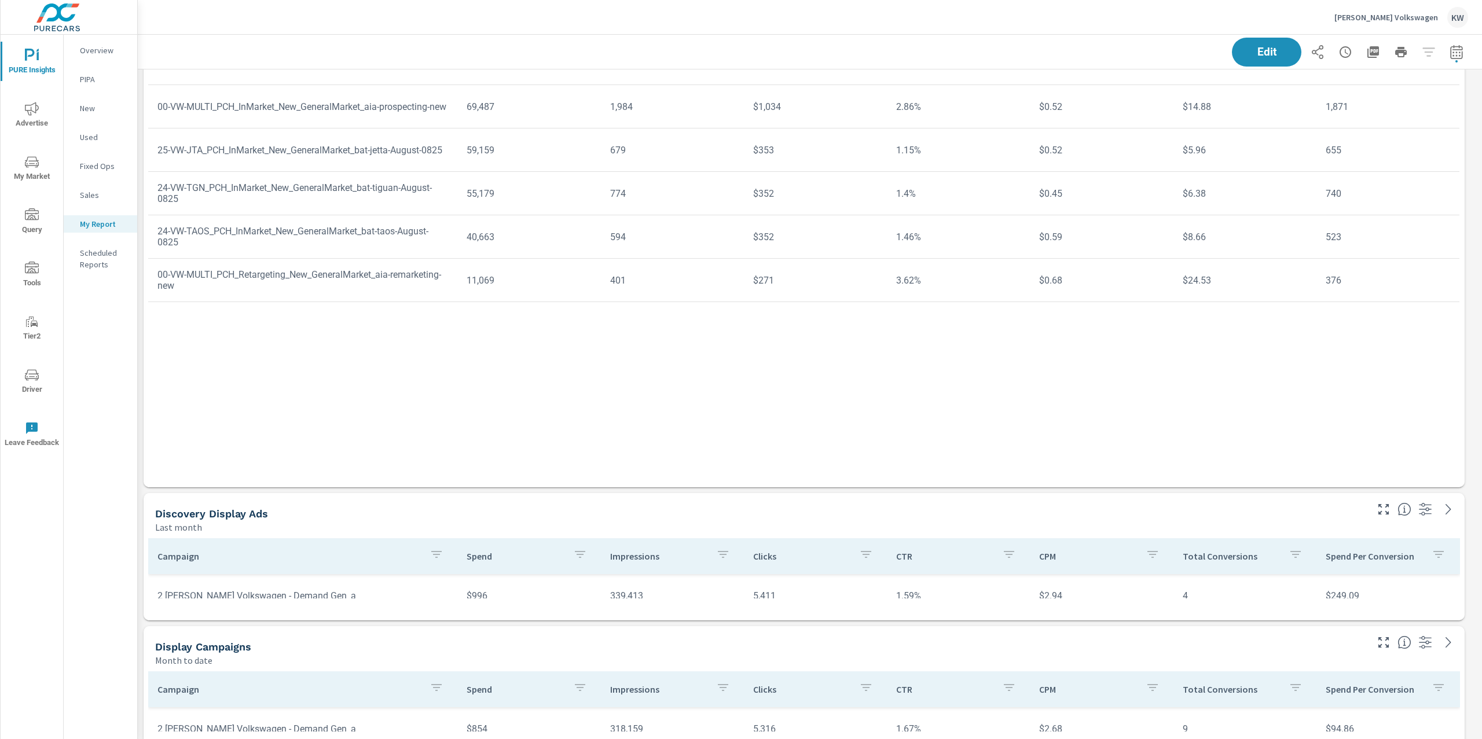
scroll to position [6394, 0]
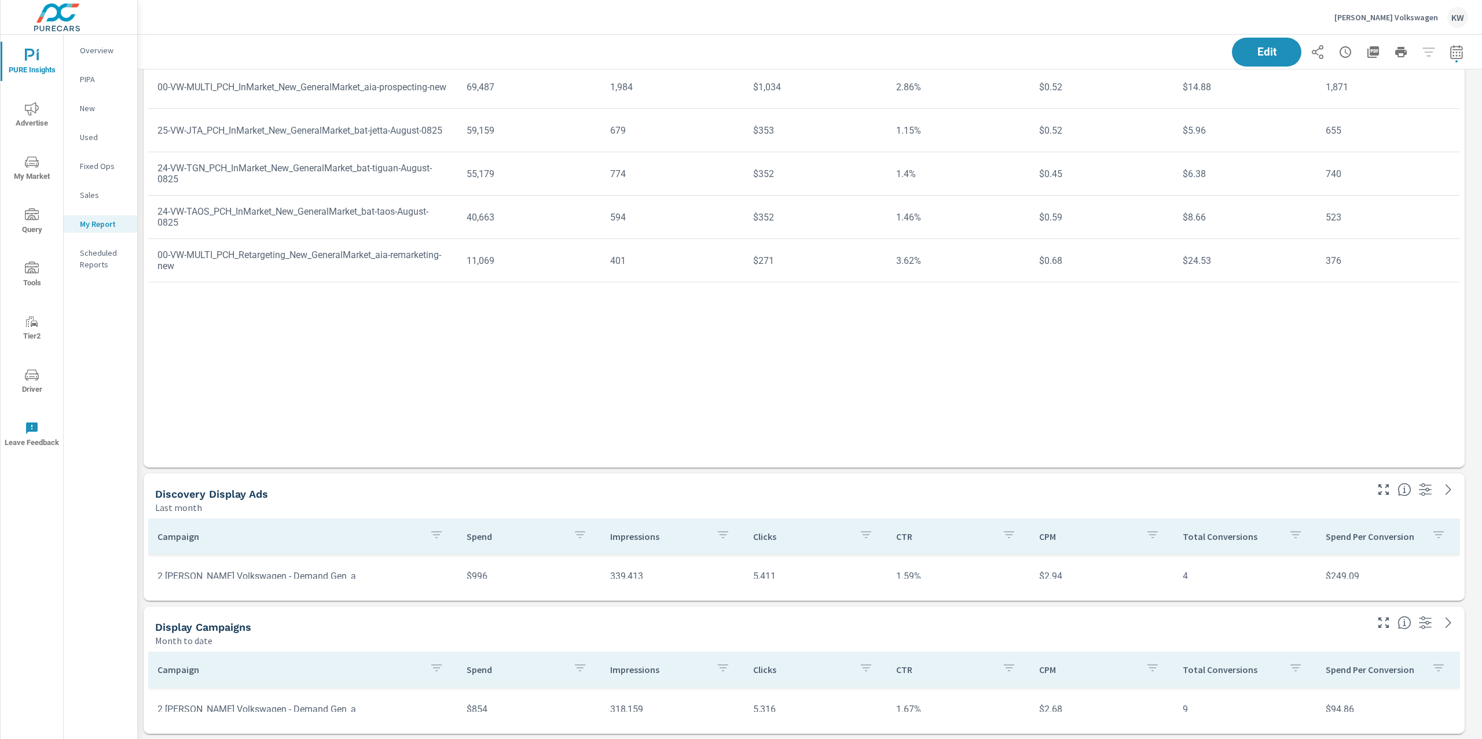
click at [108, 43] on div "Overview" at bounding box center [101, 50] width 74 height 17
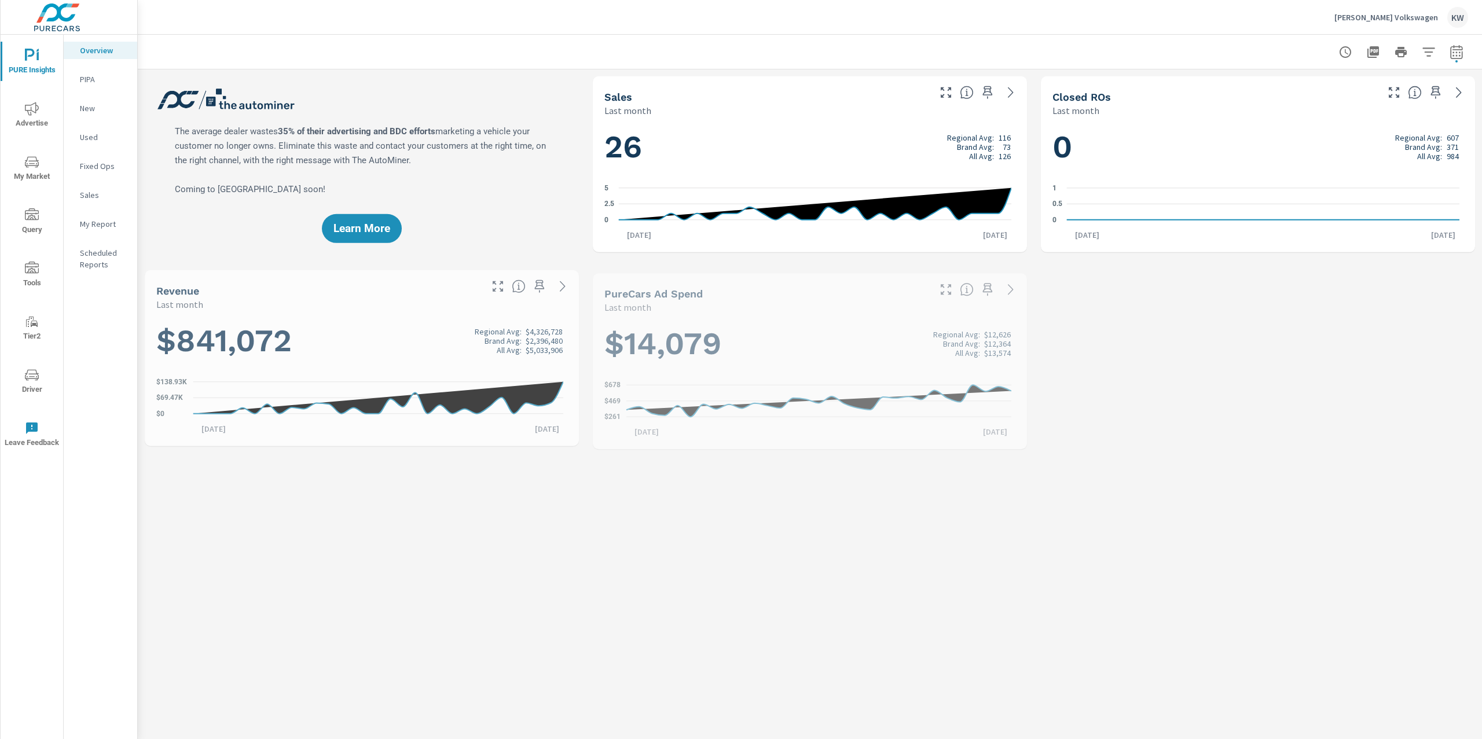
scroll to position [1, 0]
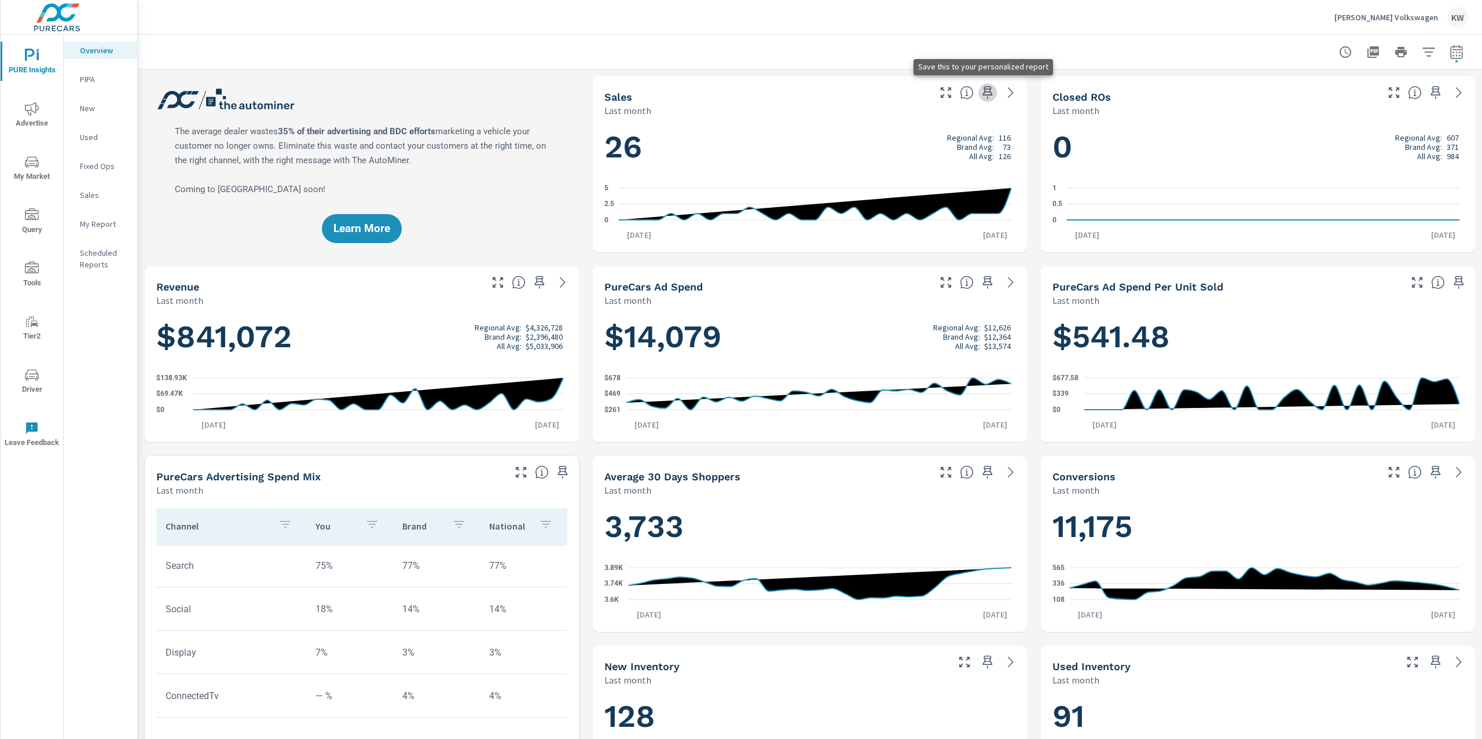
click at [982, 96] on icon "button" at bounding box center [988, 93] width 14 height 14
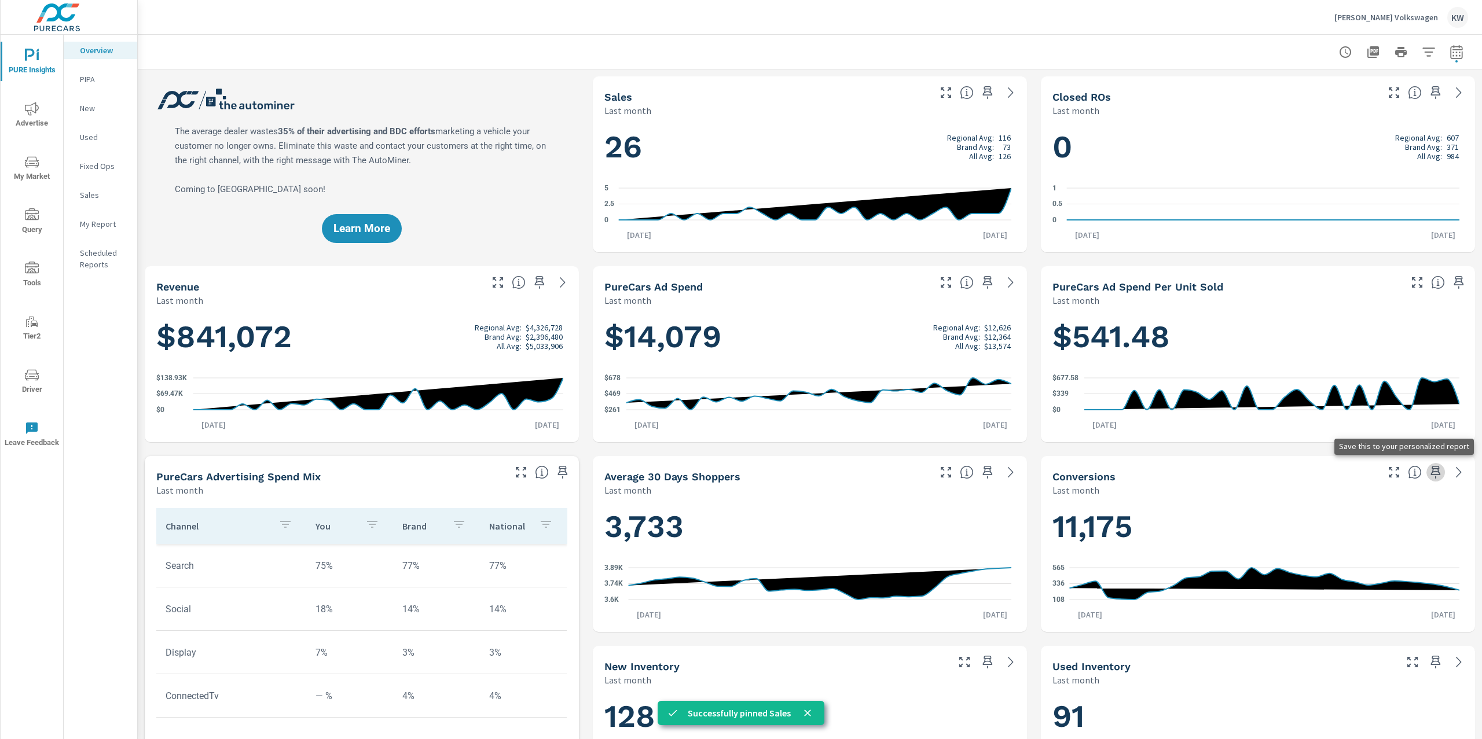
click at [1429, 474] on icon "button" at bounding box center [1436, 473] width 14 height 14
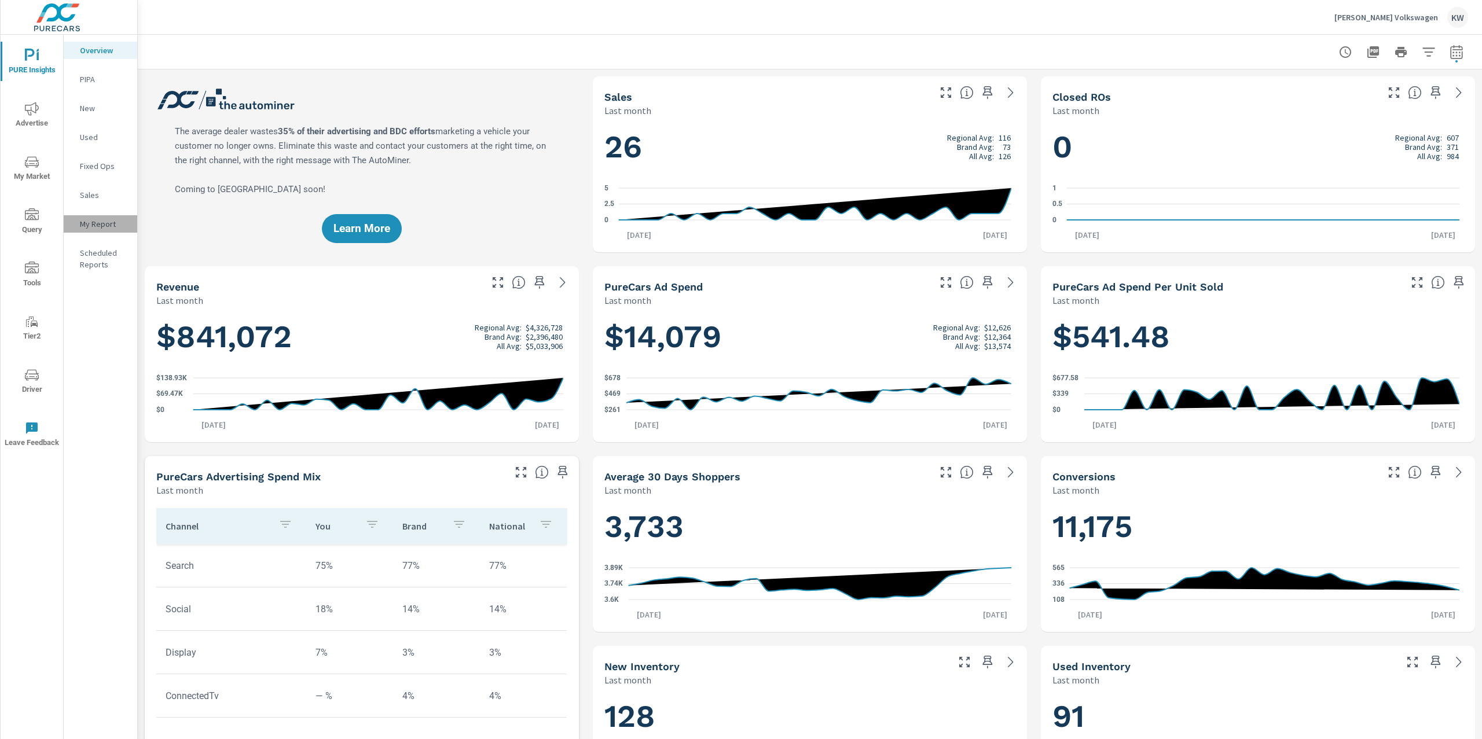
click at [89, 223] on p "My Report" at bounding box center [104, 224] width 48 height 12
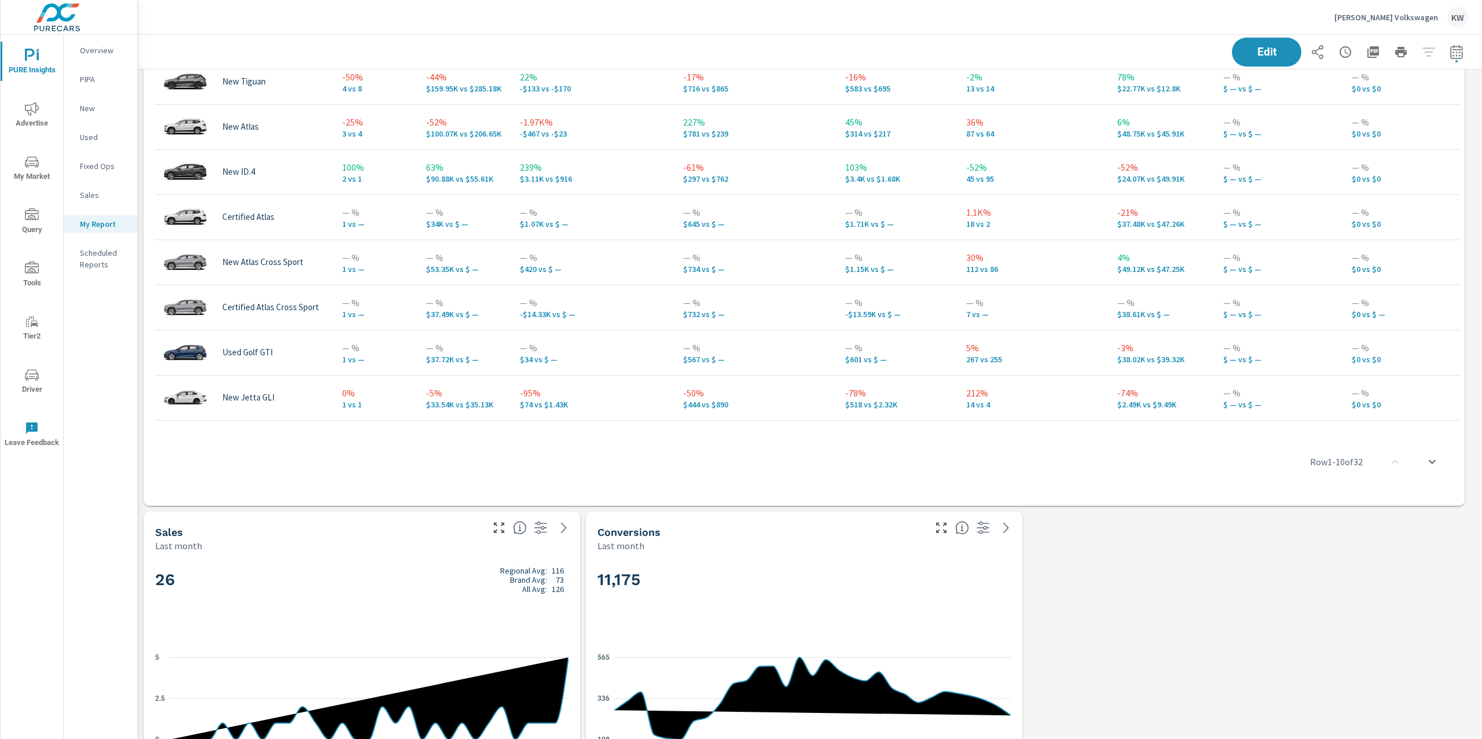
scroll to position [1610, 0]
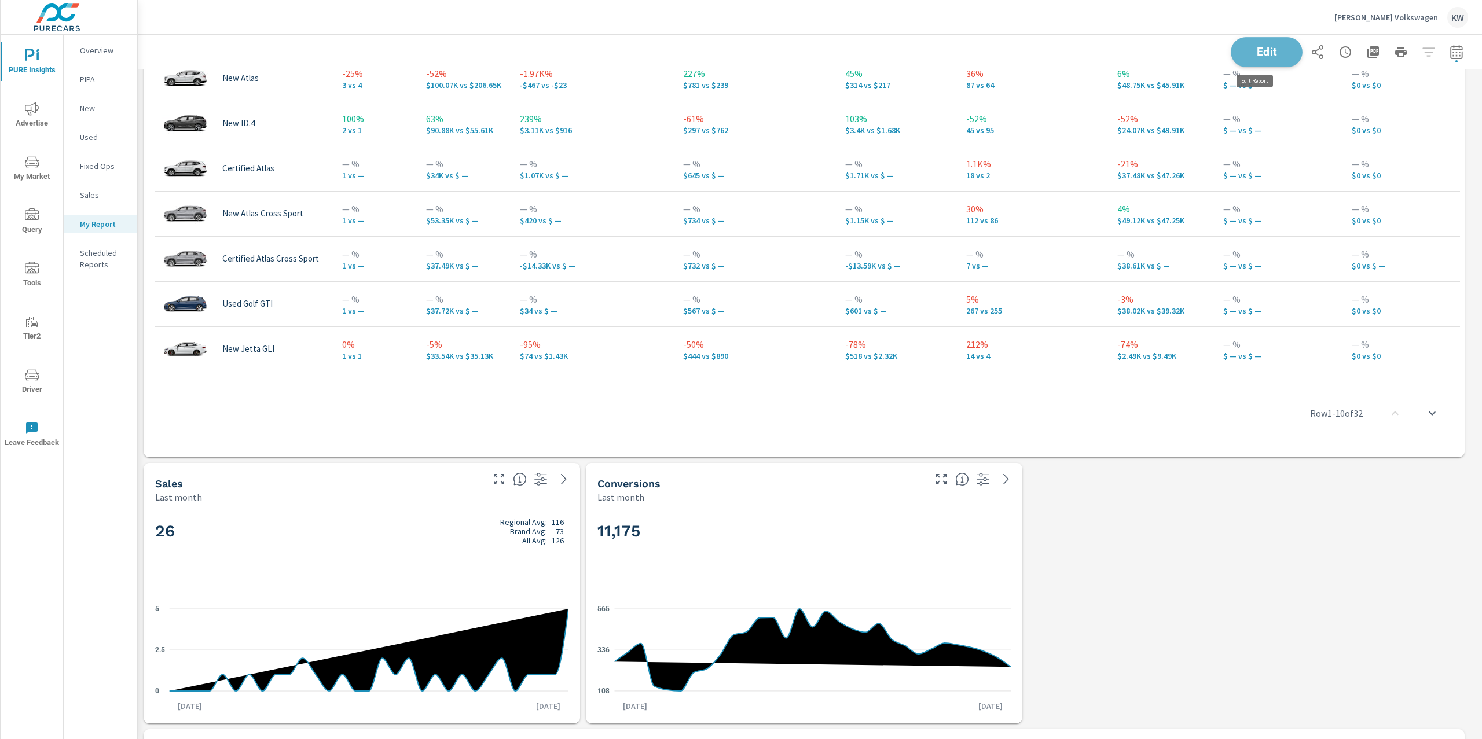
click at [1273, 60] on button "Edit" at bounding box center [1267, 52] width 72 height 30
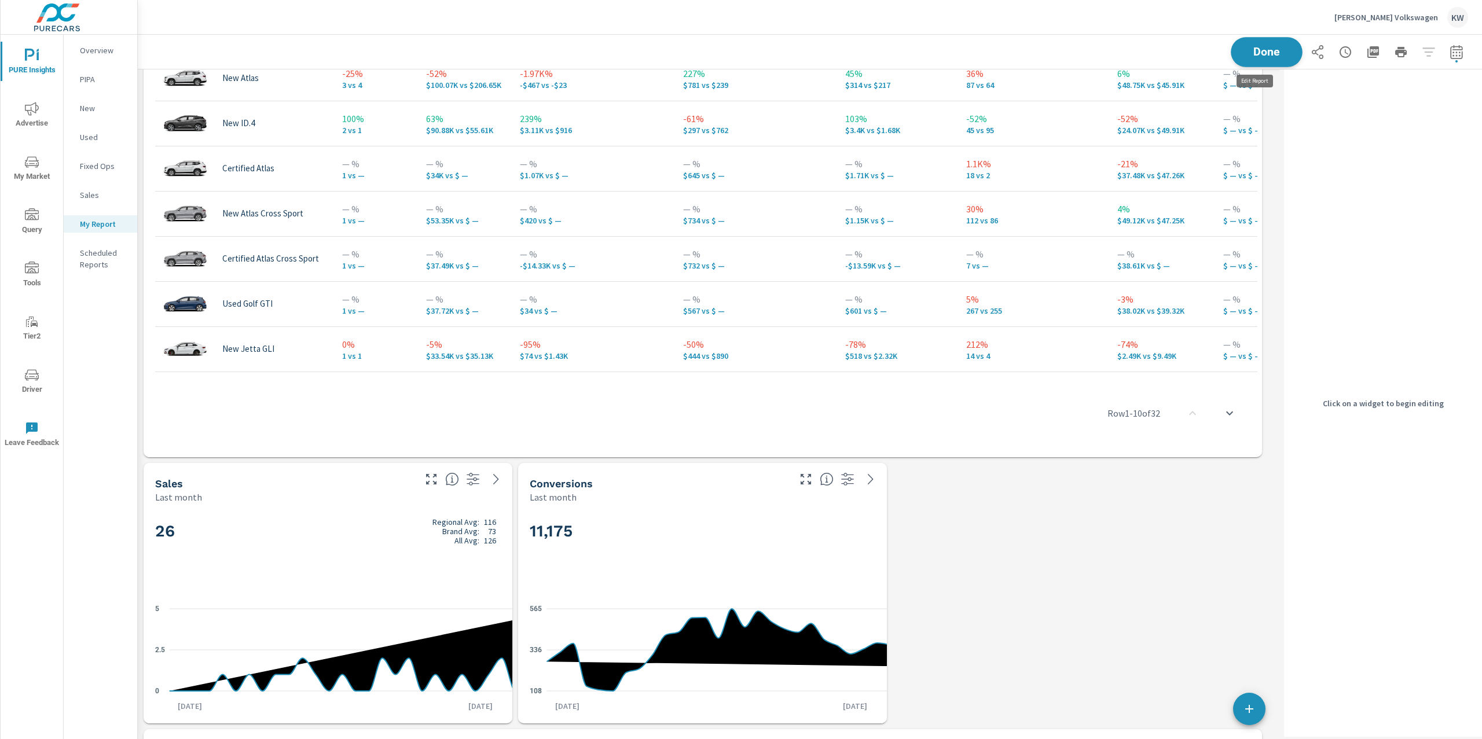
scroll to position [5, 5]
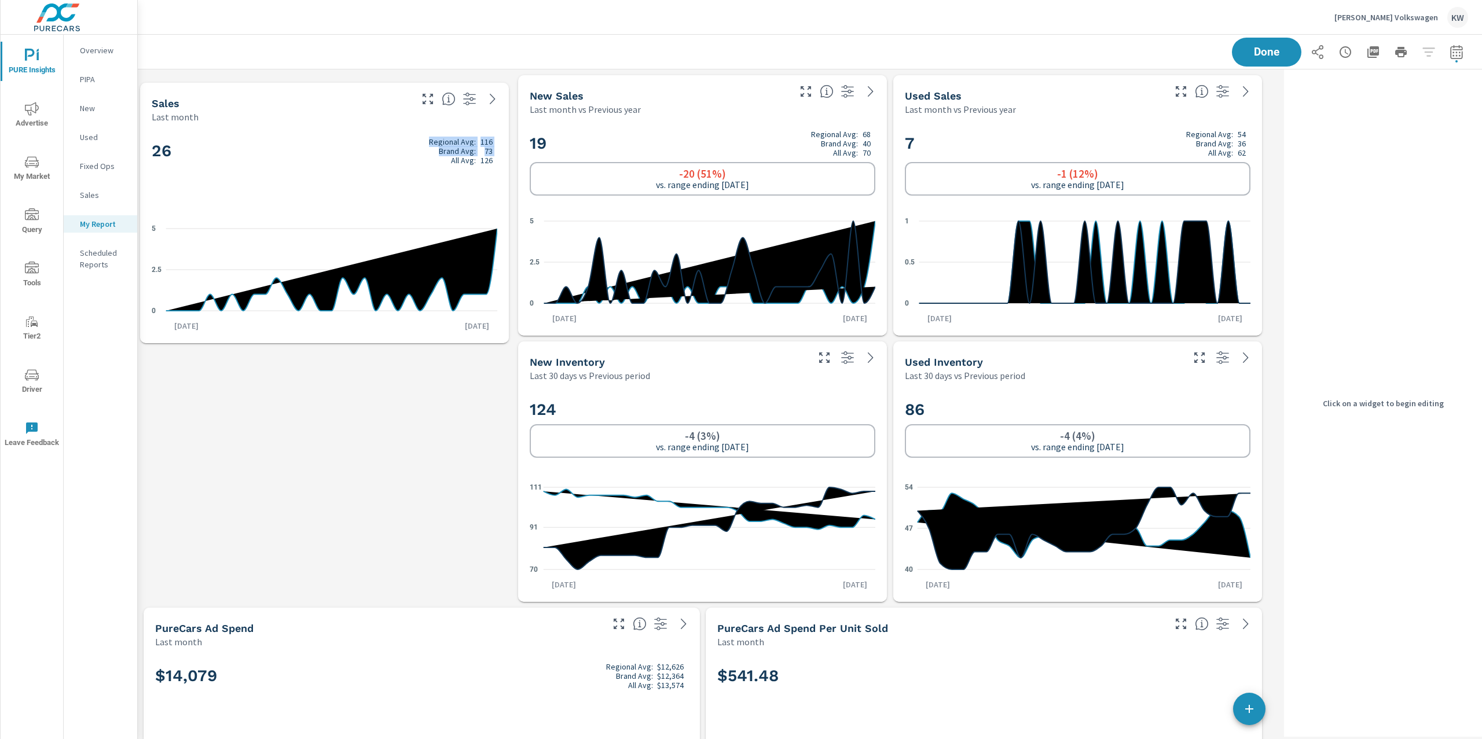
drag, startPoint x: 203, startPoint y: 521, endPoint x: 203, endPoint y: 153, distance: 367.7
click at [203, 153] on h2 "26 Regional Avg: 116 Brand Avg: 73 All Avg: 126" at bounding box center [325, 151] width 346 height 28
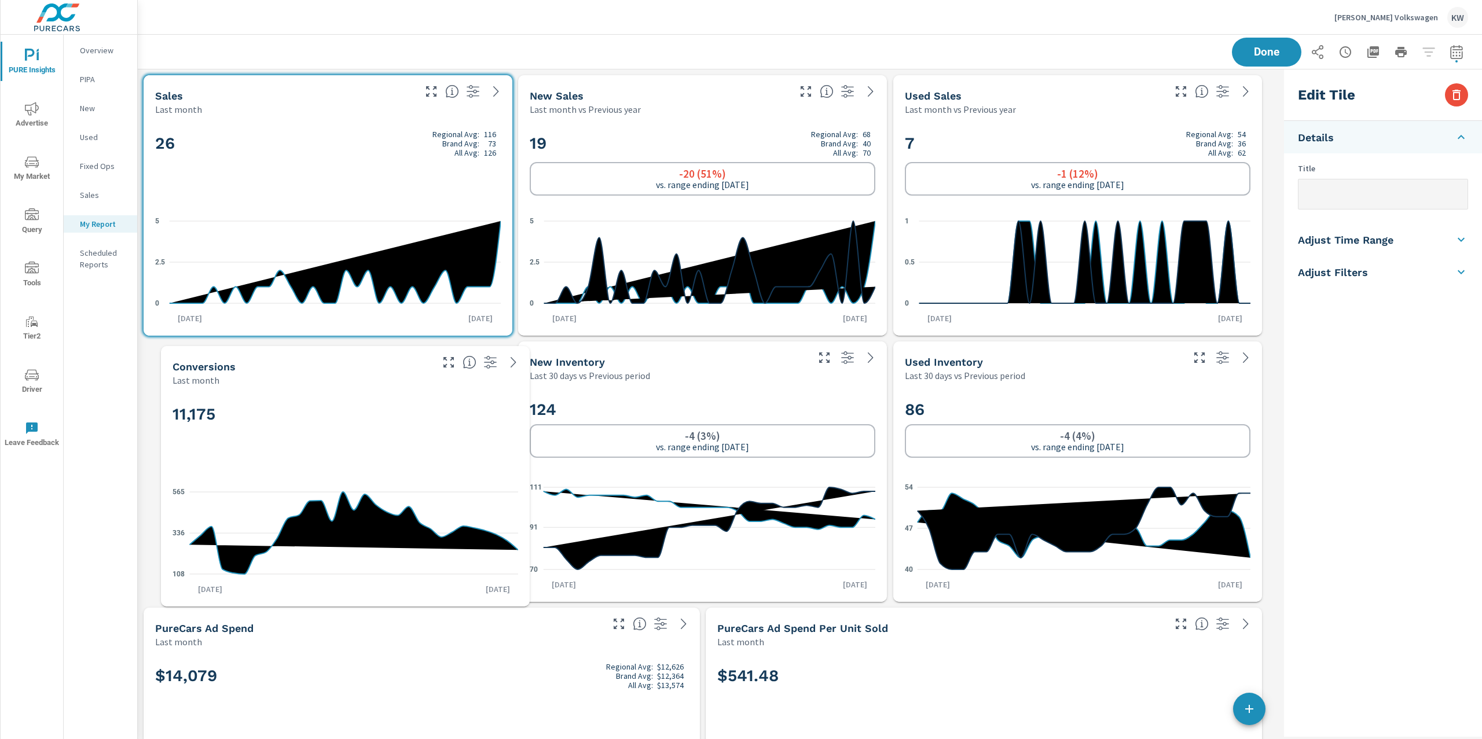
drag, startPoint x: 738, startPoint y: 353, endPoint x: 435, endPoint y: 488, distance: 332.1
click at [435, 488] on icon "108 336 565" at bounding box center [346, 533] width 346 height 101
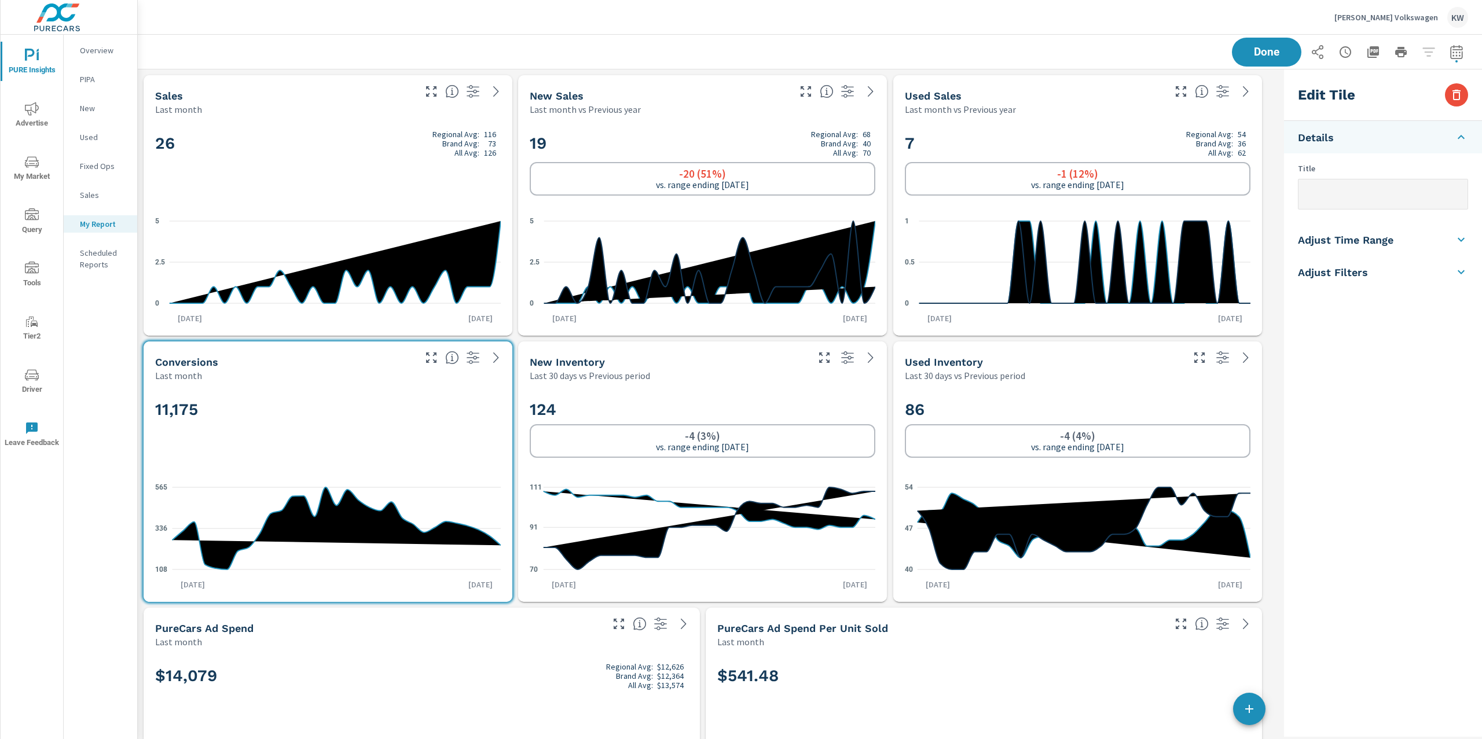
click at [1354, 244] on h5 "Adjust Time Range" at bounding box center [1346, 239] width 96 height 13
click at [1366, 211] on input "checkbox" at bounding box center [1356, 206] width 66 height 22
checkbox input "true"
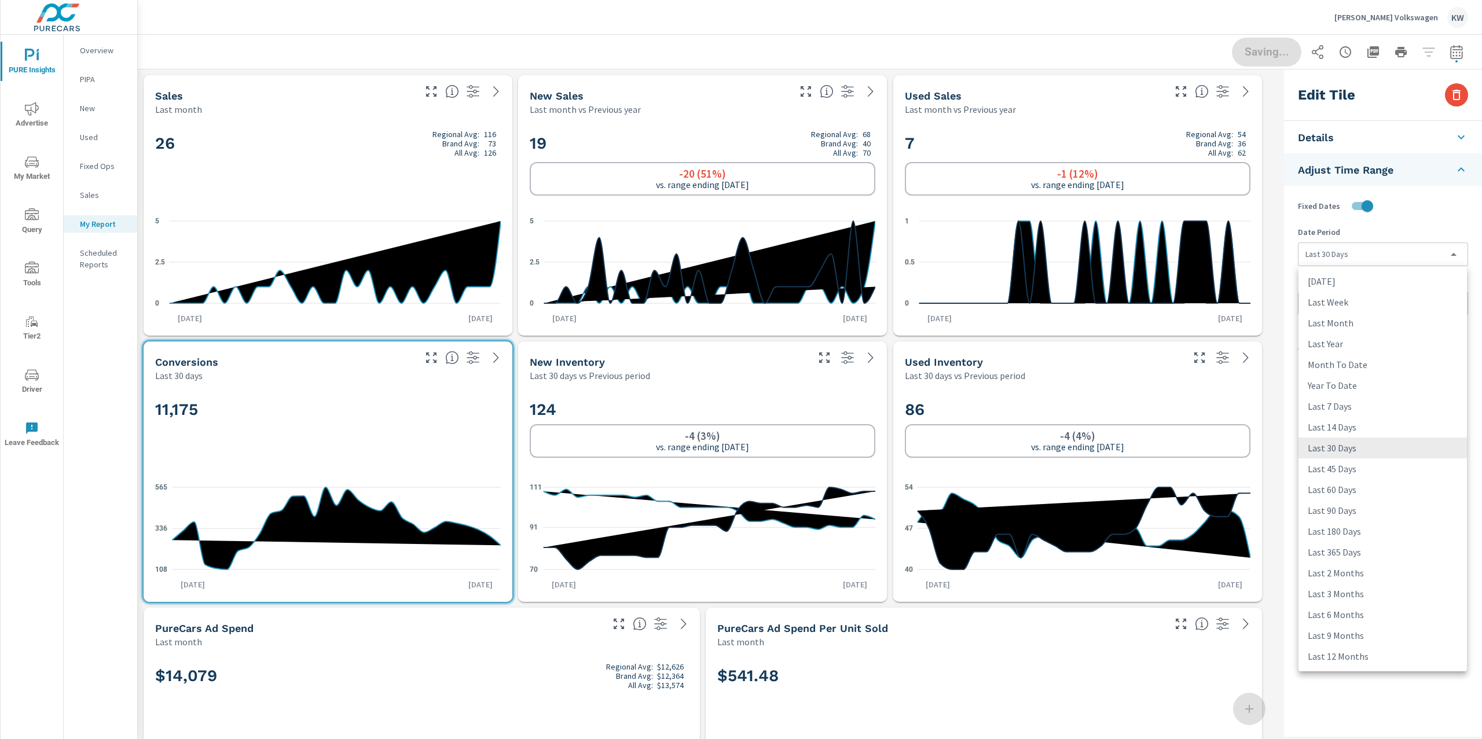
click at [1372, 254] on body "PURE Insights Advertise My Market Query Tools Tier2 Driver Leave Feedback Overv…" at bounding box center [741, 369] width 1482 height 739
click at [1365, 325] on li "Last Month" at bounding box center [1383, 323] width 168 height 21
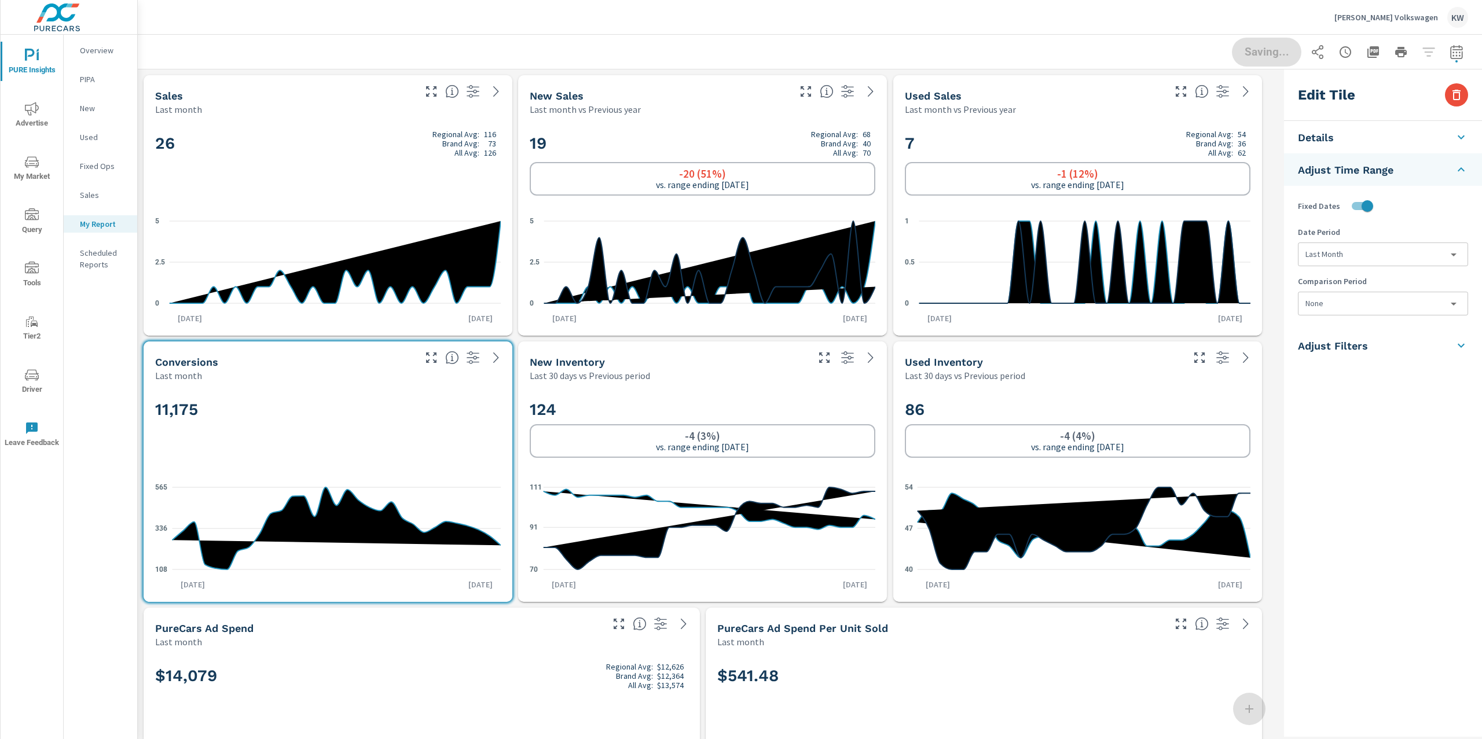
click at [1361, 310] on li "Last Year" at bounding box center [1362, 310] width 126 height 12
type input "lastYear"
click at [1368, 304] on body "PURE Insights Advertise My Market Query Tools Tier2 Driver Leave Feedback Overv…" at bounding box center [741, 369] width 1482 height 739
click at [1366, 368] on li "Previous Month" at bounding box center [1383, 372] width 168 height 21
type input "lastMonth"
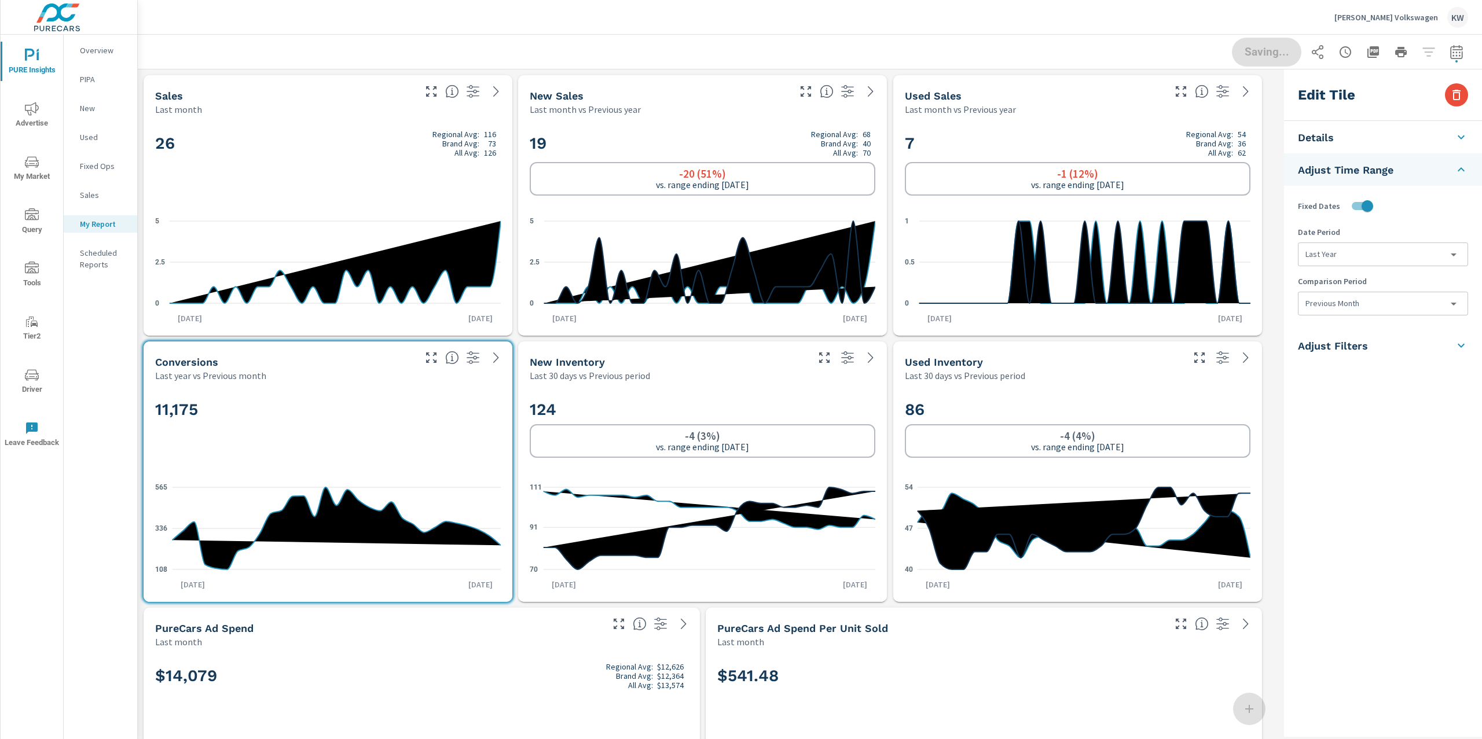
click at [848, 380] on div "New Inventory Last 30 days vs Previous period" at bounding box center [702, 362] width 369 height 41
type input "last30Days"
type input "currentPeriodStart"
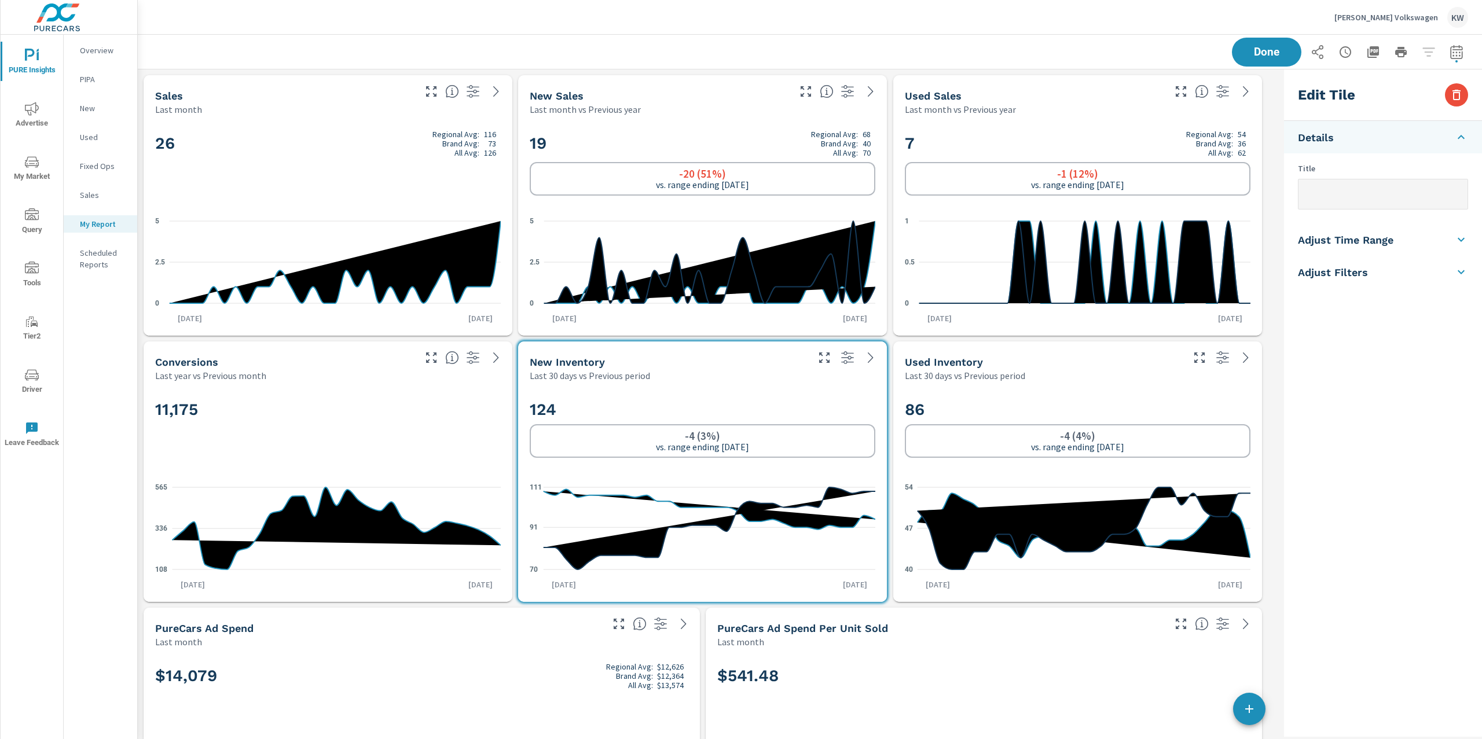
click at [1380, 244] on h5 "Adjust Time Range" at bounding box center [1346, 239] width 96 height 13
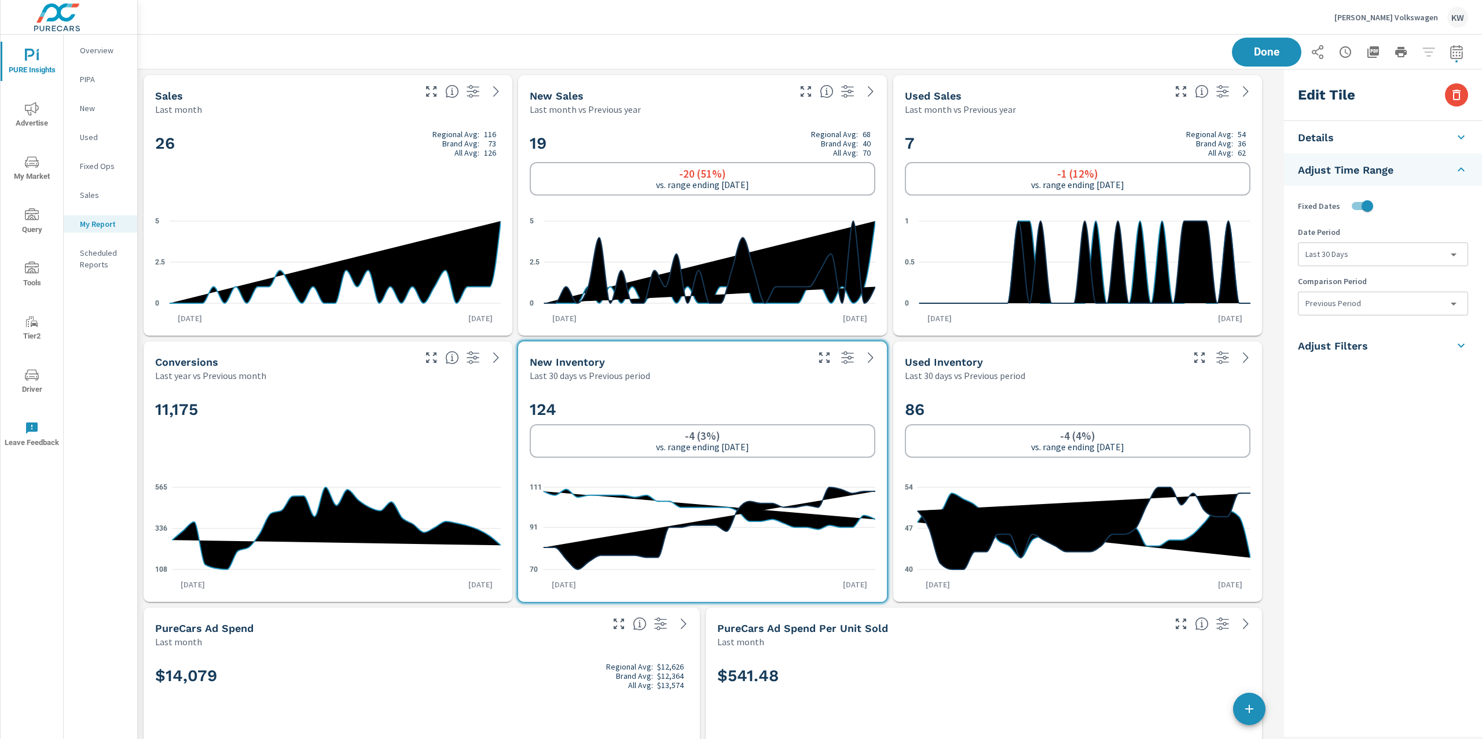
click at [1389, 259] on body "PURE Insights Advertise My Market Query Tools Tier2 Driver Leave Feedback Overv…" at bounding box center [741, 369] width 1482 height 739
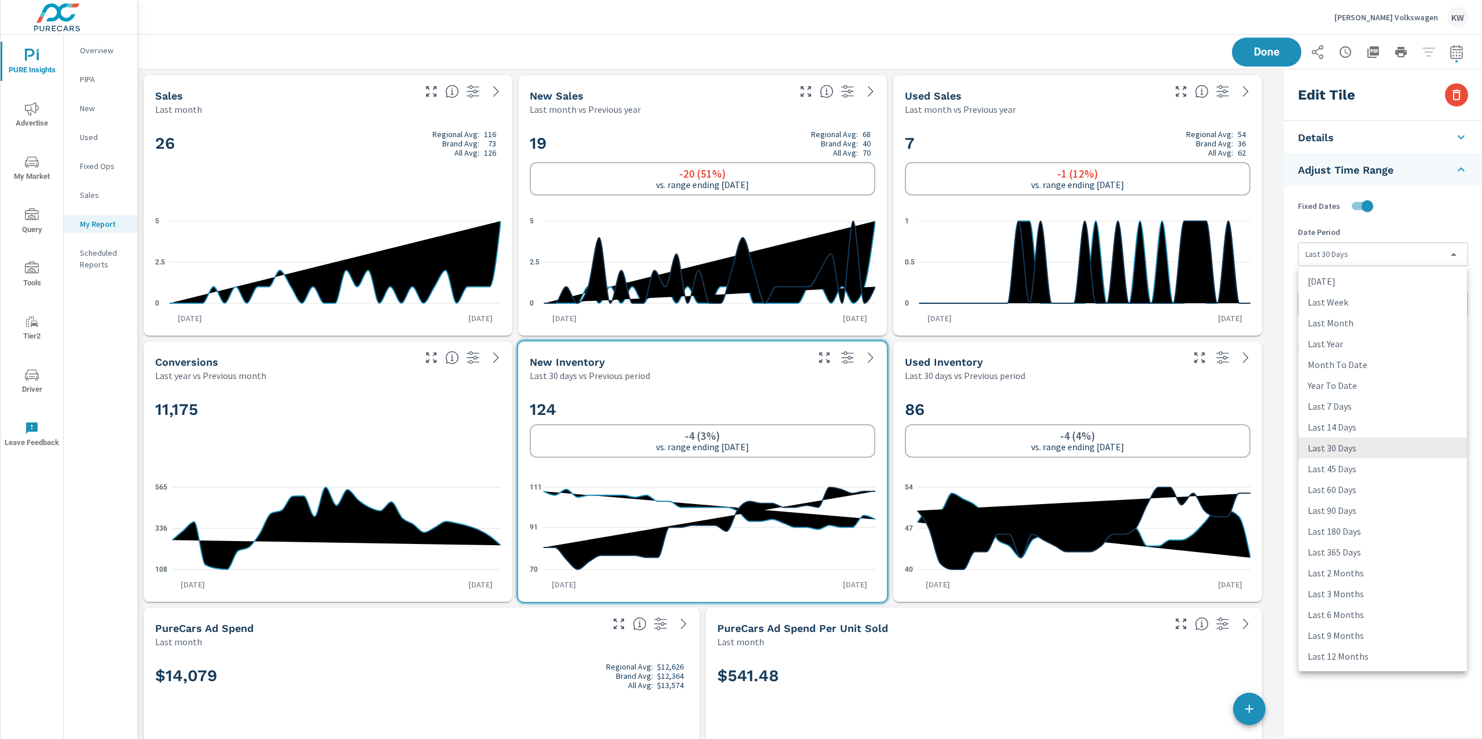
click at [1353, 473] on li "Last 45 Days" at bounding box center [1383, 469] width 168 height 21
type input "last45Days"
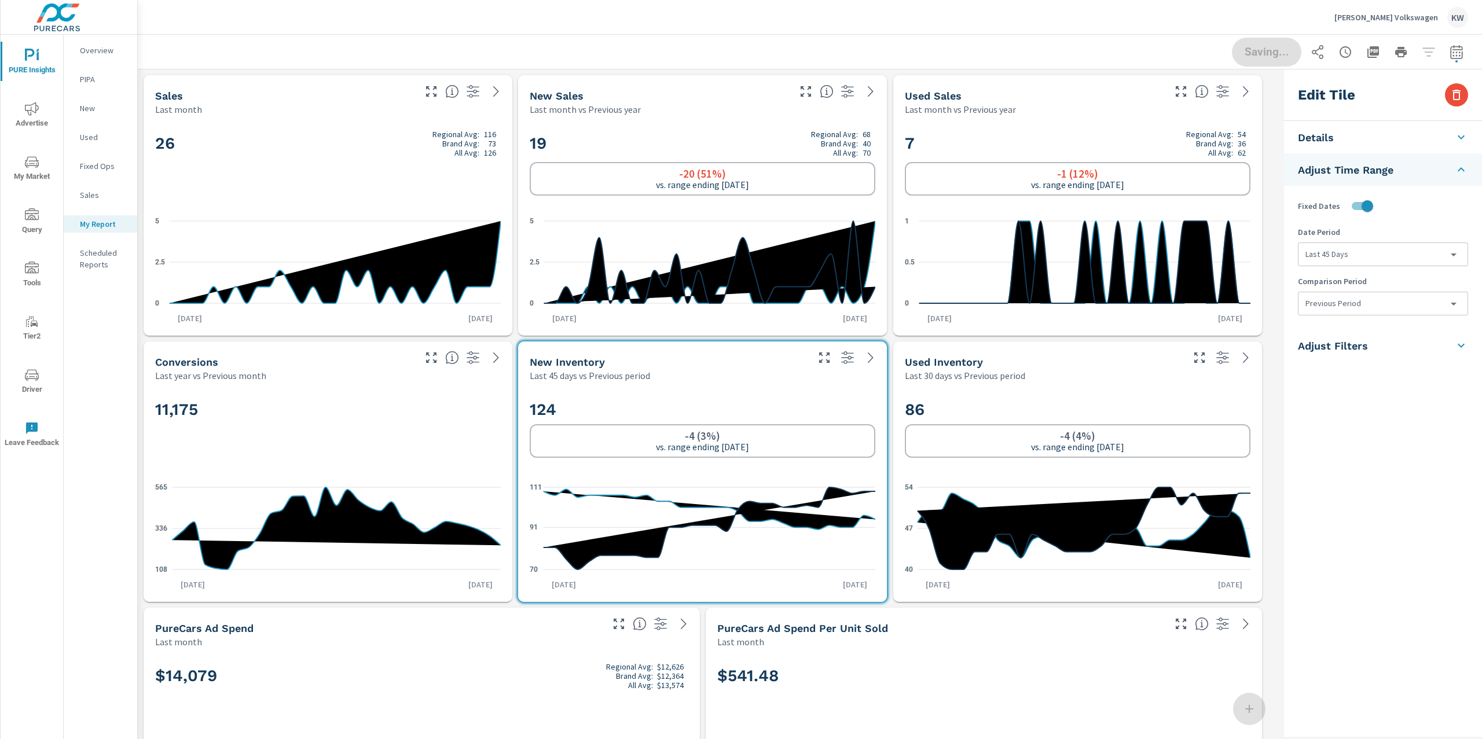
click at [1360, 301] on body "PURE Insights Advertise My Market Query Tools Tier2 Driver Leave Feedback Overv…" at bounding box center [741, 369] width 1482 height 739
click at [1336, 332] on li "None" at bounding box center [1383, 330] width 168 height 21
click at [1159, 381] on div "None Previous Period Previous Month Previous Year" at bounding box center [741, 369] width 1482 height 739
click at [1162, 382] on div "Last 30 days vs Previous period" at bounding box center [1043, 376] width 276 height 14
type input "last30Days"
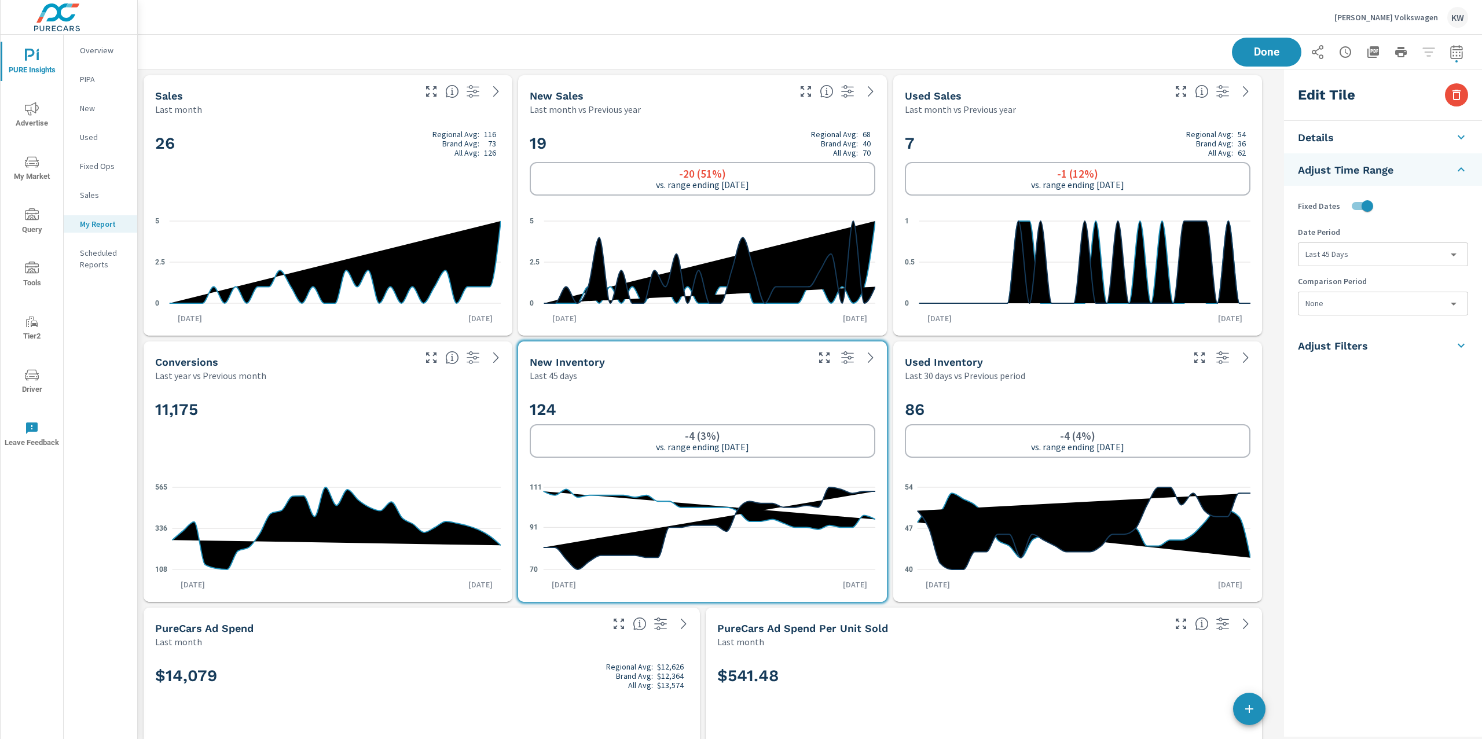
type input "currentPeriodStart"
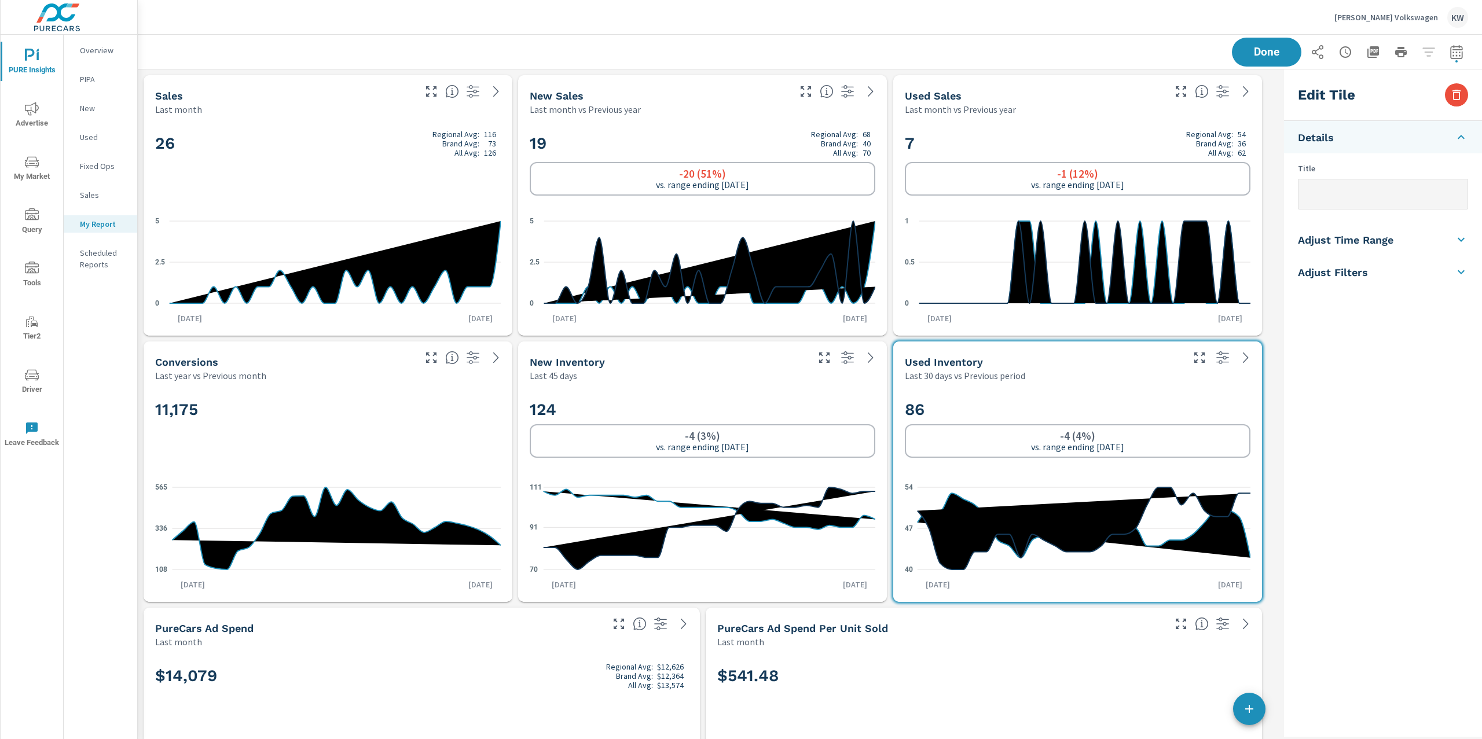
click at [1367, 249] on li "Adjust Time Range" at bounding box center [1383, 240] width 198 height 32
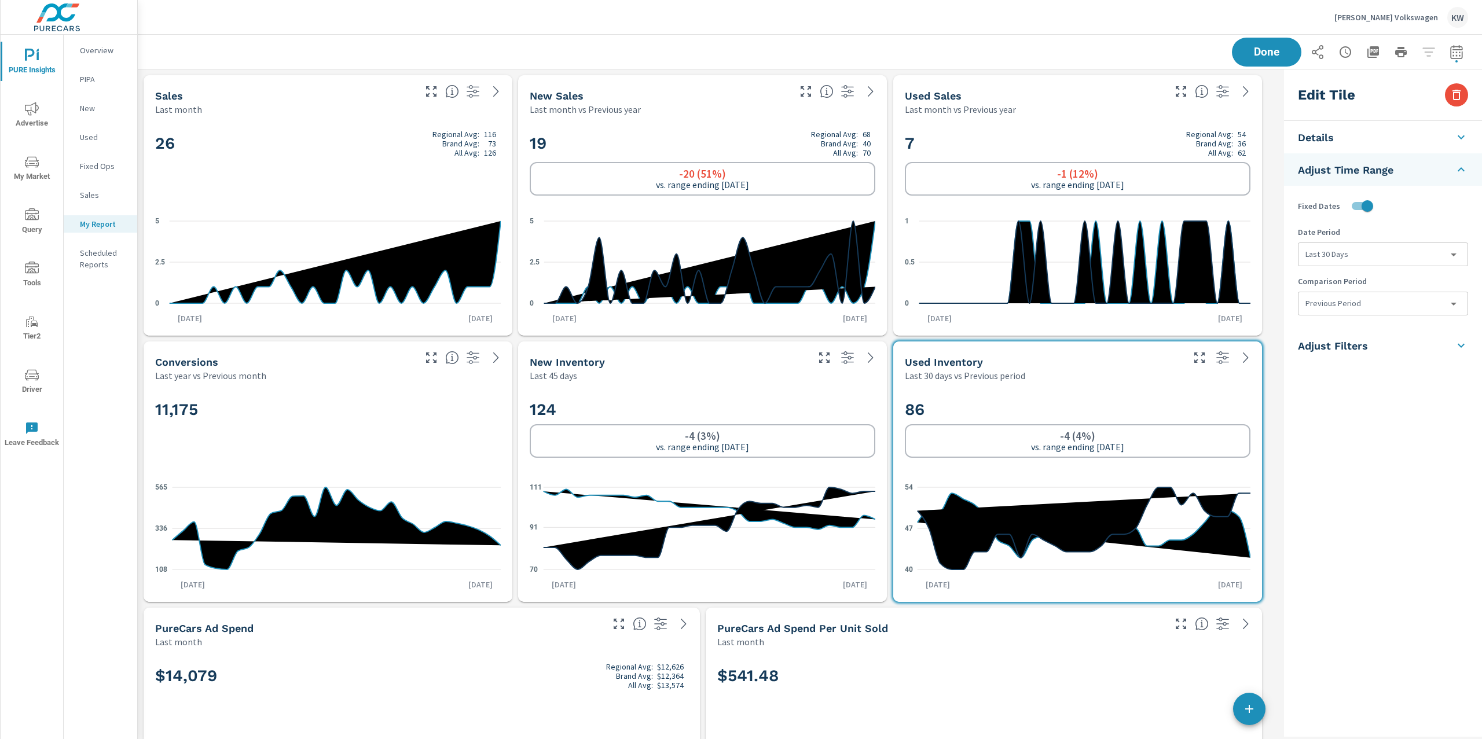
click at [1435, 256] on body "PURE Insights Advertise My Market Query Tools Tier2 Driver Leave Feedback Overv…" at bounding box center [741, 369] width 1482 height 739
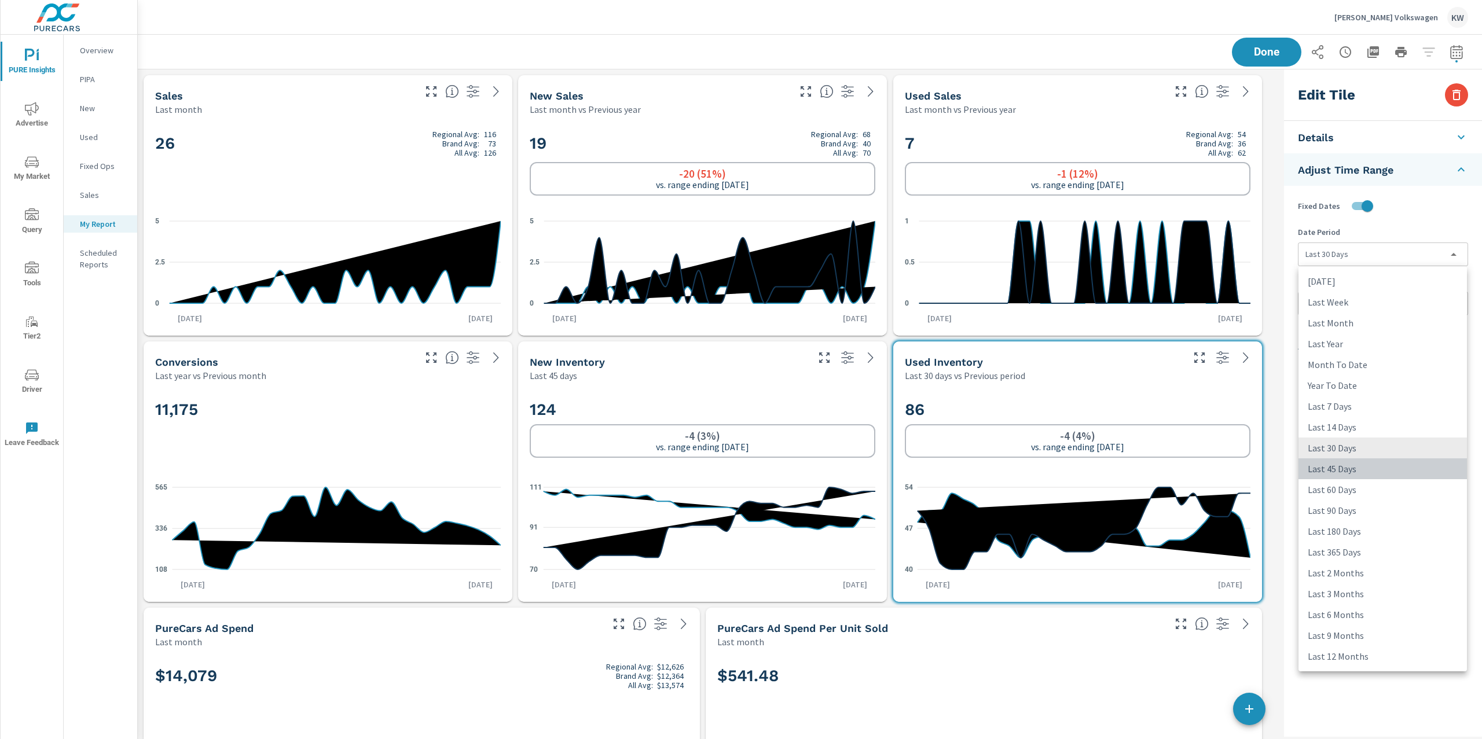
click at [1343, 467] on li "Last 45 Days" at bounding box center [1383, 469] width 168 height 21
type input "last45Days"
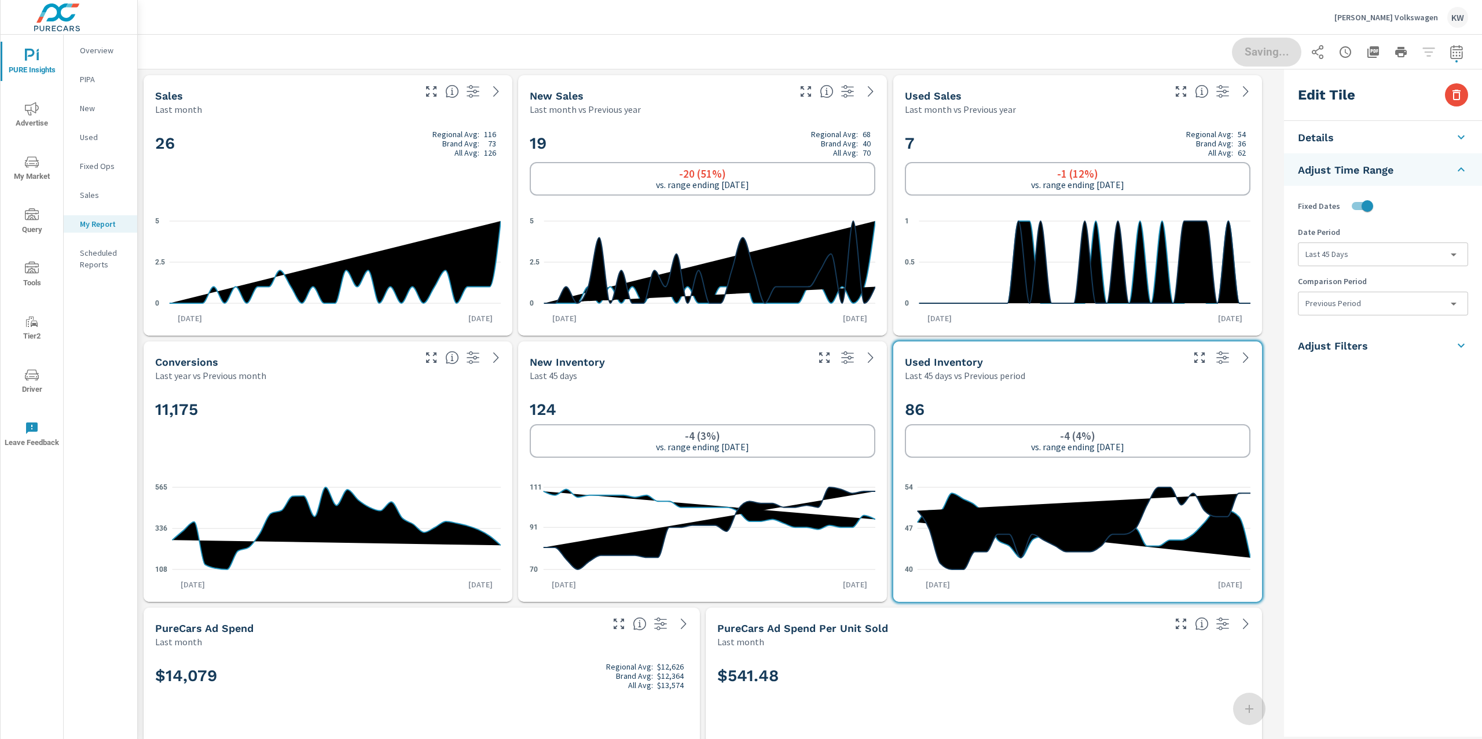
click at [1349, 306] on body "PURE Insights Advertise My Market Query Tools Tier2 Driver Leave Feedback Overv…" at bounding box center [741, 369] width 1482 height 739
click at [1348, 331] on li "None" at bounding box center [1383, 330] width 168 height 21
click at [1270, 60] on button "Done" at bounding box center [1267, 52] width 72 height 30
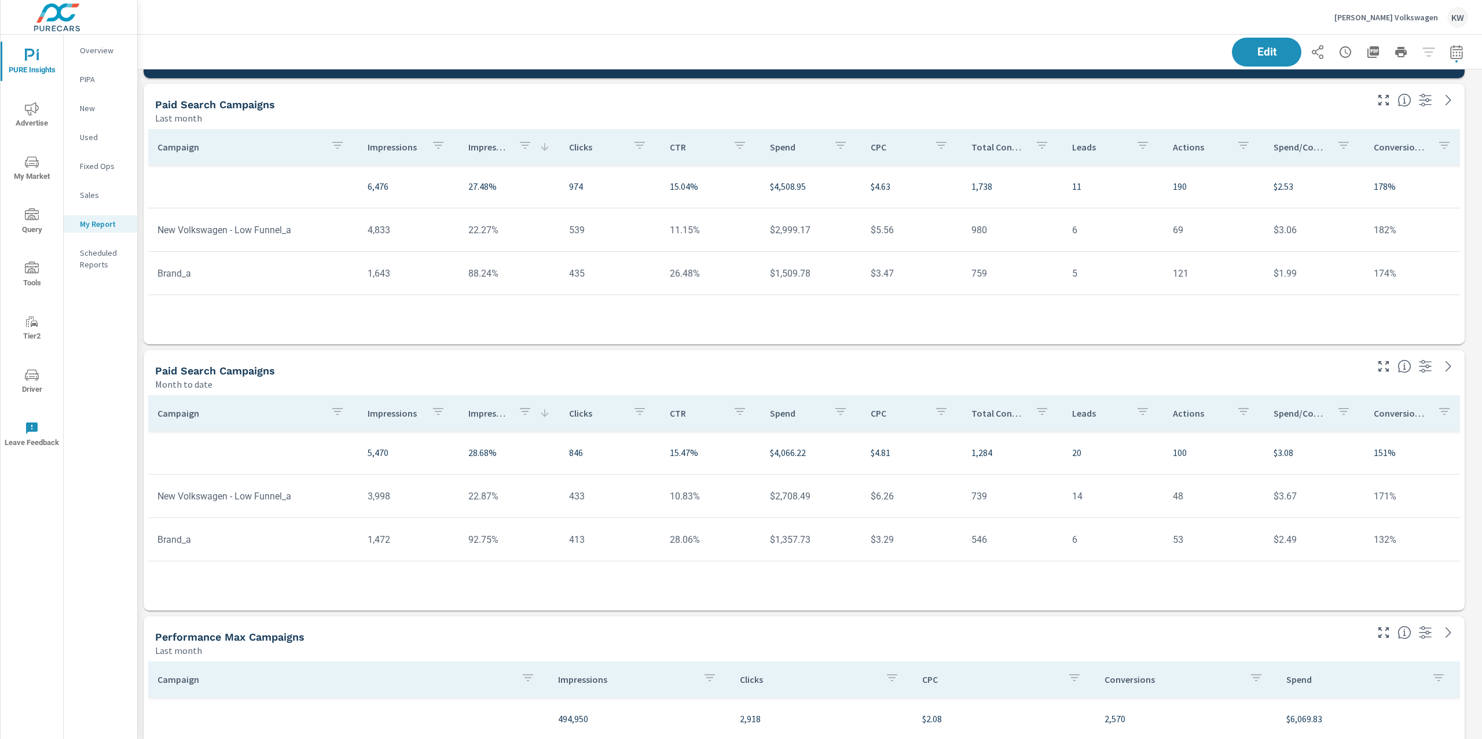
drag, startPoint x: 523, startPoint y: 146, endPoint x: 527, endPoint y: 164, distance: 18.4
click at [525, 149] on icon "button" at bounding box center [525, 145] width 14 height 14
click at [1478, 351] on div at bounding box center [741, 369] width 1482 height 739
click at [521, 145] on icon "button" at bounding box center [525, 145] width 10 height 7
click at [483, 149] on div at bounding box center [741, 369] width 1482 height 739
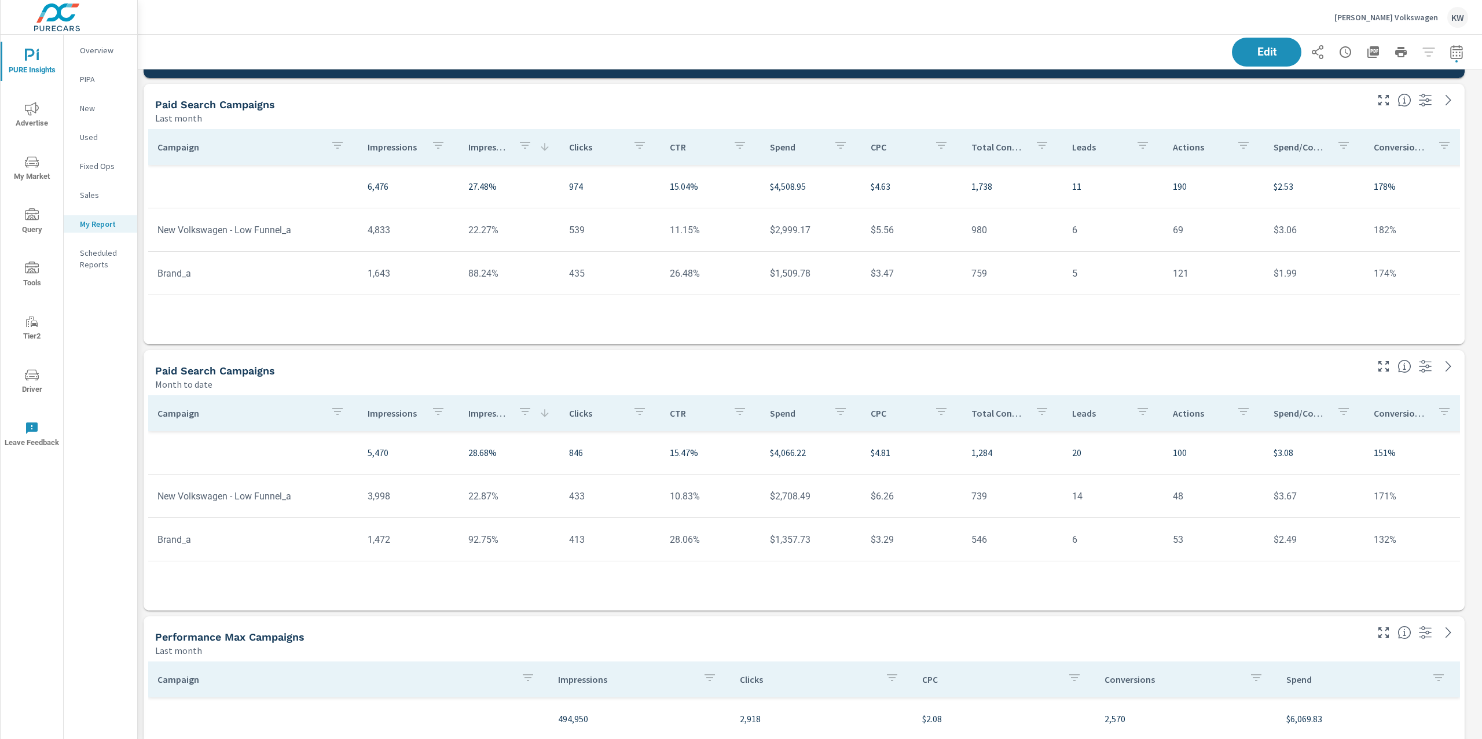
click at [490, 148] on p "Impression Share" at bounding box center [488, 147] width 41 height 12
click at [490, 152] on p "Impression Share" at bounding box center [488, 147] width 41 height 12
click at [520, 142] on icon "button" at bounding box center [525, 145] width 10 height 7
click at [493, 223] on input "Search" at bounding box center [522, 225] width 133 height 23
click at [526, 304] on div at bounding box center [741, 369] width 1482 height 739
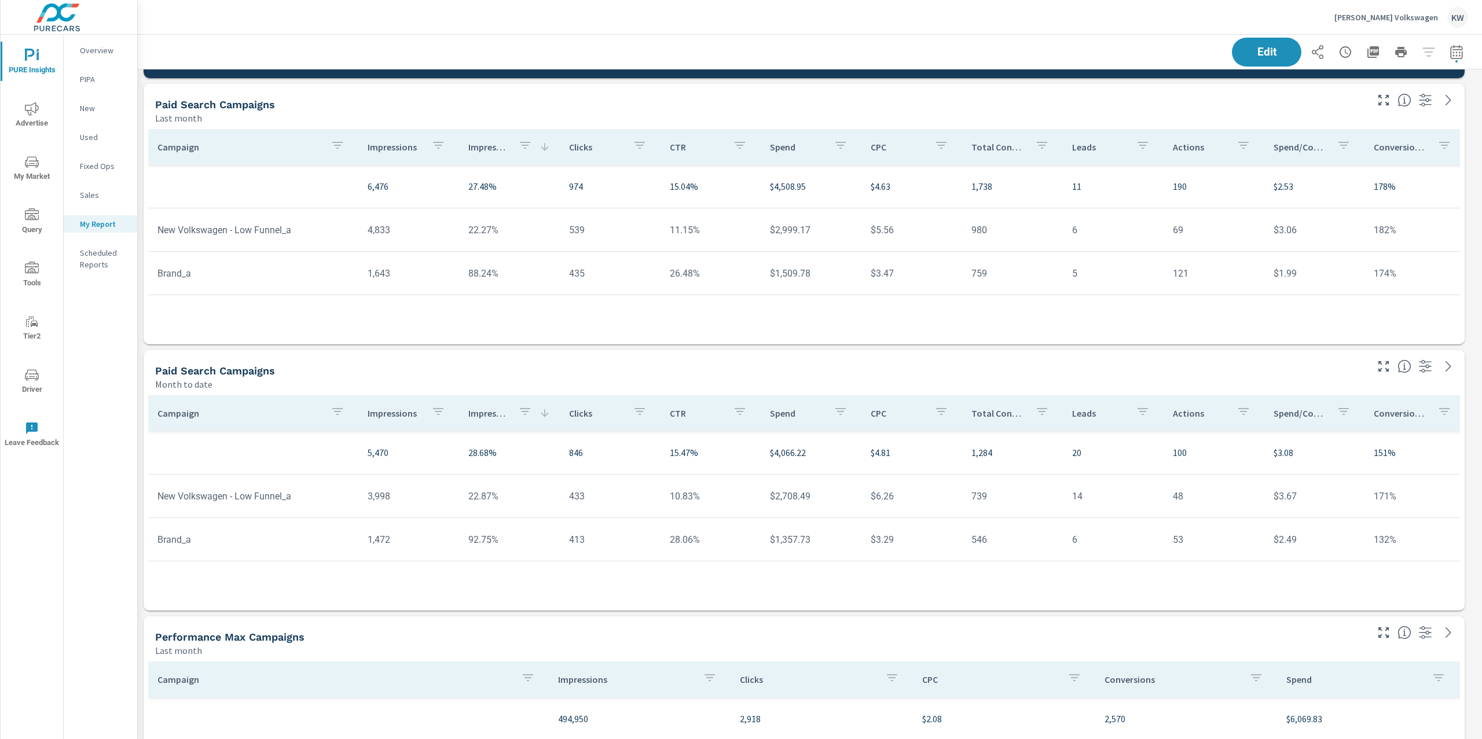
click at [479, 416] on p "Impression Share" at bounding box center [488, 414] width 41 height 12
click at [542, 413] on icon at bounding box center [545, 413] width 8 height 8
click at [523, 148] on icon "button" at bounding box center [525, 145] width 14 height 14
click at [540, 146] on div at bounding box center [741, 369] width 1482 height 739
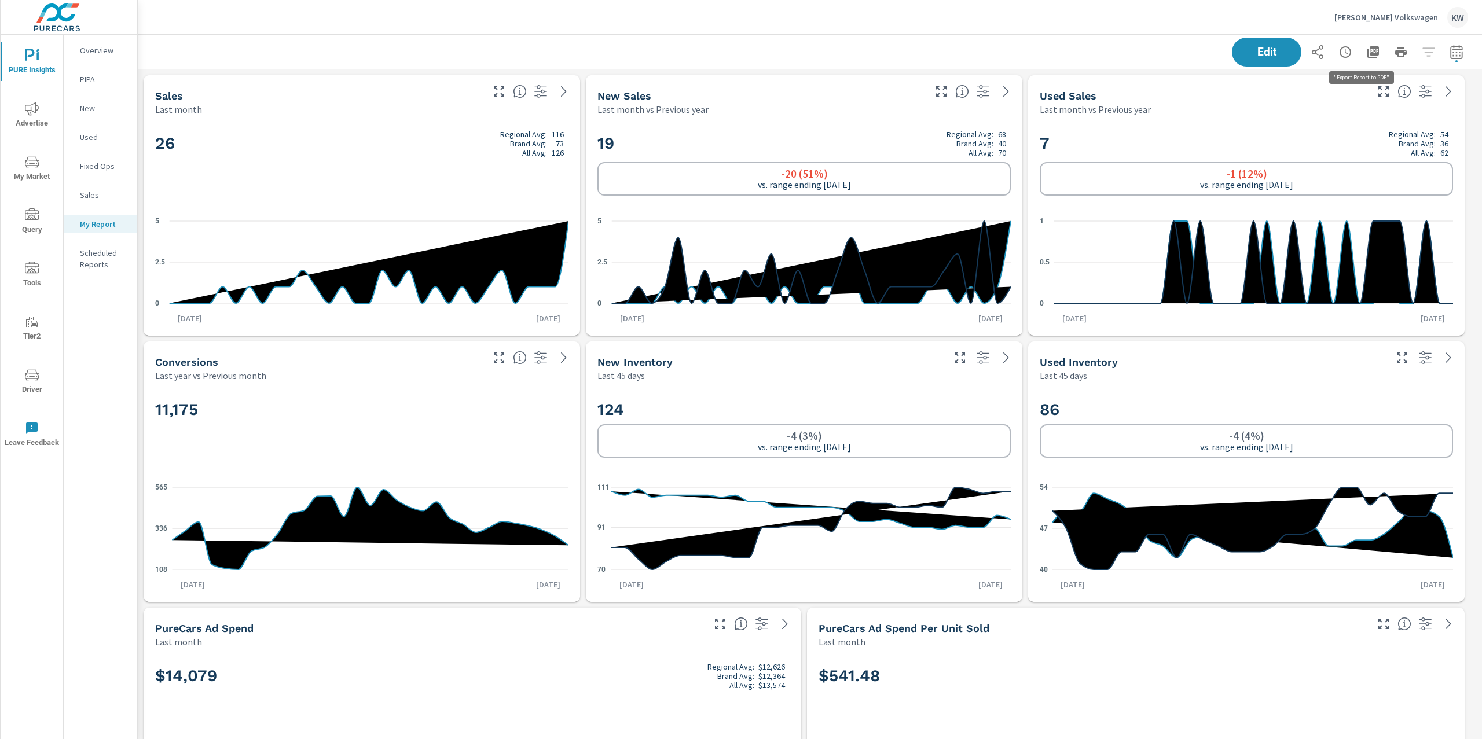
scroll to position [7088, 1357]
click at [1367, 53] on icon "button" at bounding box center [1374, 52] width 14 height 14
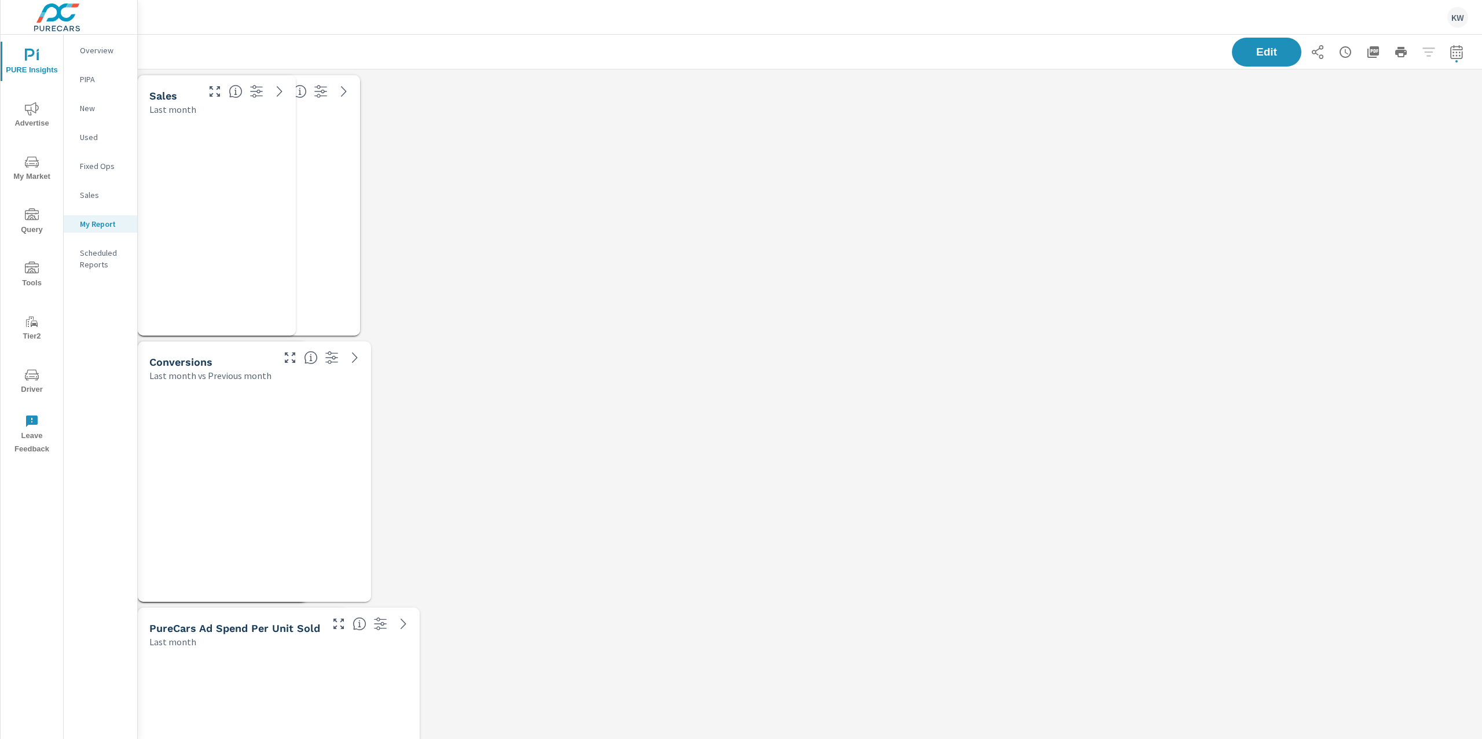
scroll to position [9485, 1357]
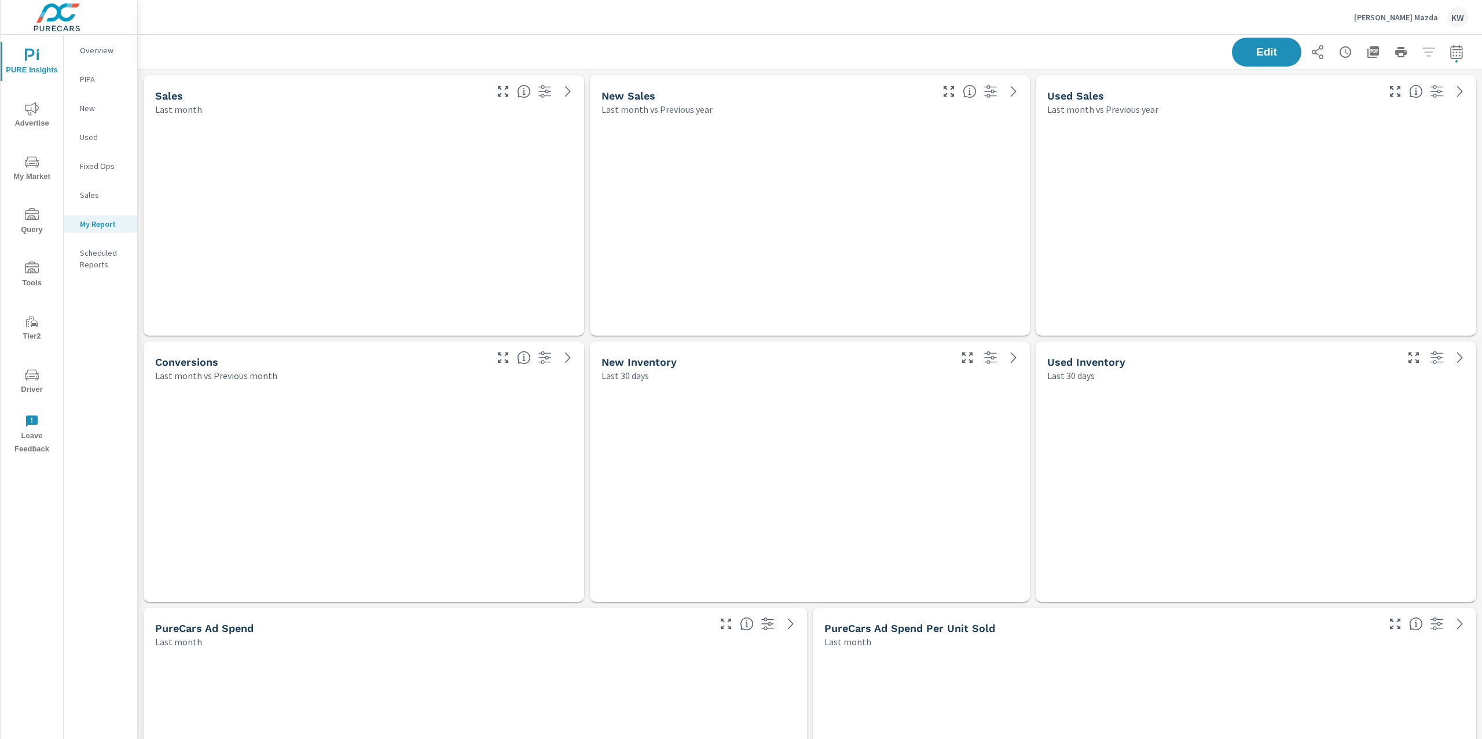
scroll to position [9485, 1357]
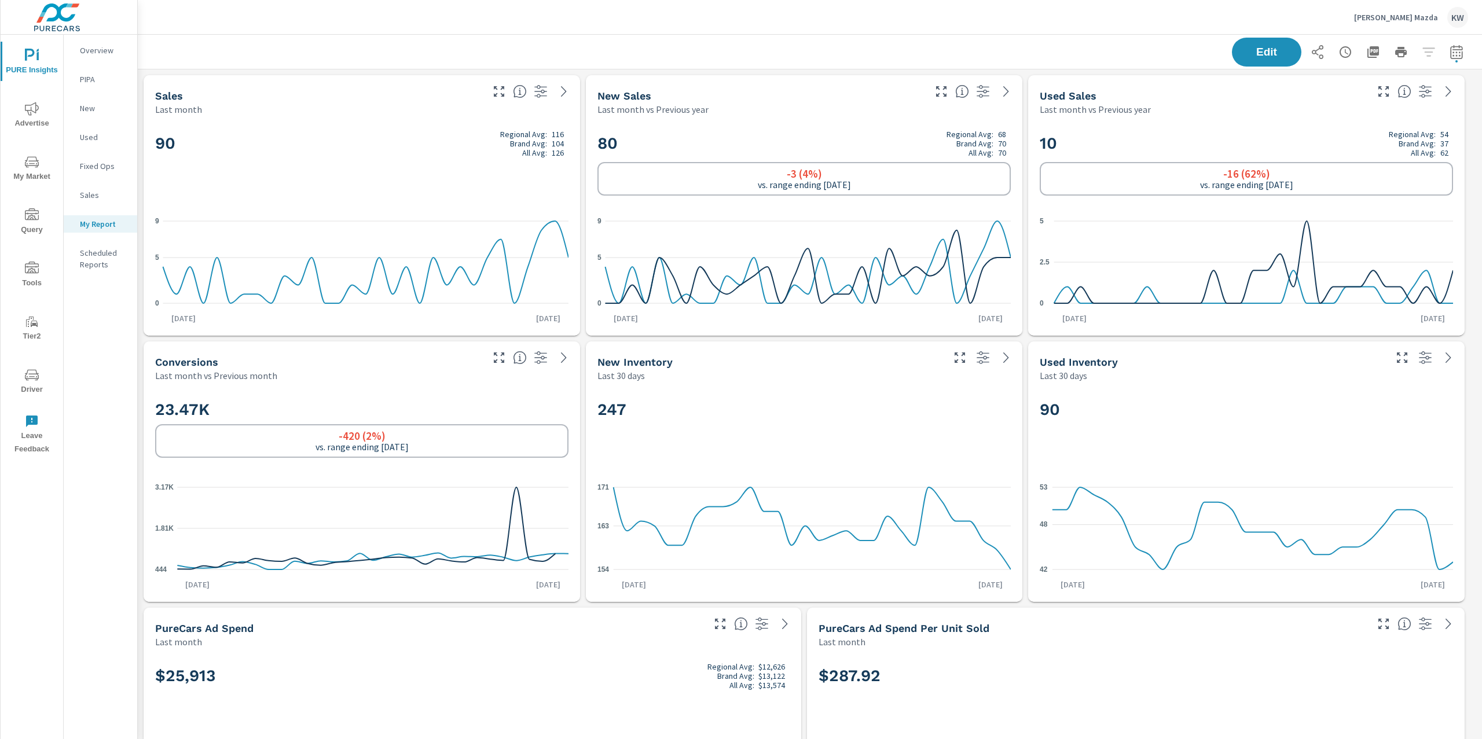
scroll to position [1, 0]
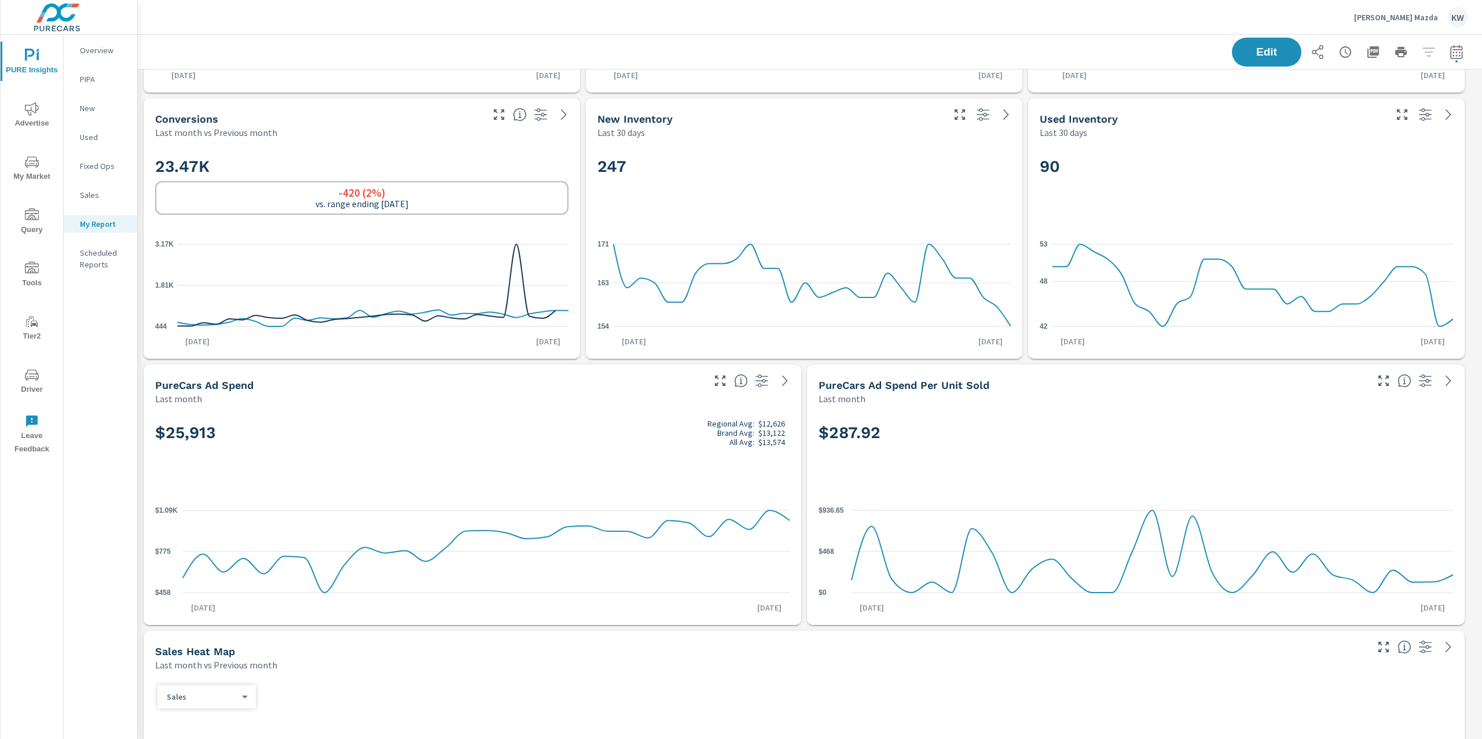
scroll to position [1, 0]
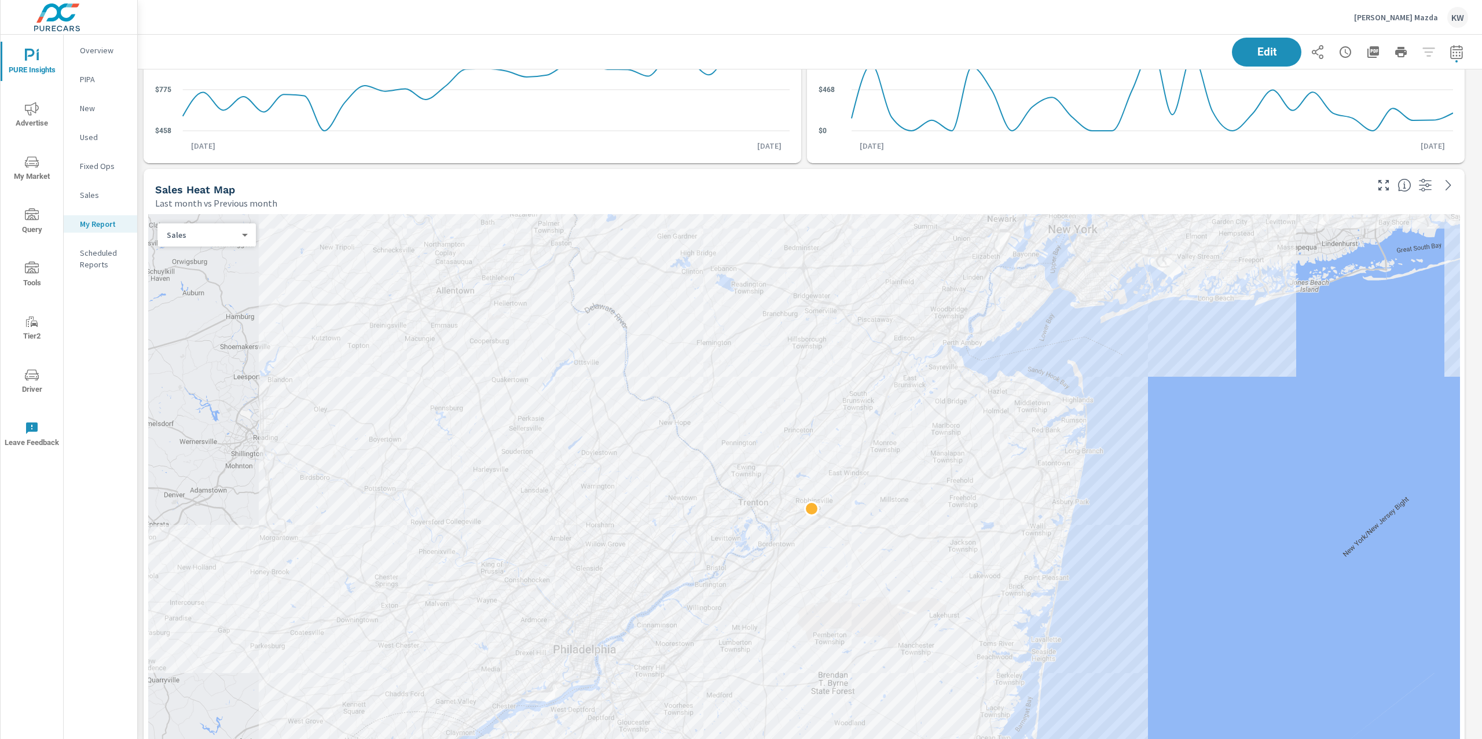
scroll to position [749, 0]
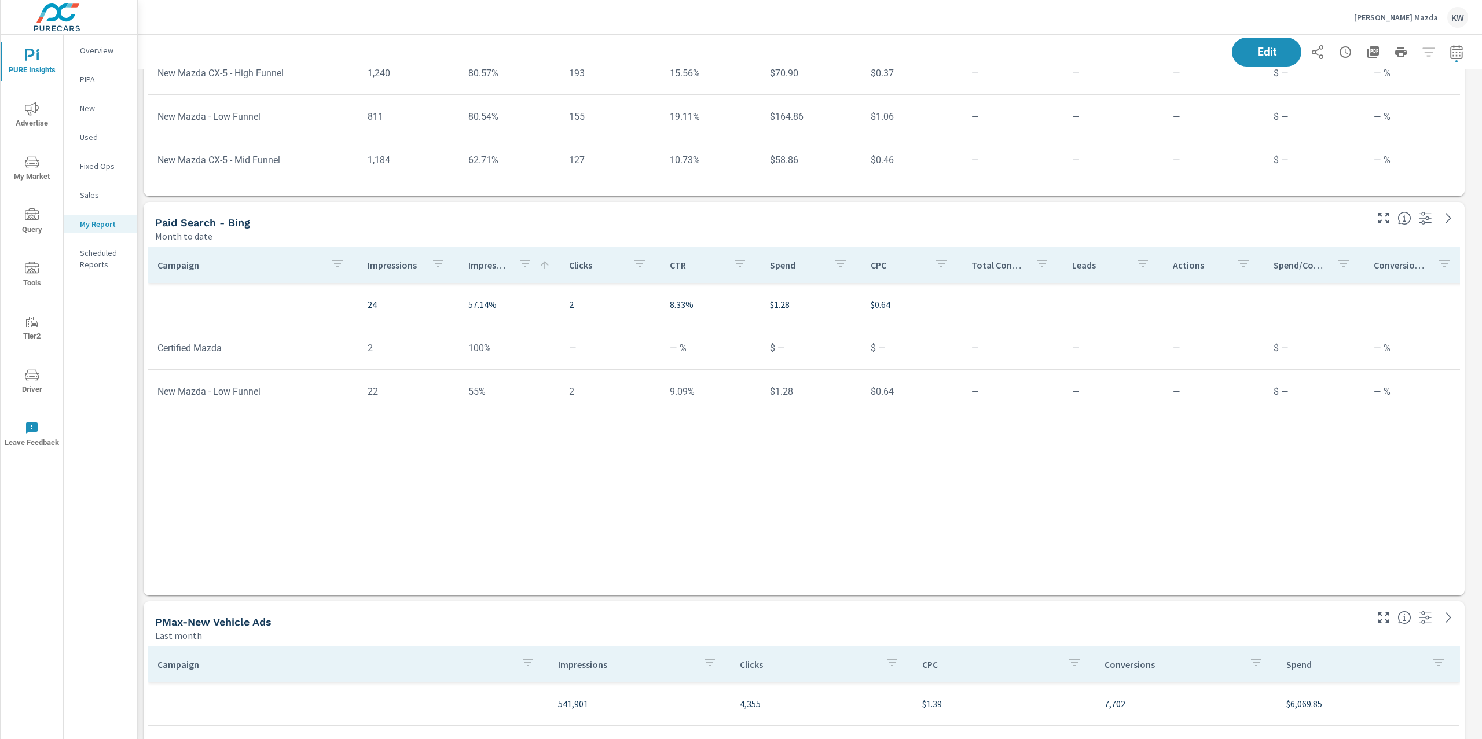
scroll to position [6269, 0]
click at [484, 265] on p "Impression Share" at bounding box center [488, 263] width 41 height 12
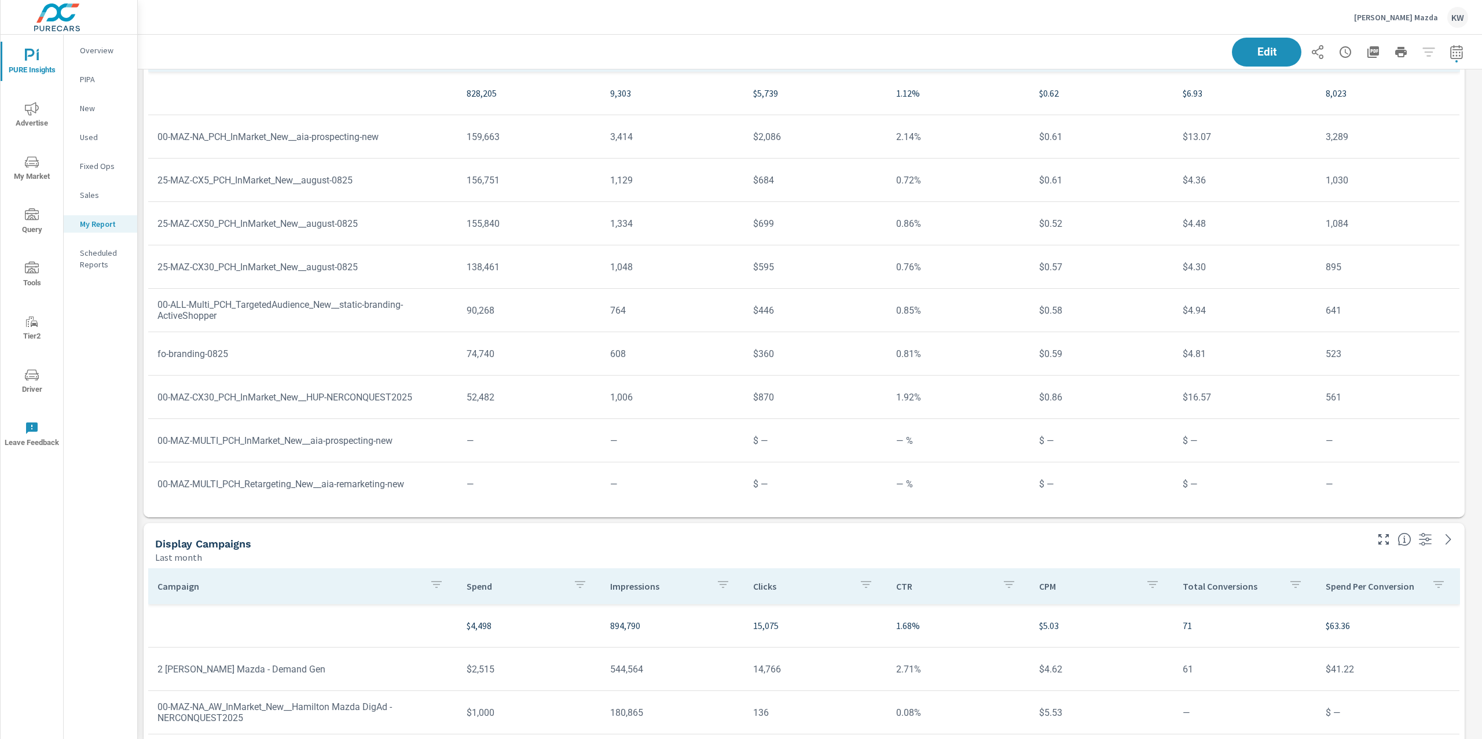
scroll to position [7949, 0]
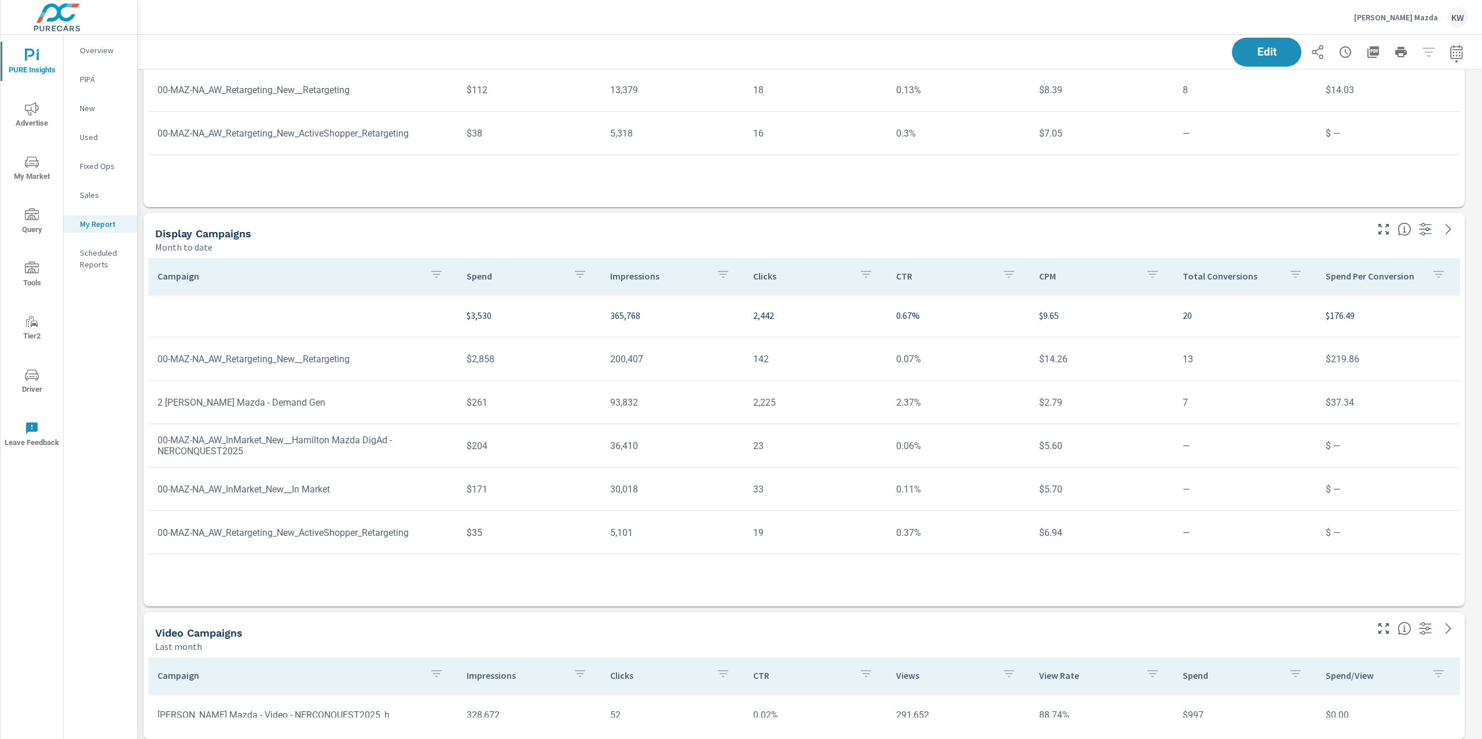
scroll to position [8665, 0]
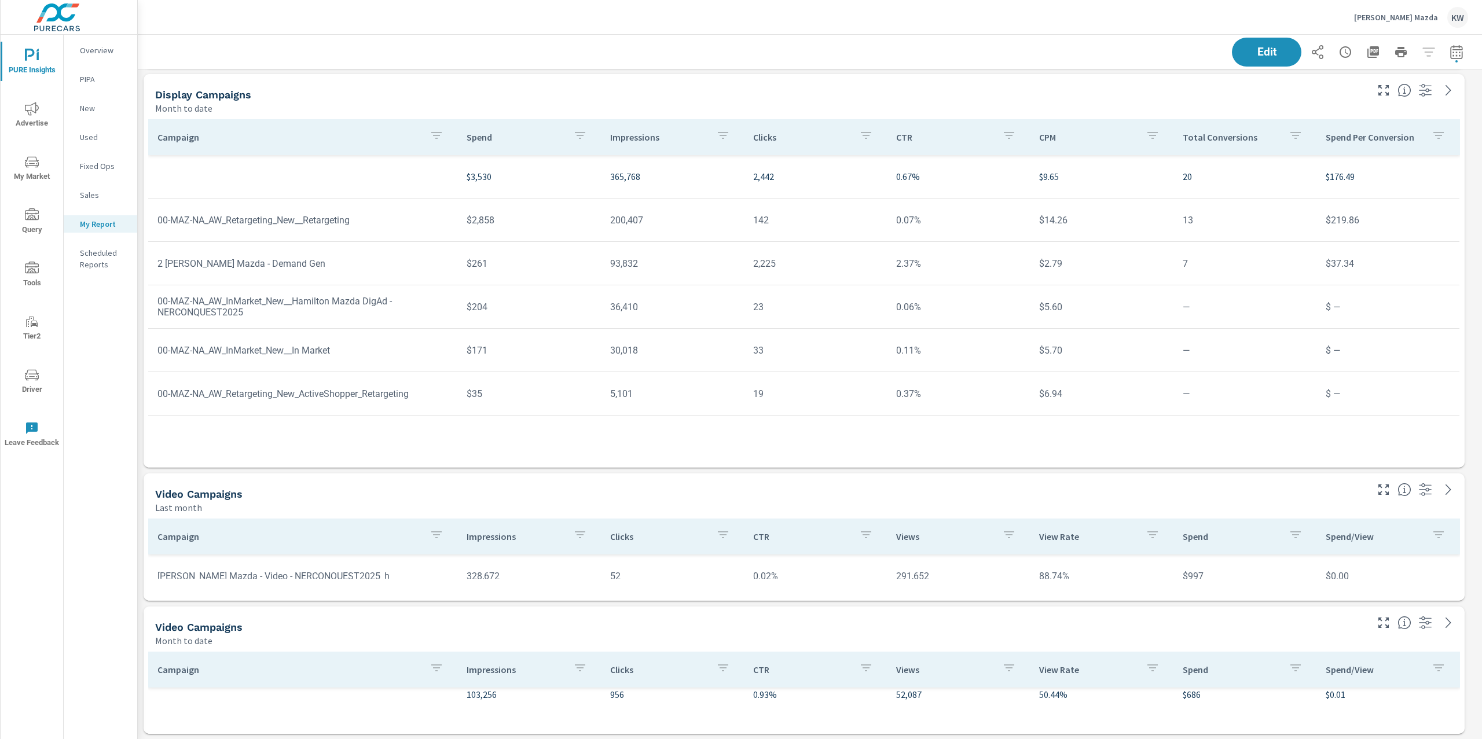
scroll to position [9485, 1357]
click at [1263, 57] on span "Edit" at bounding box center [1266, 51] width 47 height 11
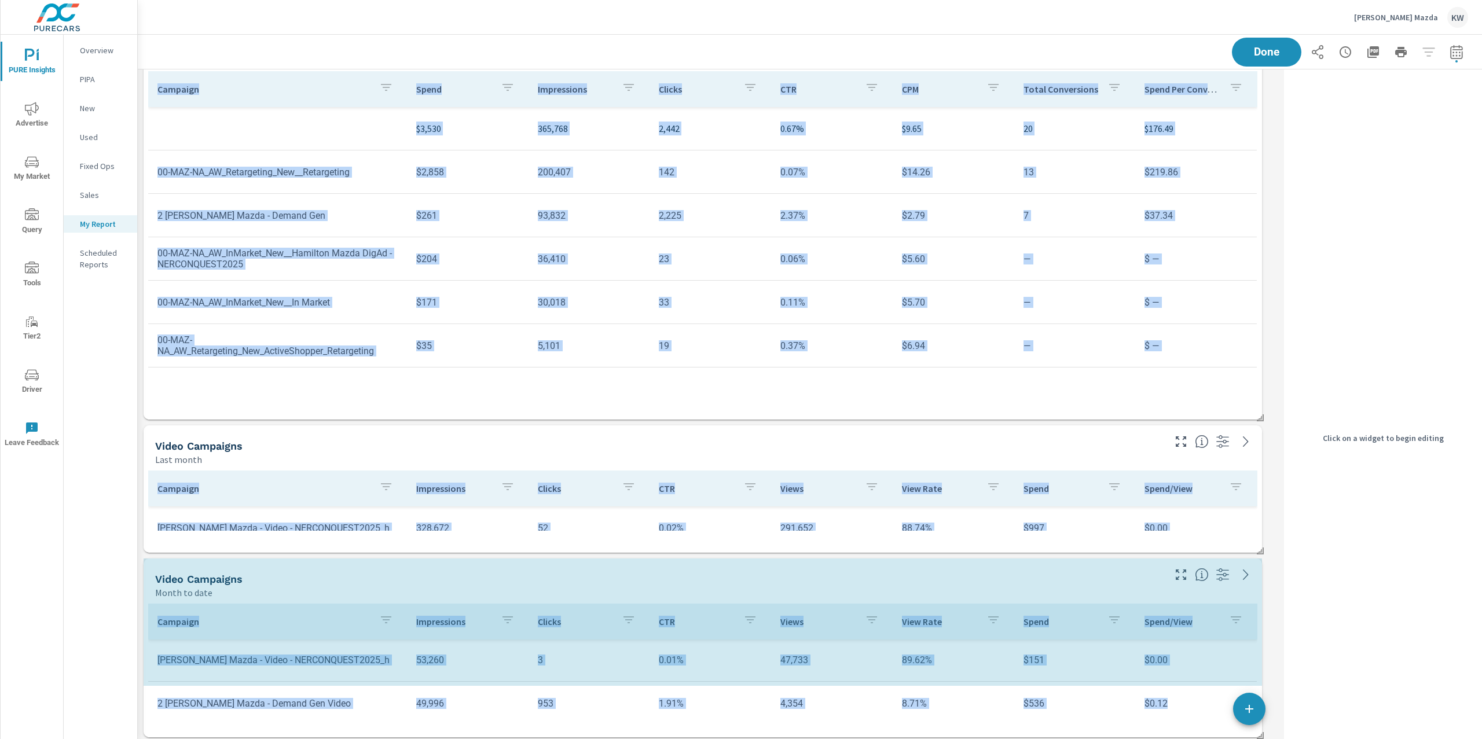
scroll to position [8853, 0]
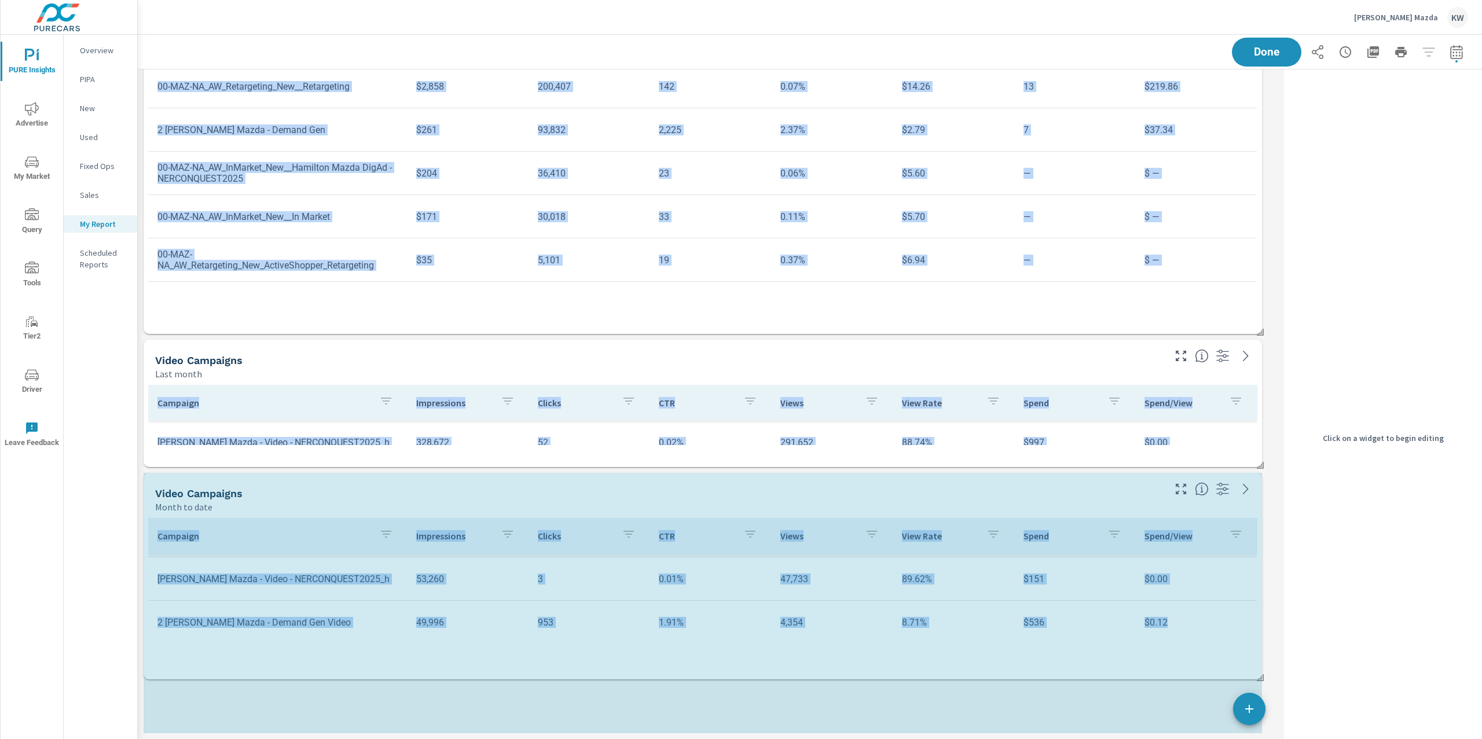
scroll to position [26, 0]
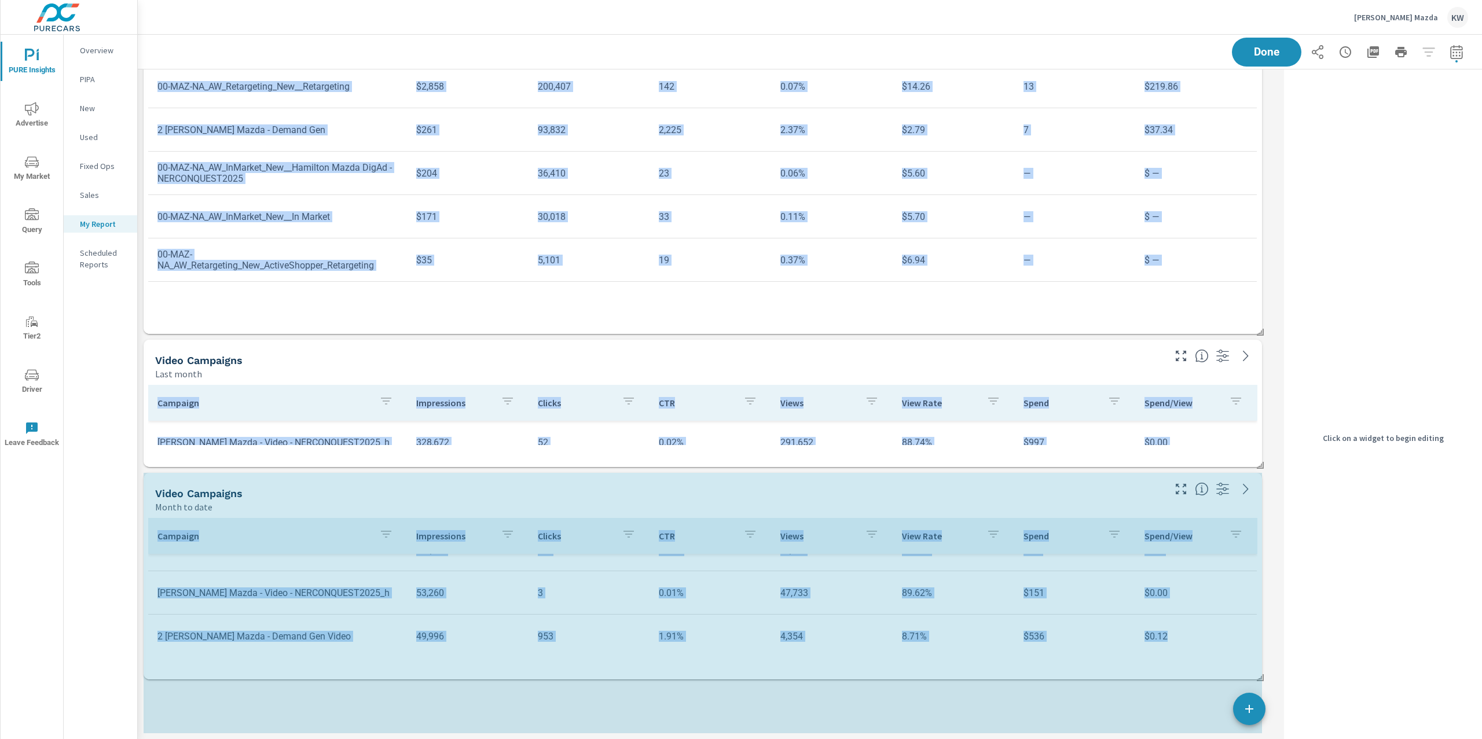
click at [1266, 736] on div "PURE Insights Report [PERSON_NAME] Mazda Report date range: [DATE] - [DATE] Don…" at bounding box center [810, 387] width 1345 height 705
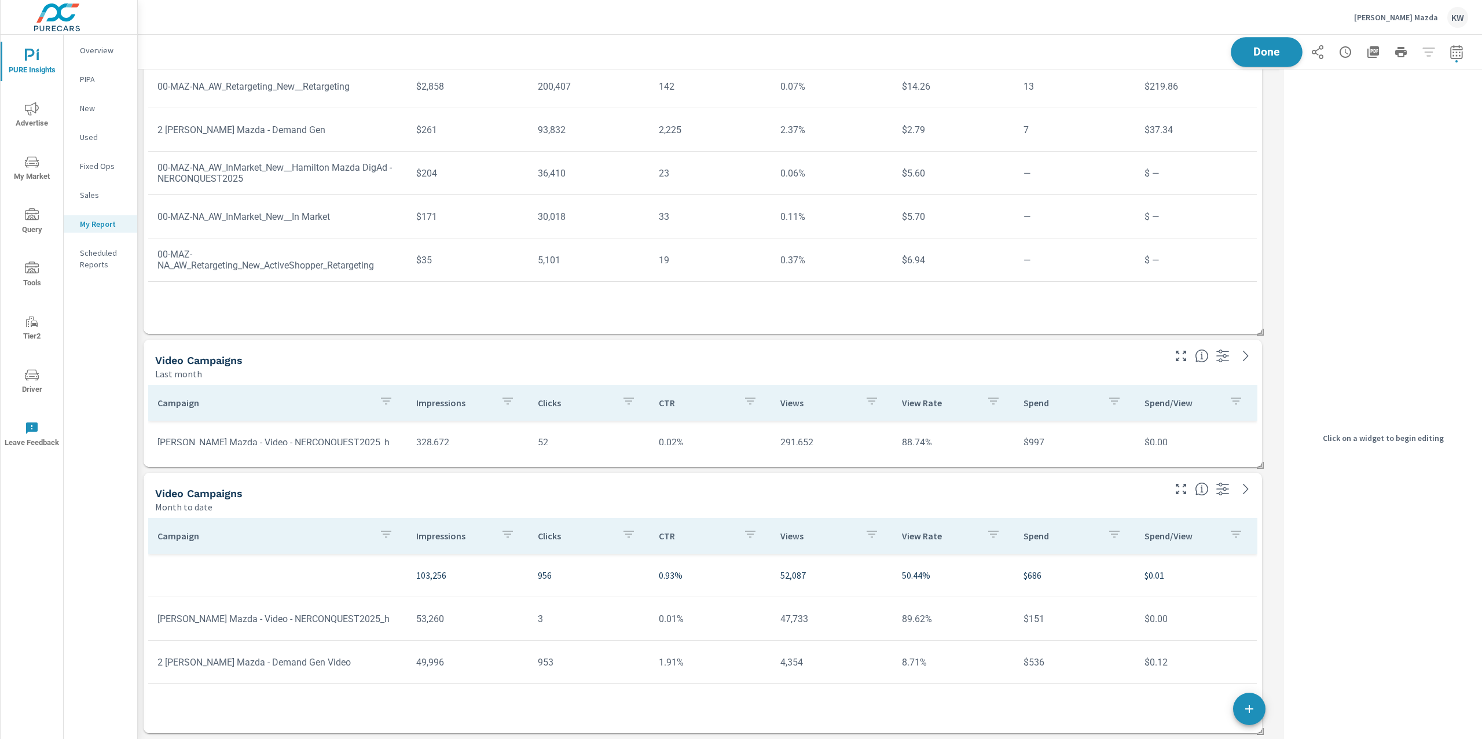
scroll to position [9619, 1154]
click at [1273, 57] on button "Done" at bounding box center [1267, 52] width 72 height 30
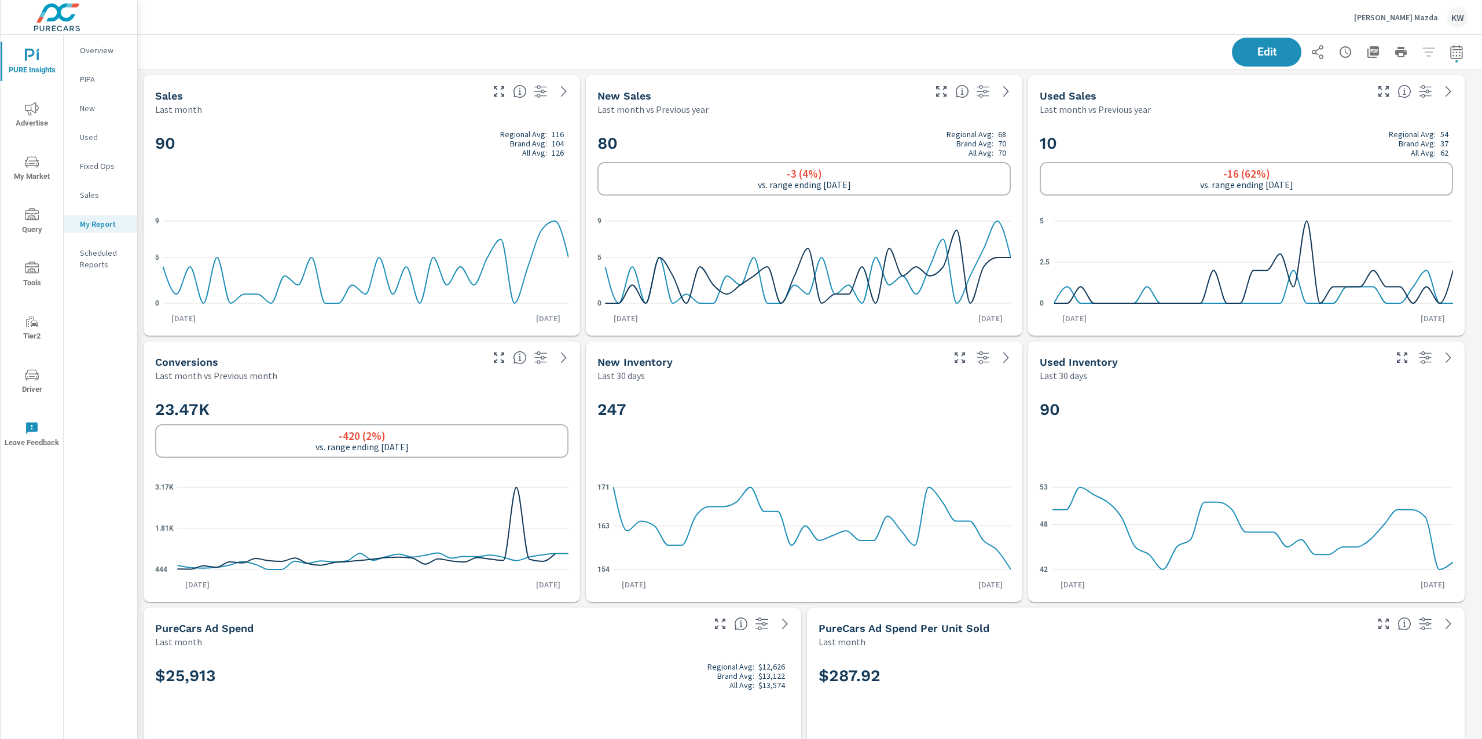
scroll to position [9619, 1357]
click at [1368, 54] on icon "button" at bounding box center [1374, 52] width 12 height 12
